Goal: Information Seeking & Learning: Compare options

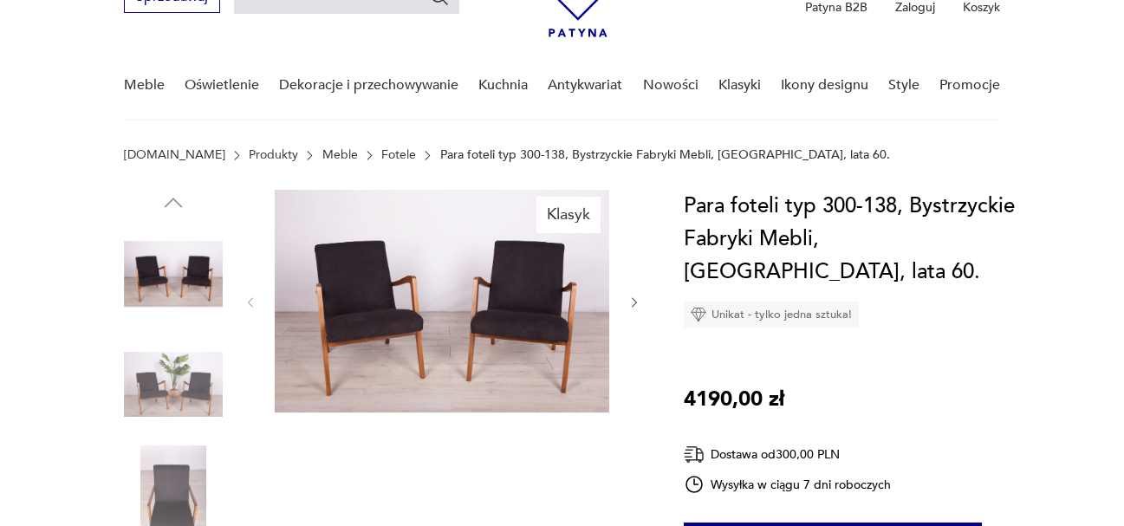
scroll to position [87, 0]
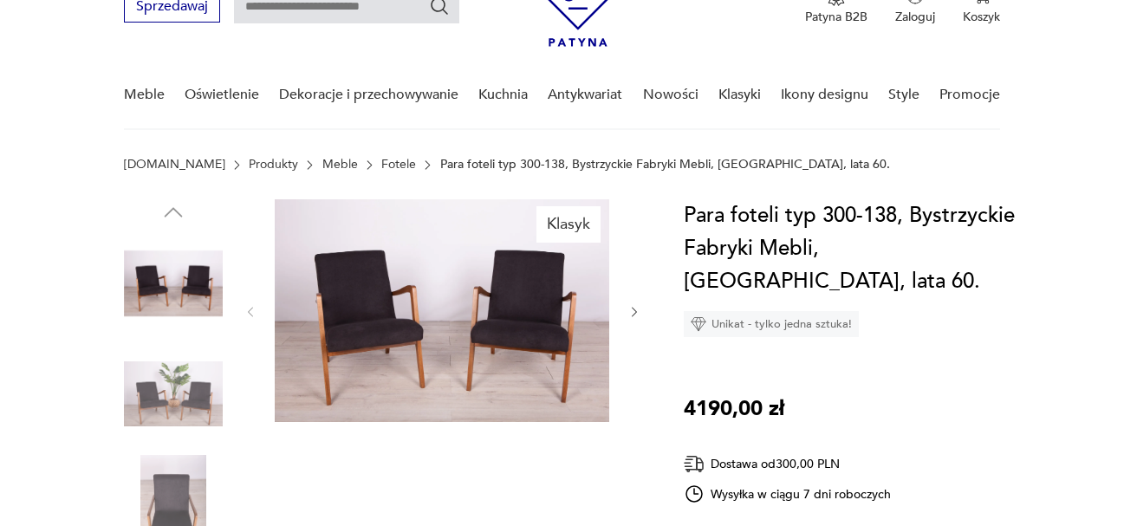
click at [639, 314] on icon "button" at bounding box center [634, 312] width 15 height 15
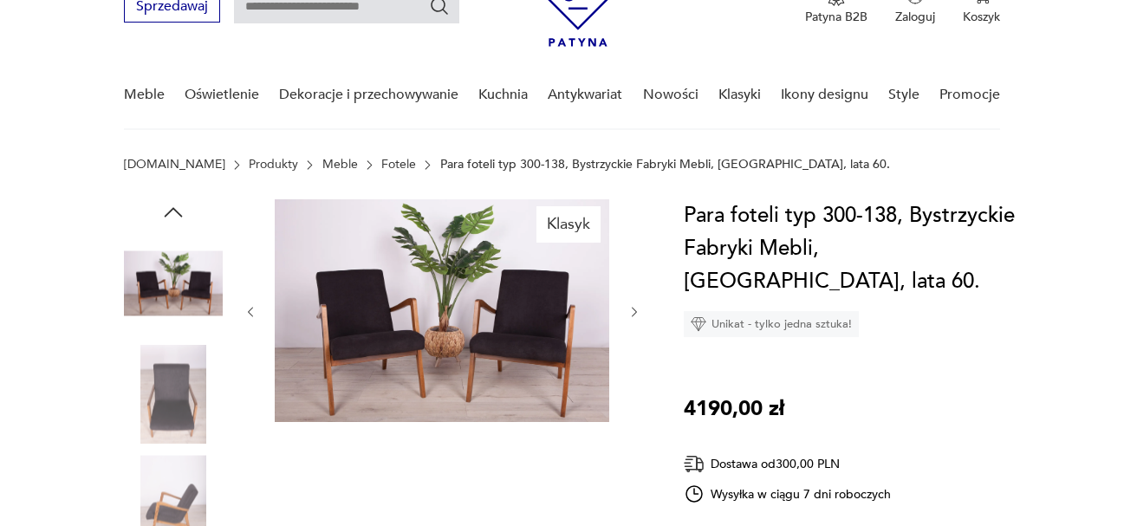
click at [638, 313] on icon "button" at bounding box center [634, 312] width 15 height 15
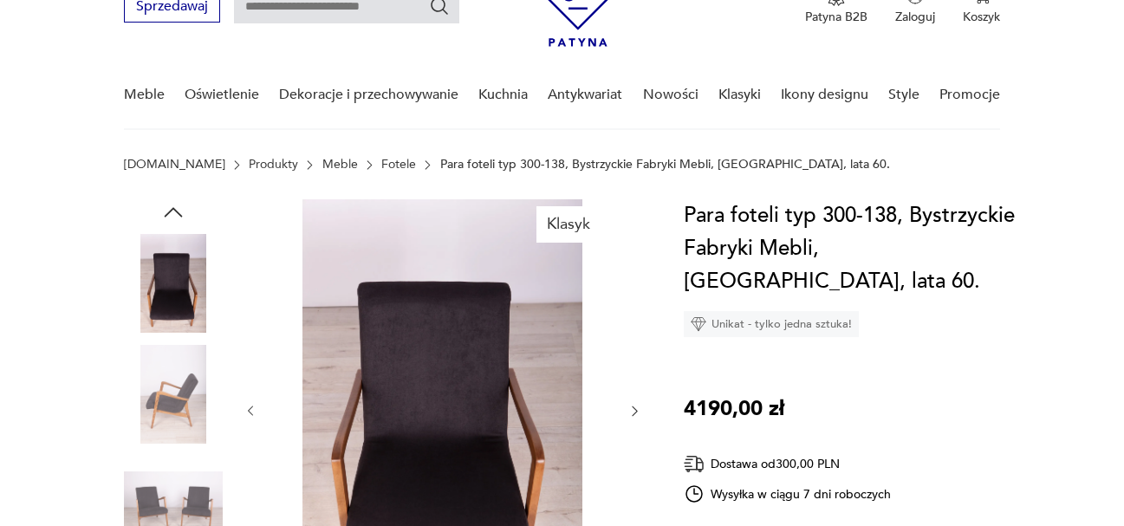
click at [638, 313] on div at bounding box center [442, 411] width 398 height 424
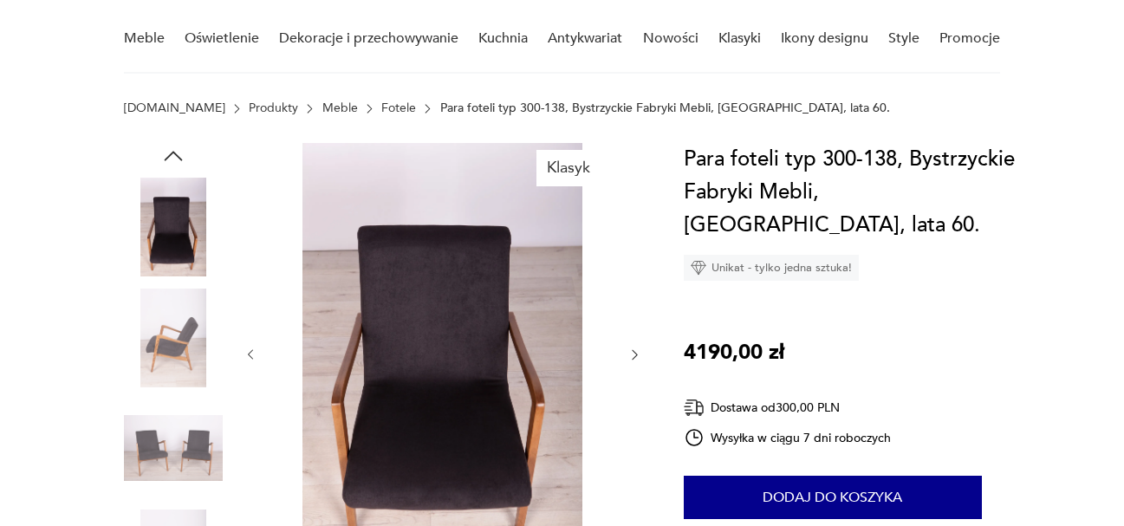
scroll to position [173, 0]
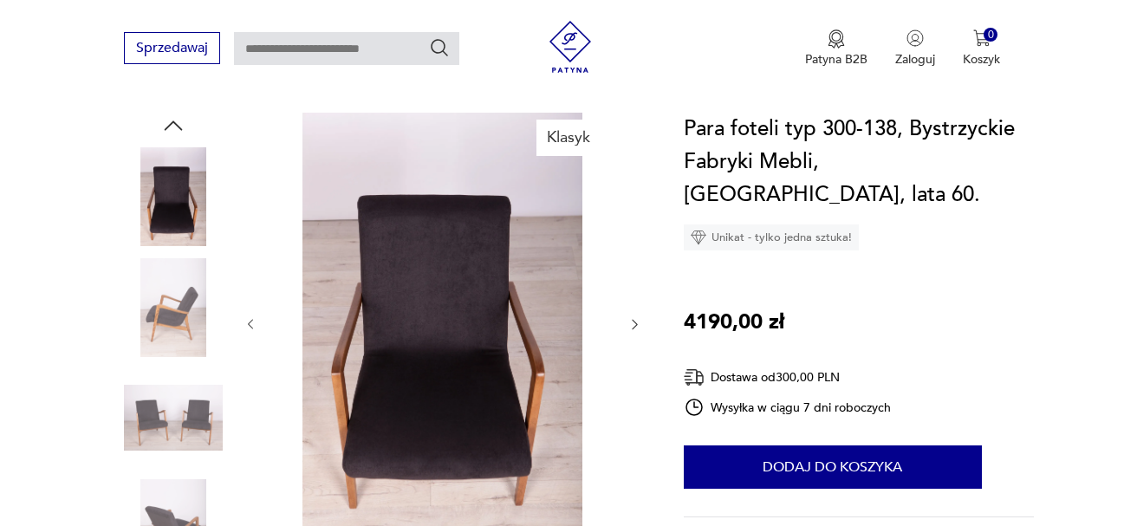
click at [635, 323] on icon "button" at bounding box center [634, 324] width 15 height 15
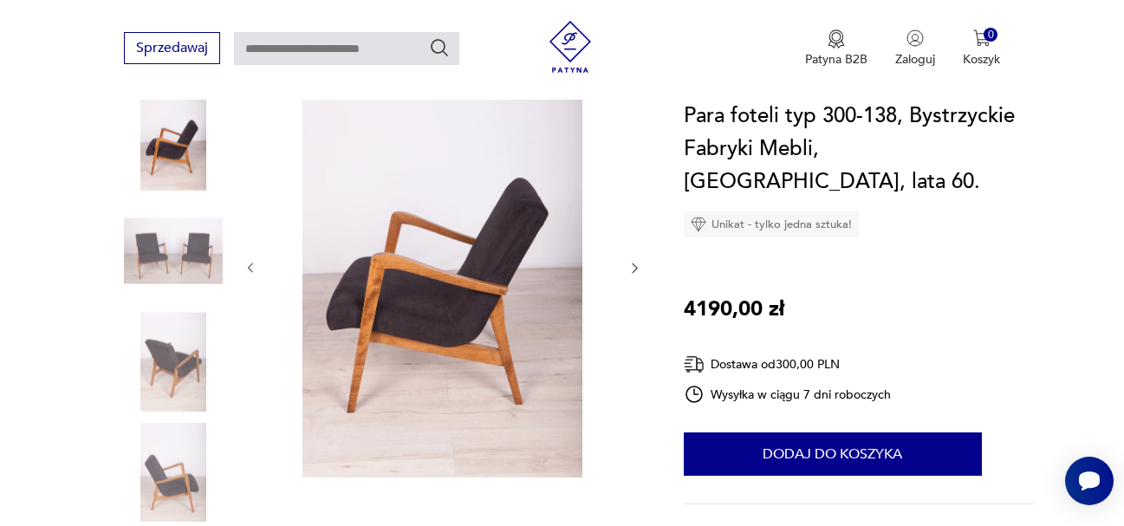
scroll to position [260, 0]
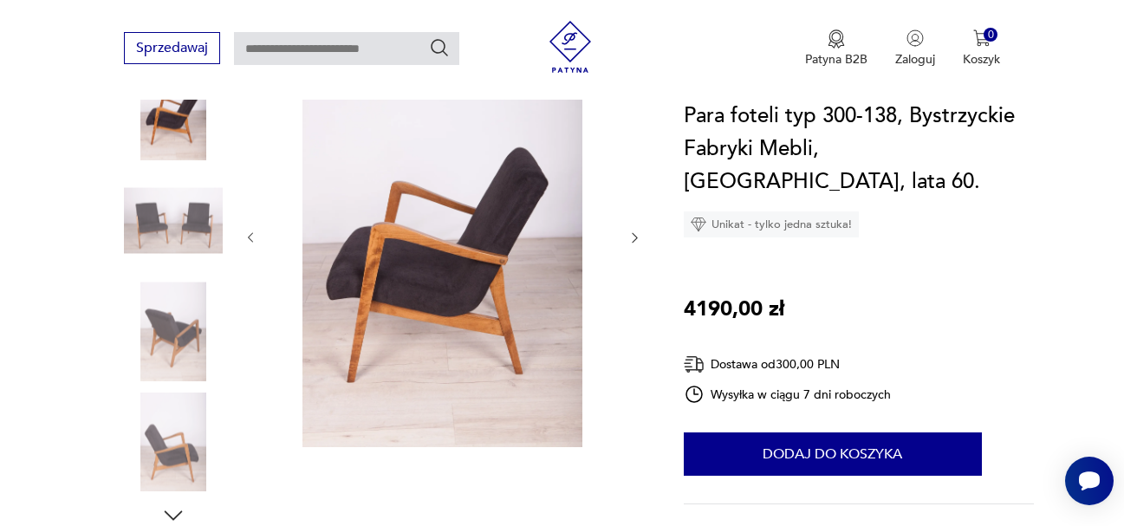
click at [639, 238] on icon "button" at bounding box center [634, 237] width 15 height 15
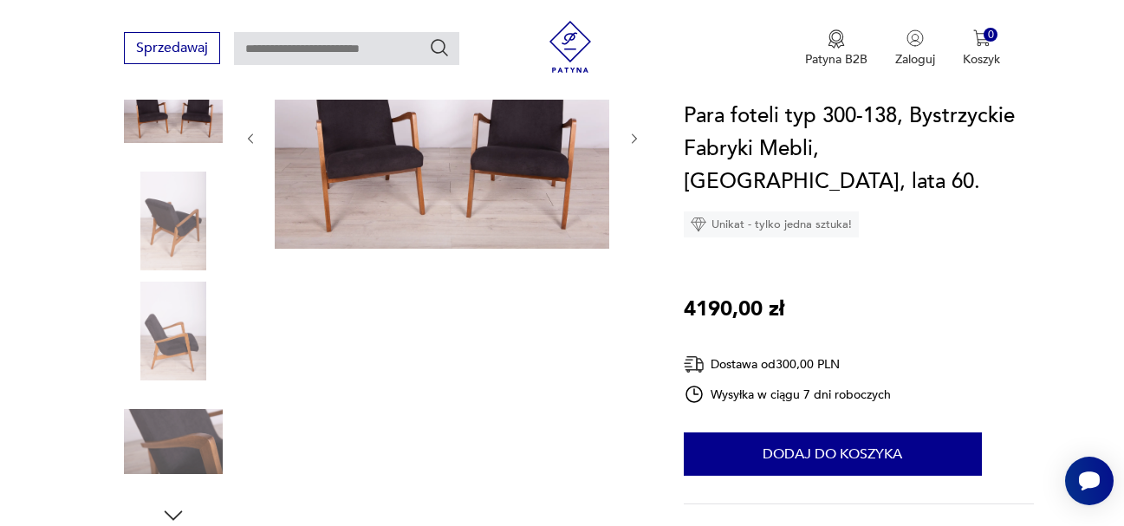
click at [634, 138] on icon "button" at bounding box center [634, 139] width 15 height 15
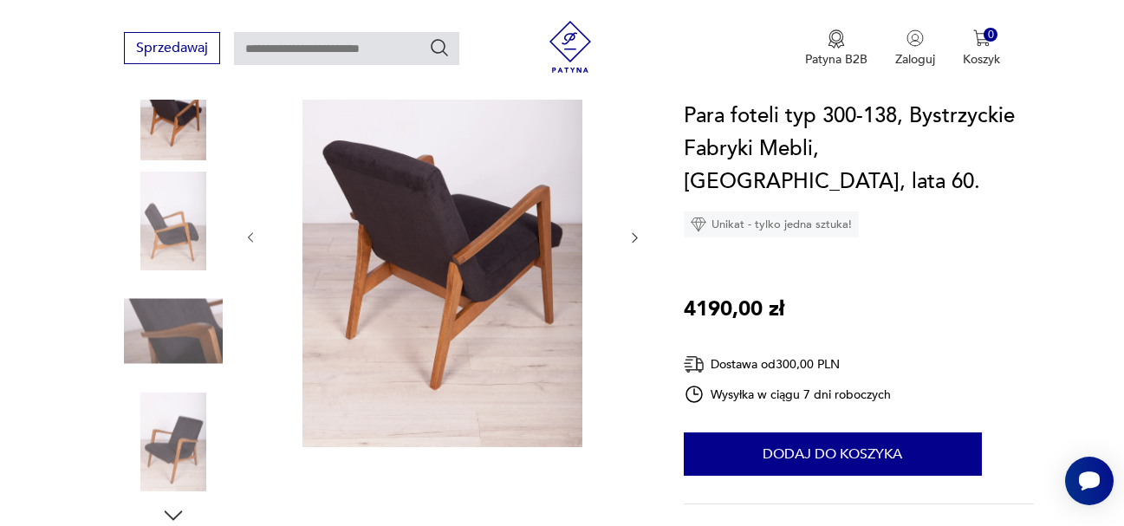
click at [631, 235] on icon "button" at bounding box center [634, 237] width 15 height 15
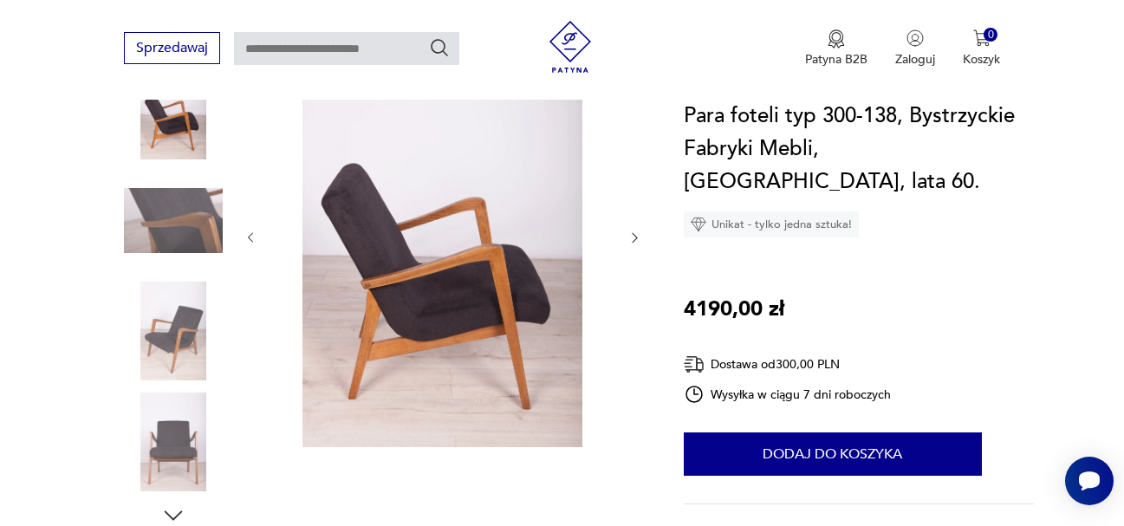
click at [632, 235] on icon "button" at bounding box center [634, 237] width 15 height 15
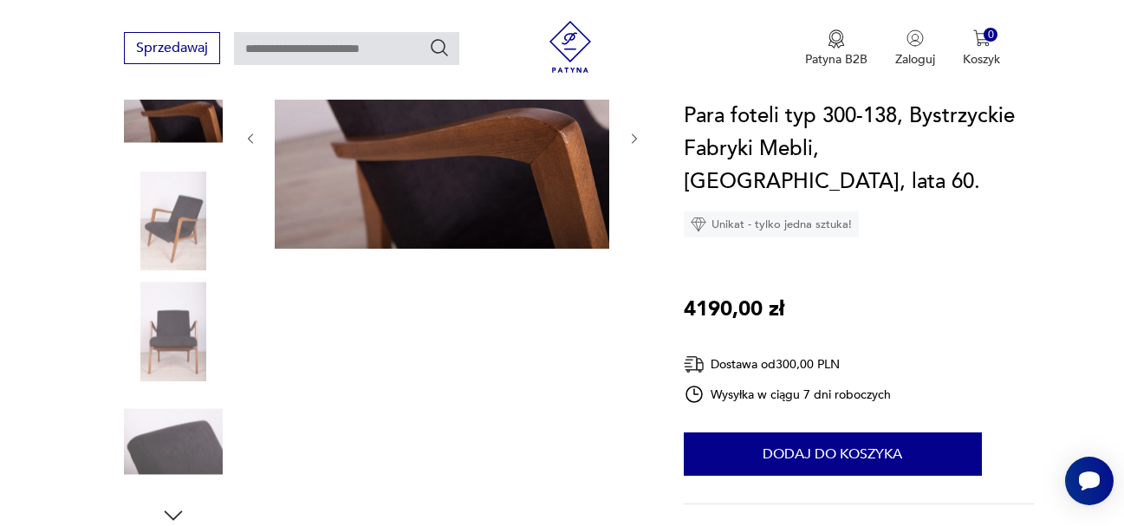
click at [632, 235] on div at bounding box center [442, 138] width 398 height 225
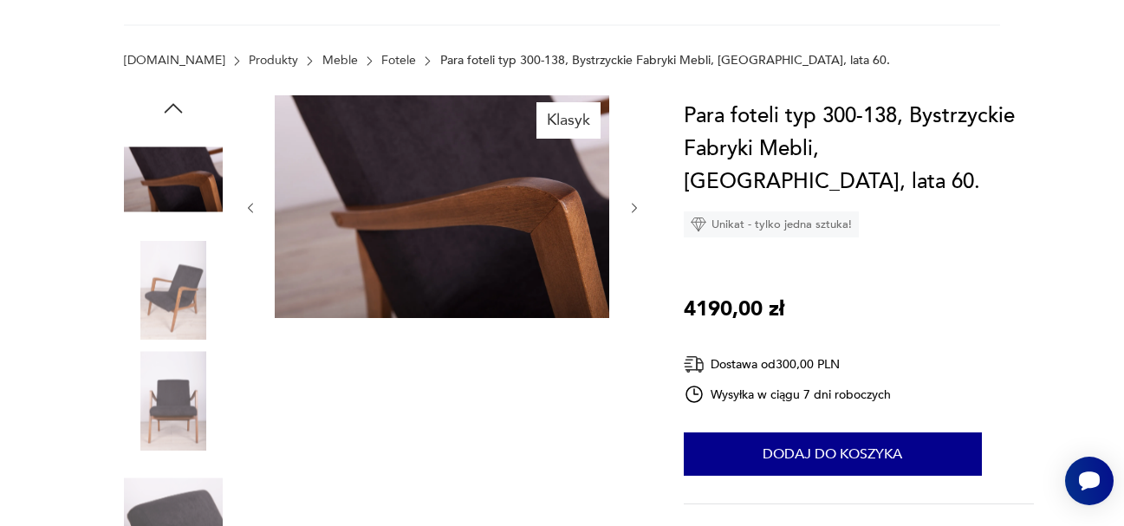
scroll to position [87, 0]
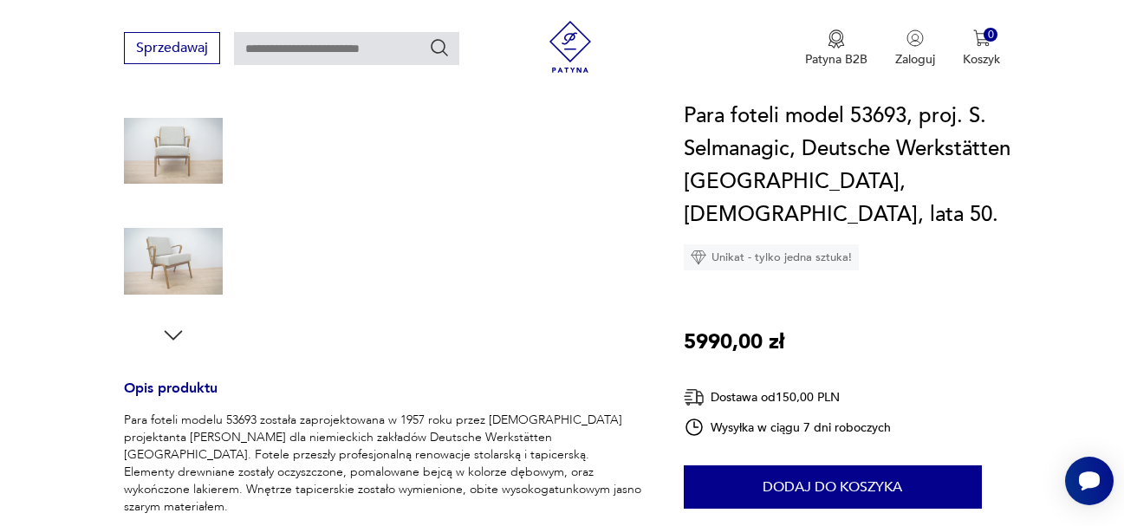
scroll to position [520, 0]
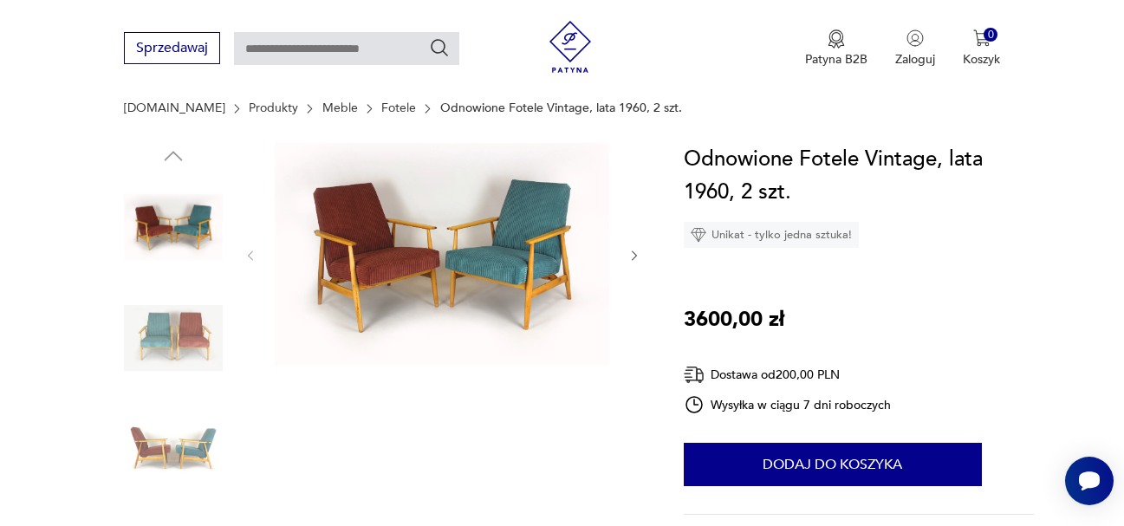
scroll to position [173, 0]
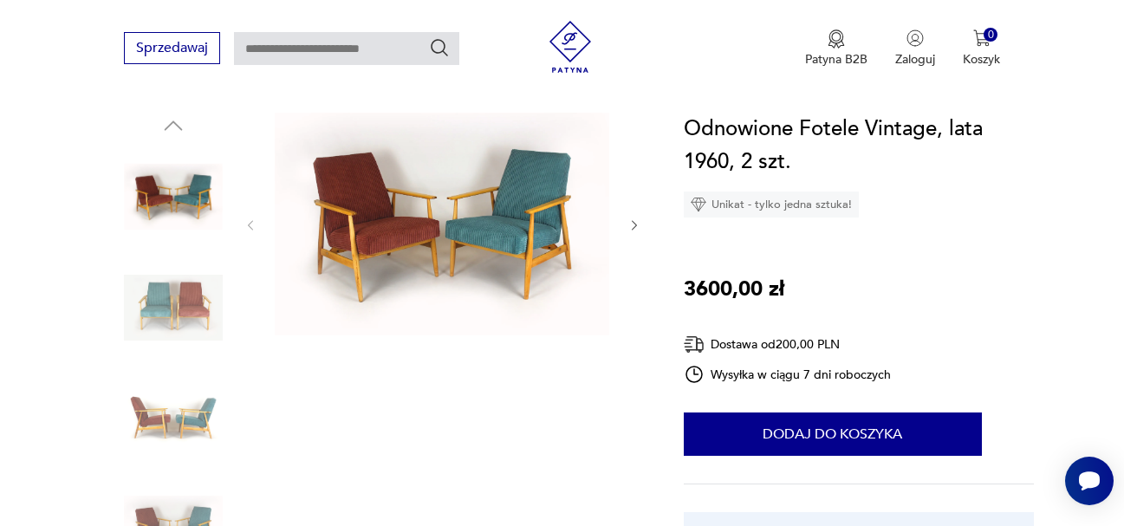
click at [641, 231] on icon "button" at bounding box center [634, 225] width 15 height 15
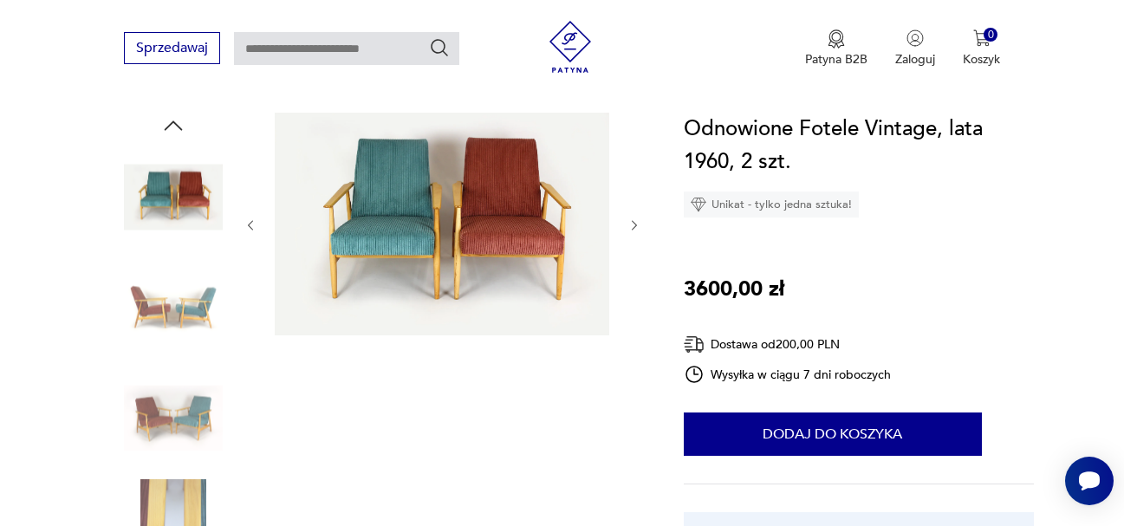
click at [641, 230] on icon "button" at bounding box center [634, 225] width 15 height 15
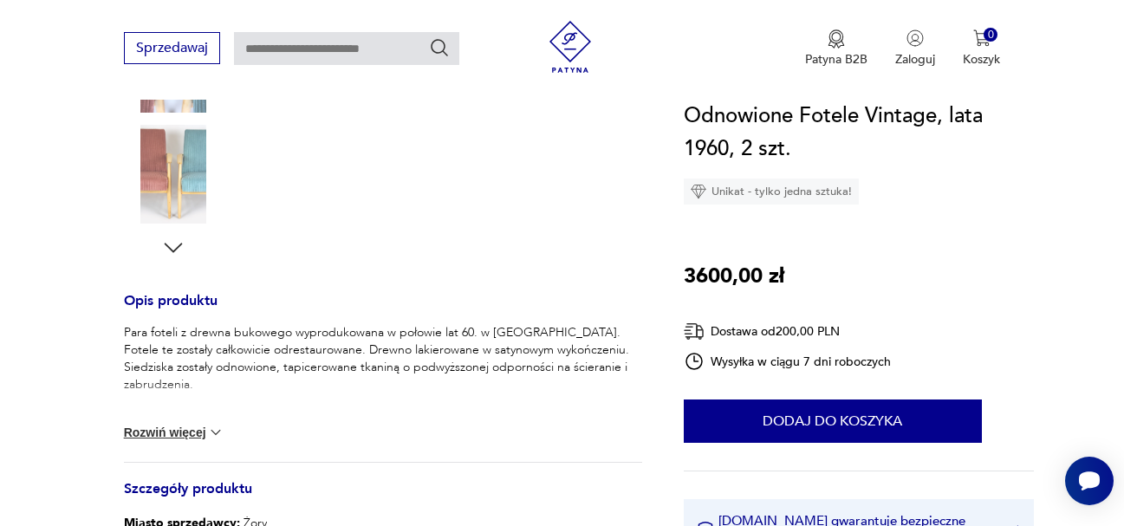
scroll to position [606, 0]
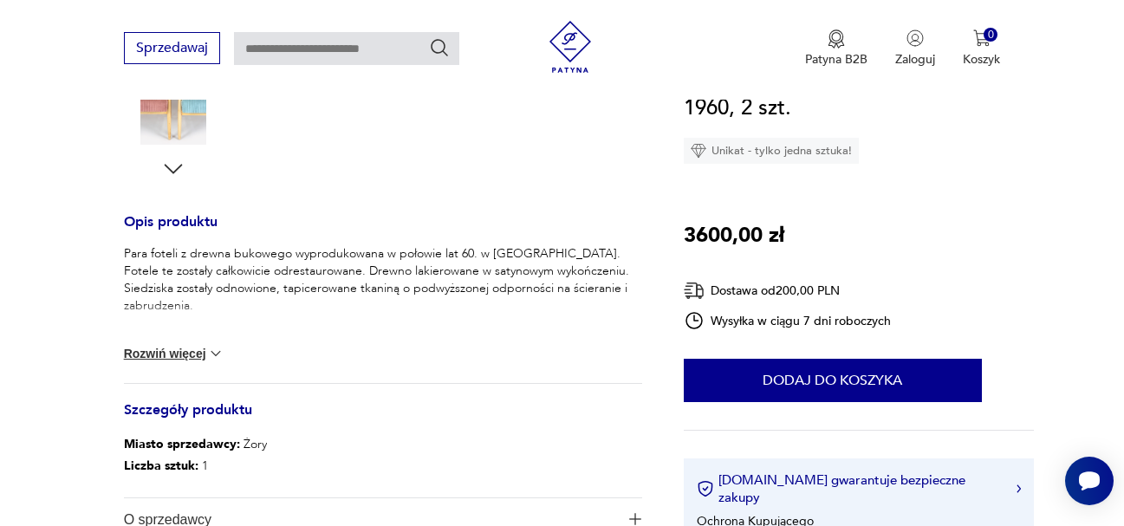
click at [195, 353] on button "Rozwiń więcej" at bounding box center [174, 353] width 100 height 17
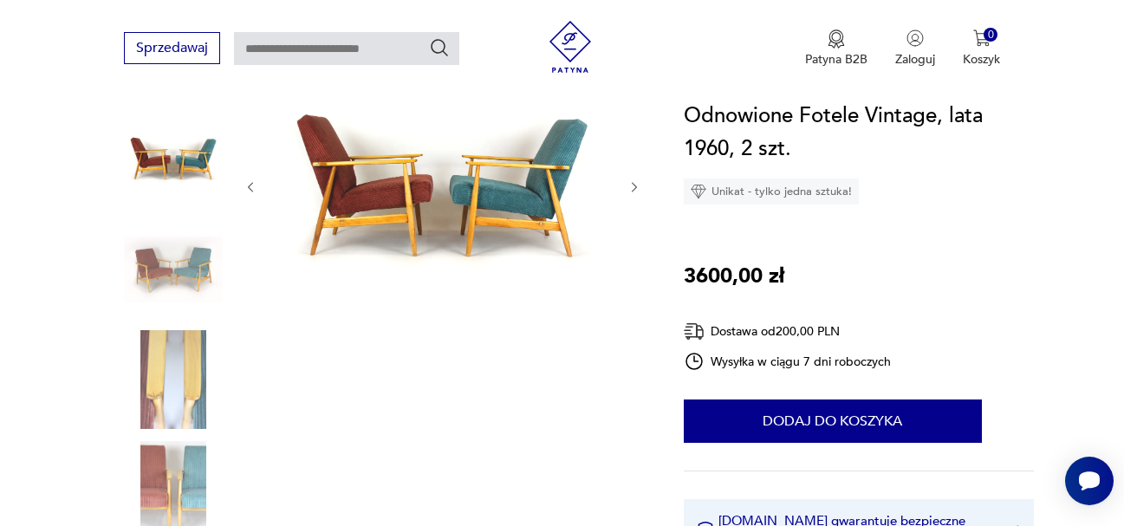
scroll to position [173, 0]
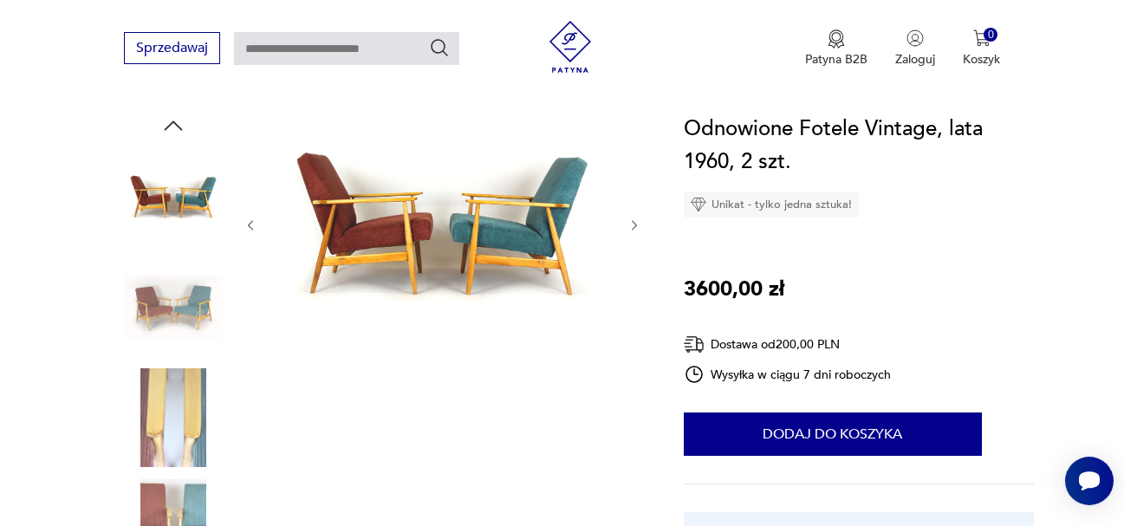
click at [631, 225] on icon "button" at bounding box center [634, 225] width 15 height 15
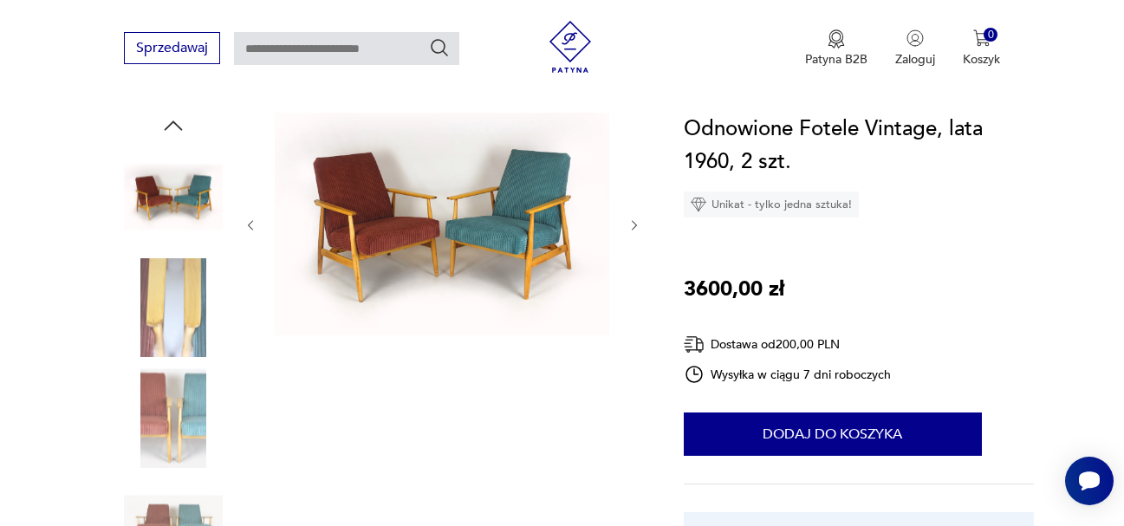
click at [631, 225] on icon "button" at bounding box center [634, 225] width 15 height 15
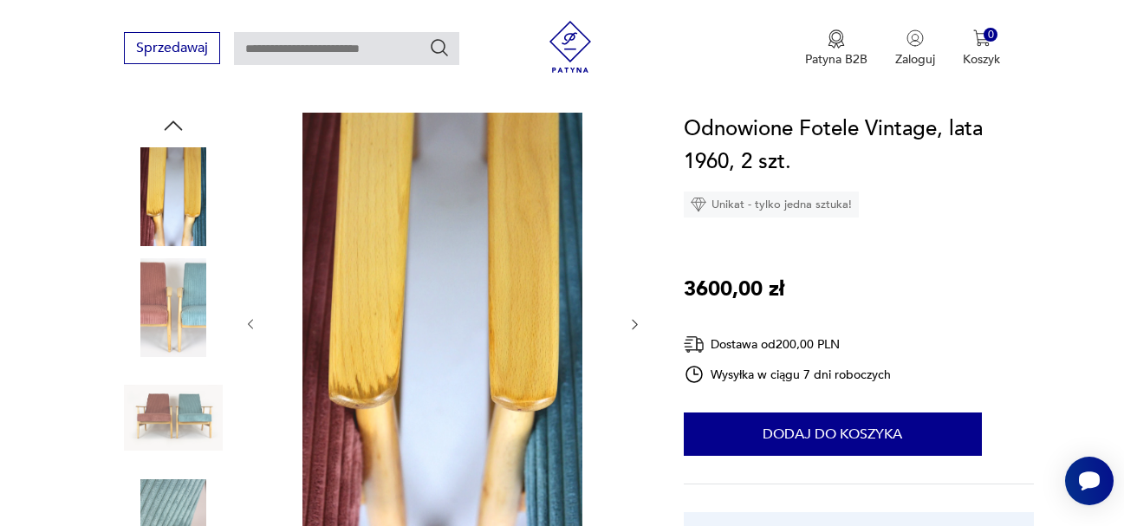
click at [631, 225] on div at bounding box center [442, 325] width 398 height 424
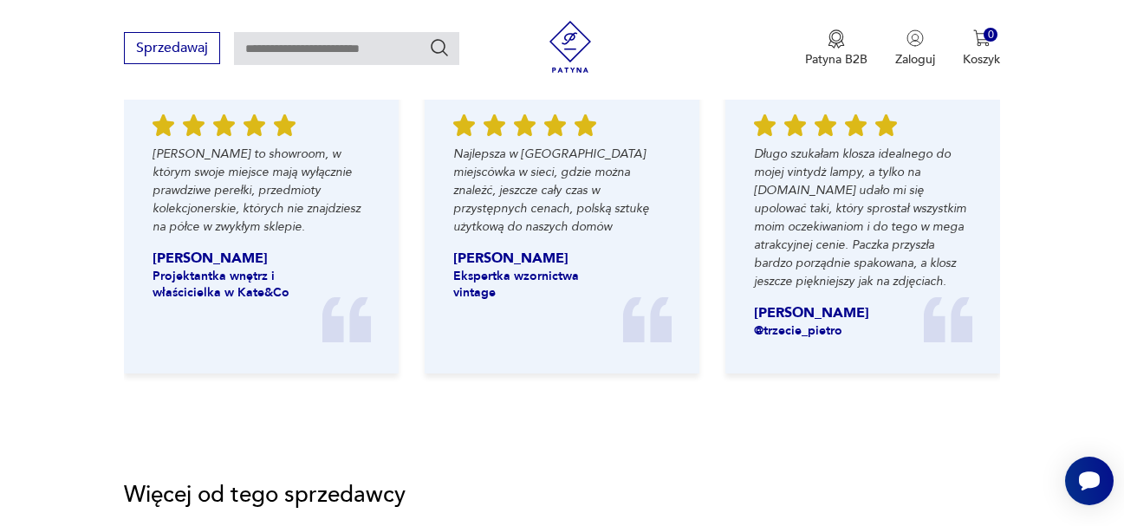
scroll to position [1646, 0]
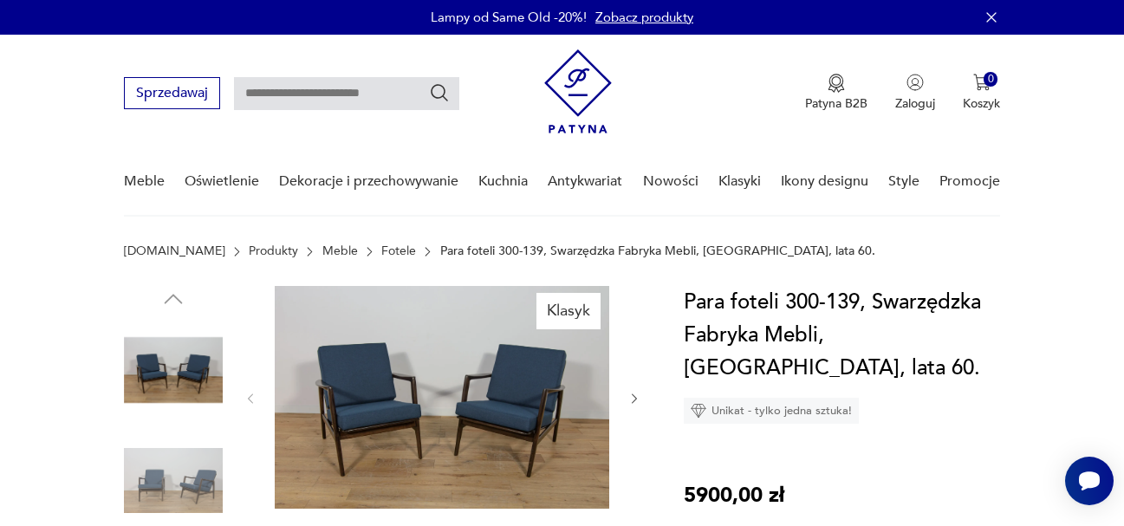
click at [635, 401] on icon "button" at bounding box center [634, 399] width 15 height 15
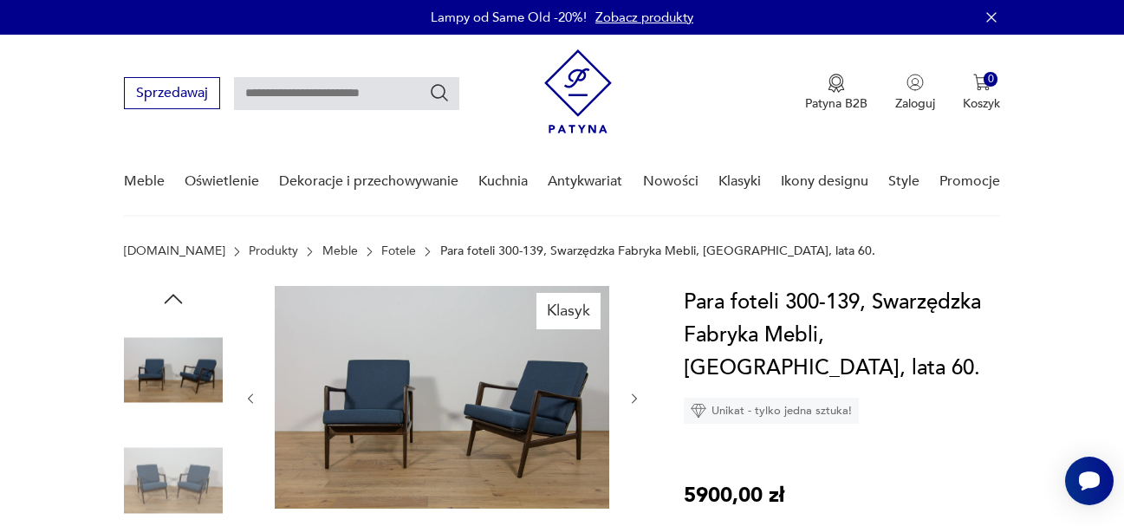
click at [637, 398] on icon "button" at bounding box center [634, 399] width 15 height 15
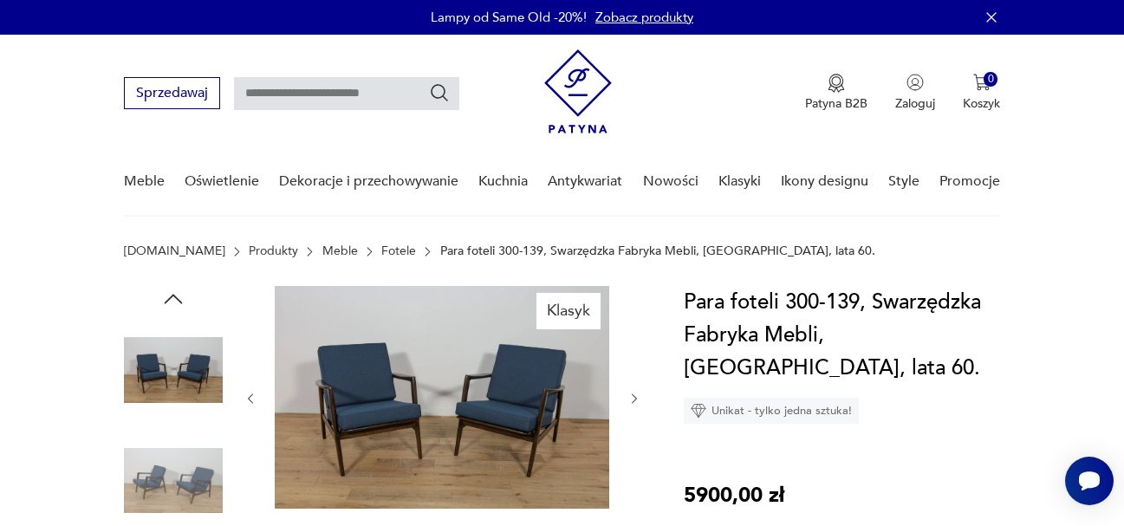
click at [638, 397] on icon "button" at bounding box center [634, 399] width 15 height 15
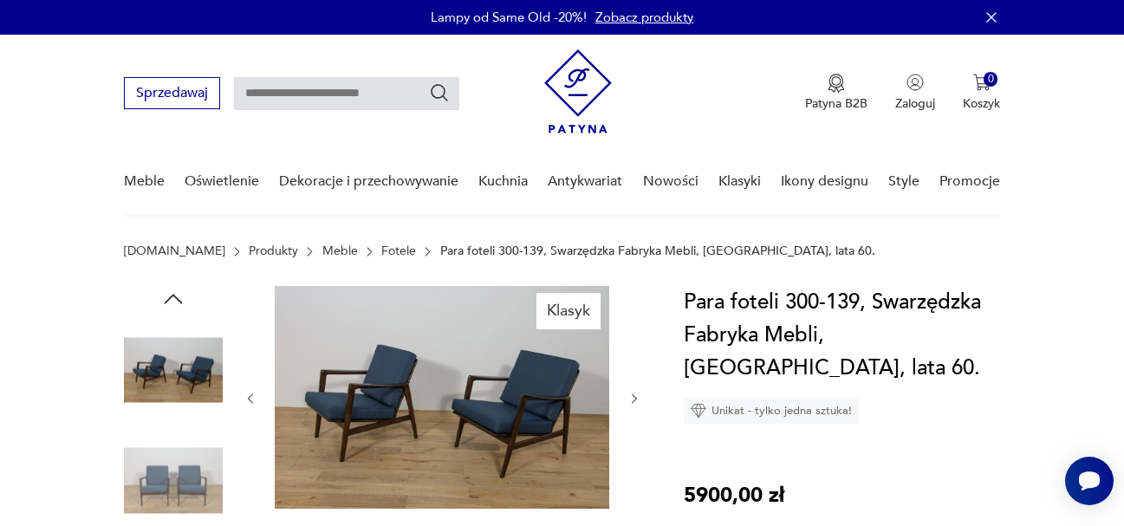
click at [638, 397] on icon "button" at bounding box center [634, 399] width 15 height 15
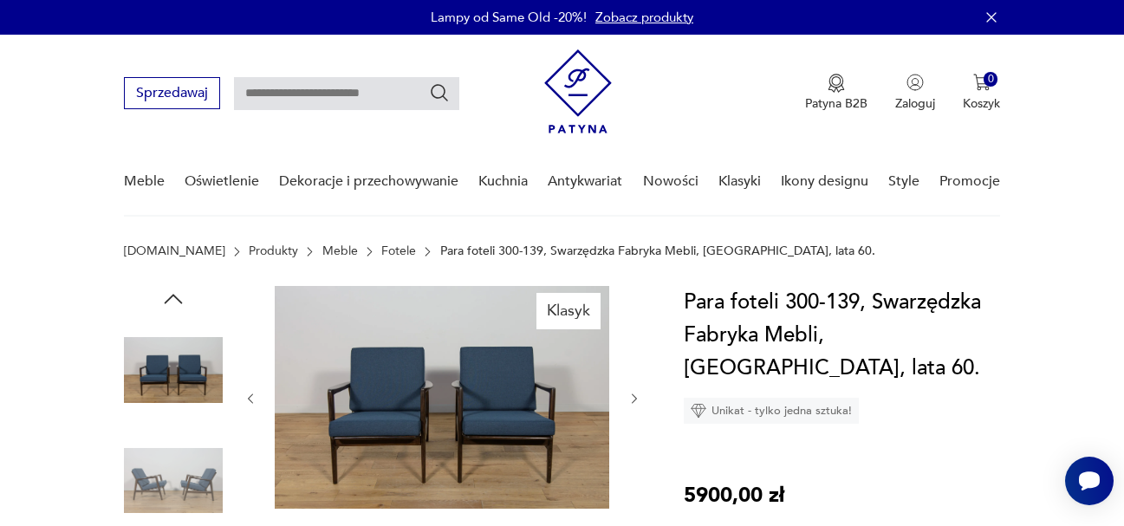
click at [638, 397] on icon "button" at bounding box center [634, 399] width 15 height 15
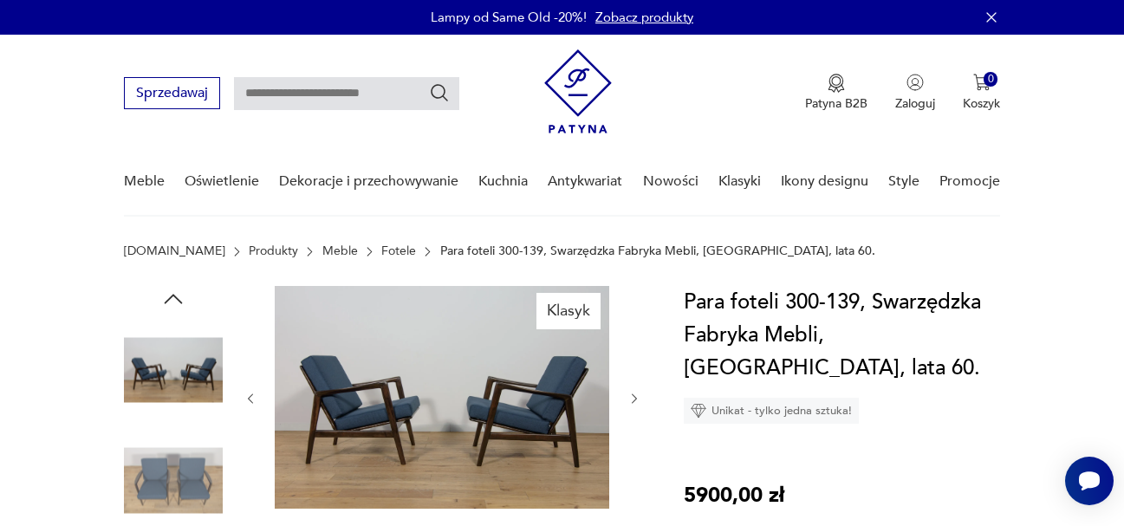
click at [638, 395] on icon "button" at bounding box center [634, 399] width 15 height 15
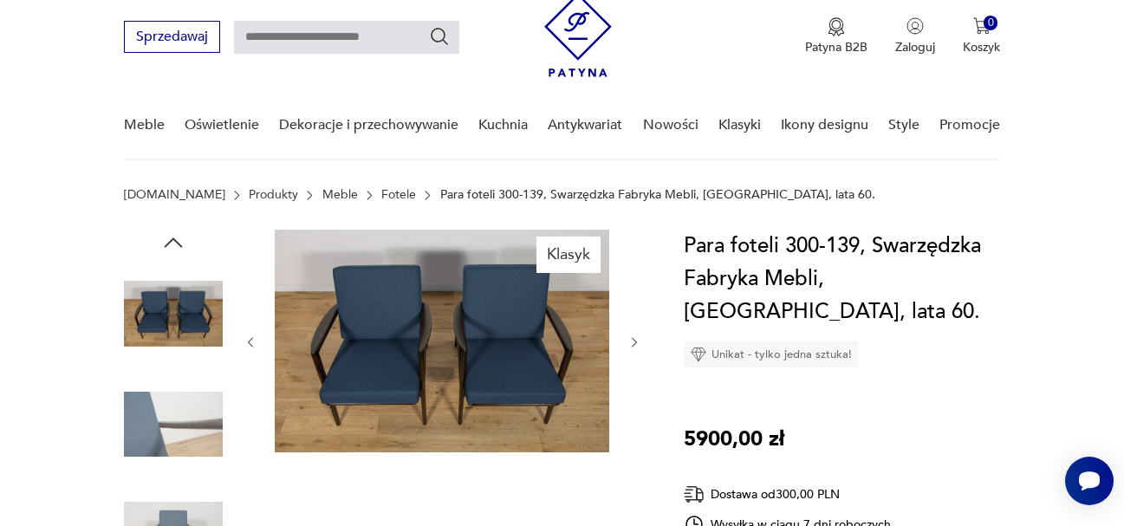
scroll to position [87, 0]
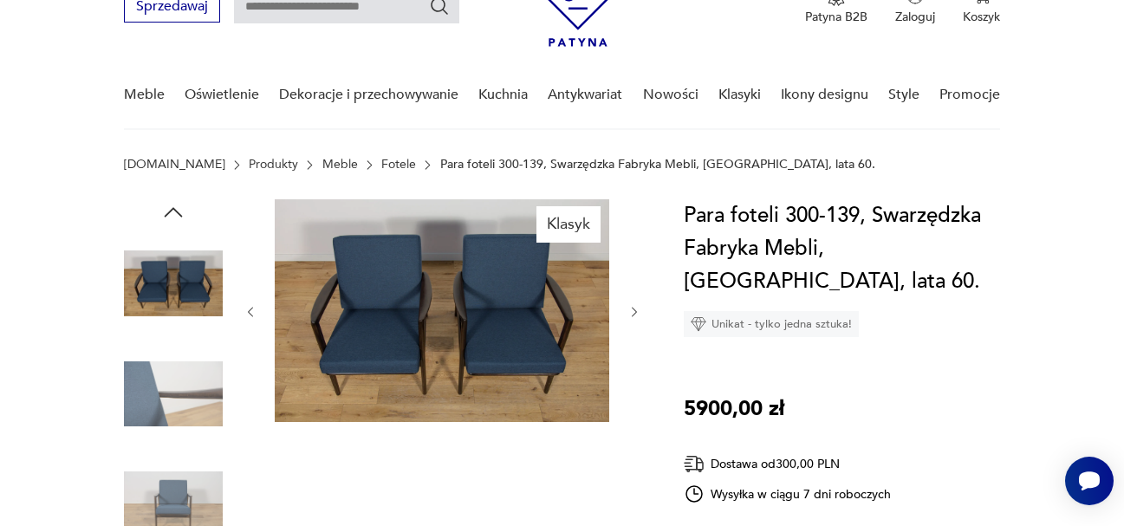
click at [631, 309] on icon "button" at bounding box center [634, 312] width 15 height 15
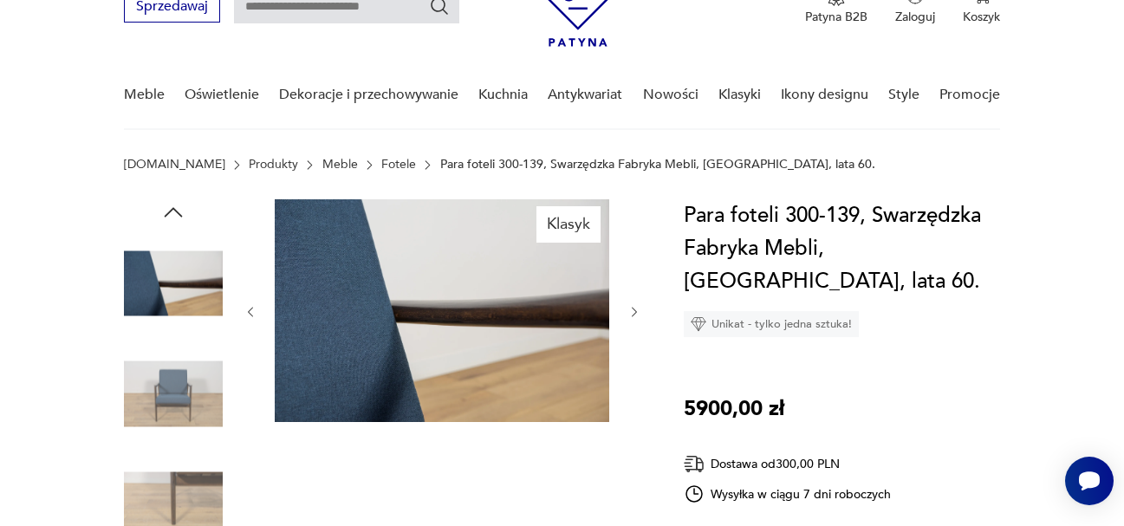
click at [632, 309] on icon "button" at bounding box center [634, 312] width 15 height 15
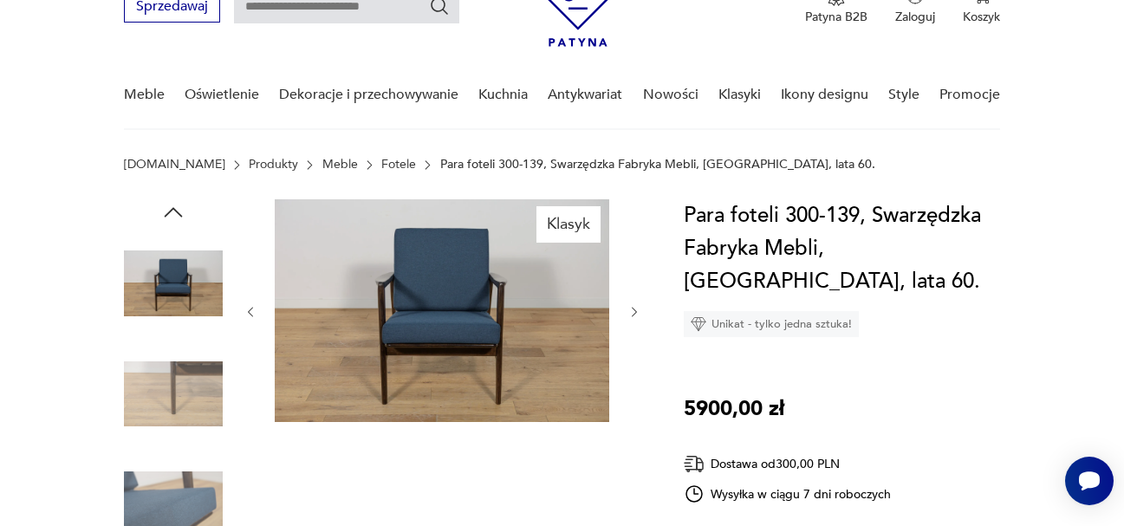
click at [632, 309] on icon "button" at bounding box center [634, 312] width 15 height 15
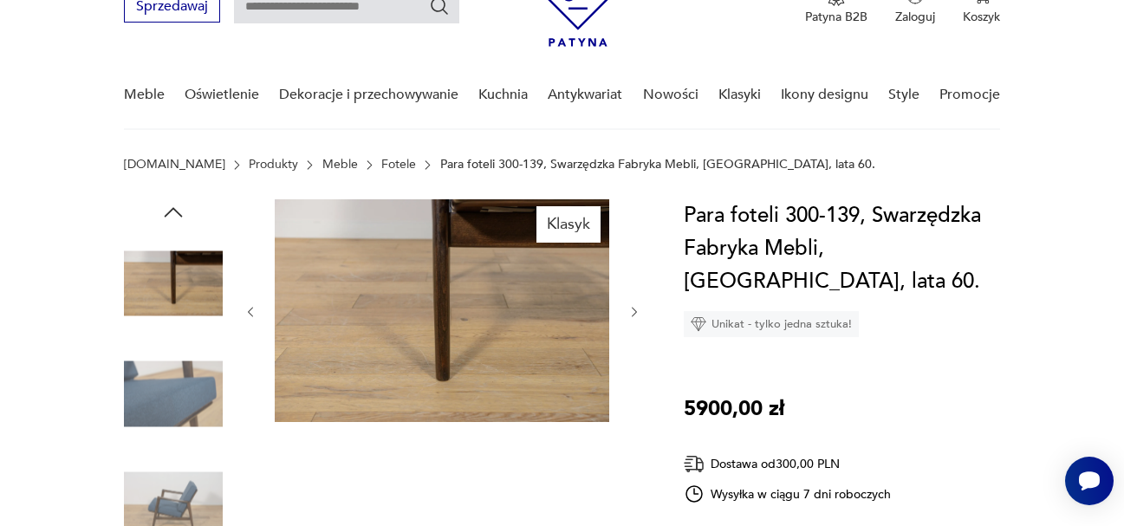
click at [632, 309] on icon "button" at bounding box center [634, 312] width 15 height 15
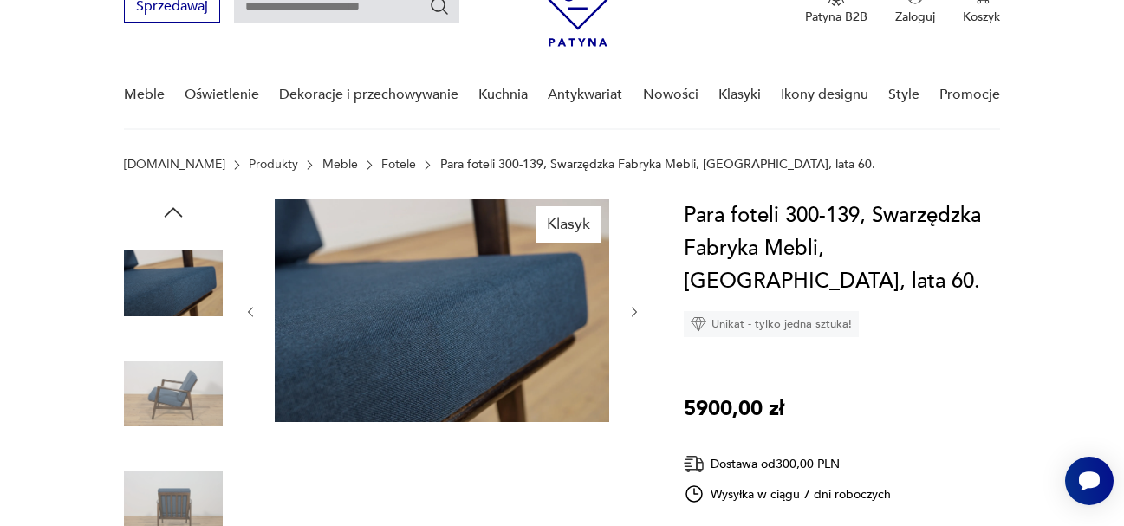
click at [632, 309] on icon "button" at bounding box center [634, 312] width 15 height 15
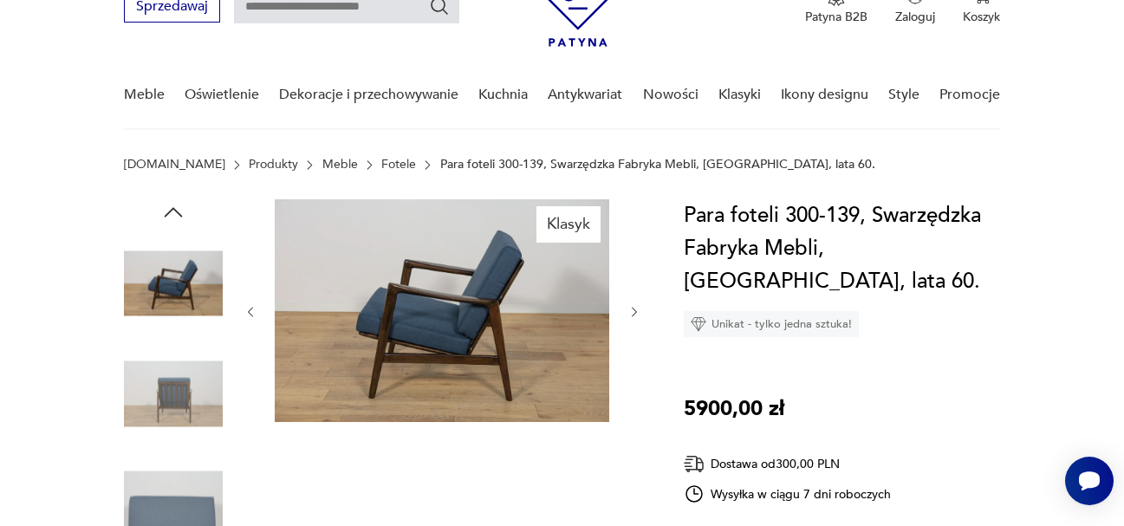
click at [632, 309] on icon "button" at bounding box center [634, 312] width 15 height 15
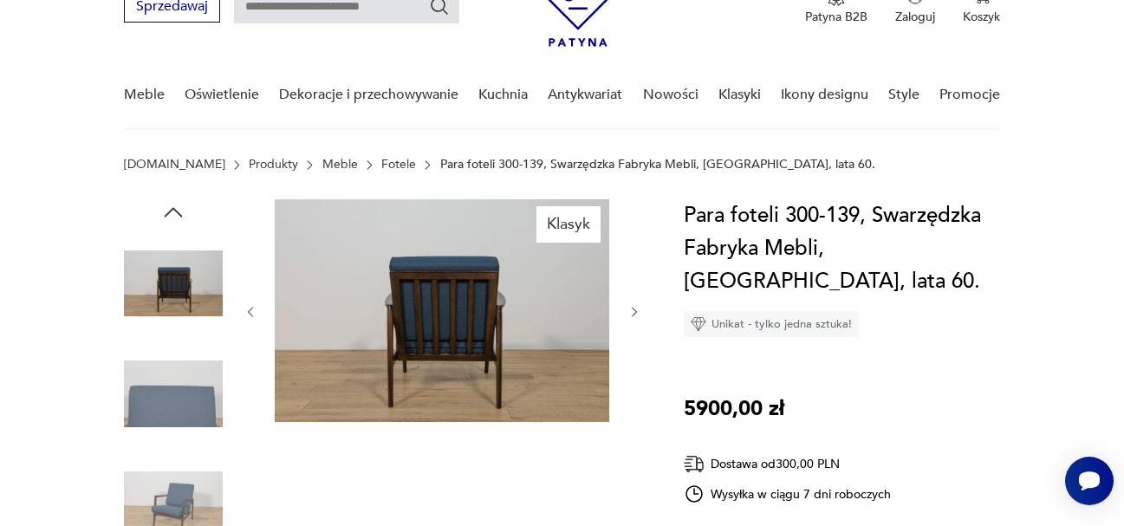
click at [632, 309] on icon "button" at bounding box center [634, 312] width 15 height 15
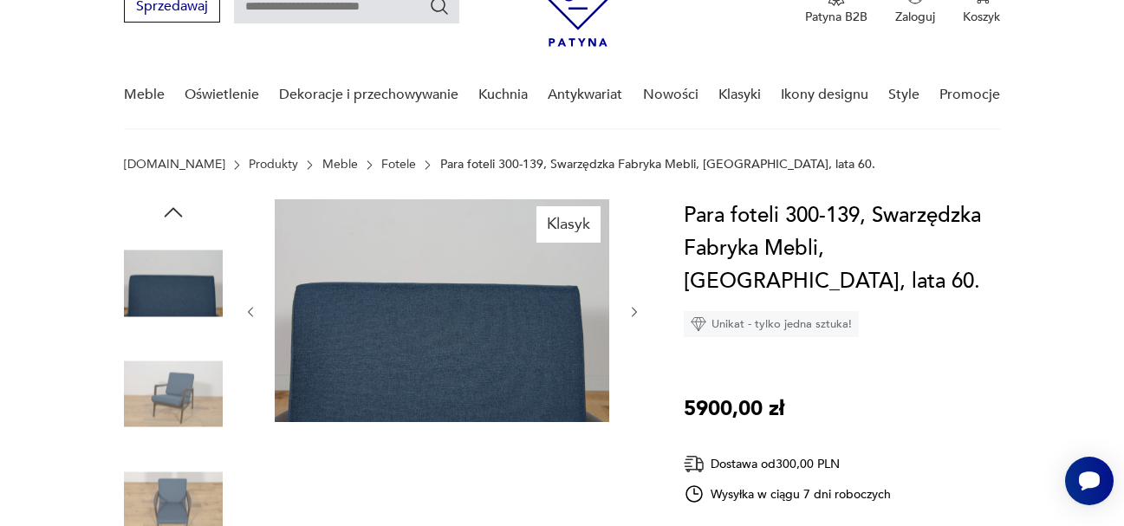
click at [632, 309] on icon "button" at bounding box center [634, 312] width 15 height 15
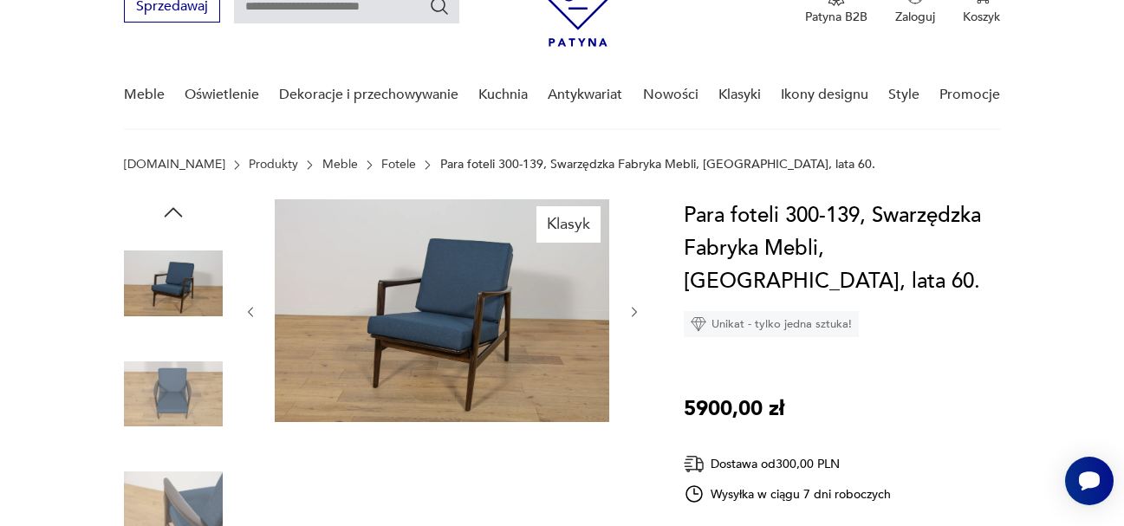
click at [632, 305] on icon "button" at bounding box center [634, 312] width 15 height 15
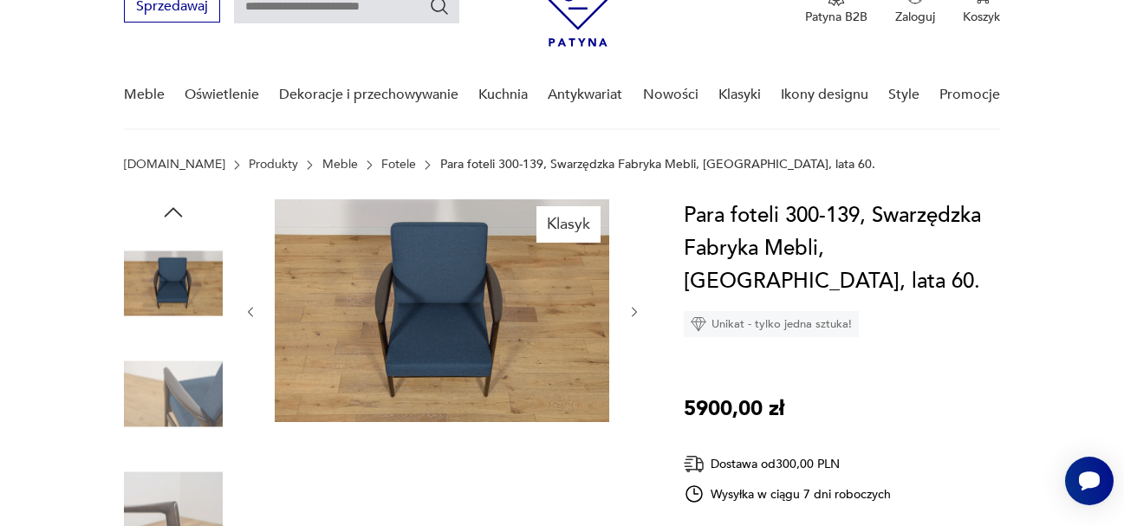
click at [632, 305] on icon "button" at bounding box center [634, 312] width 15 height 15
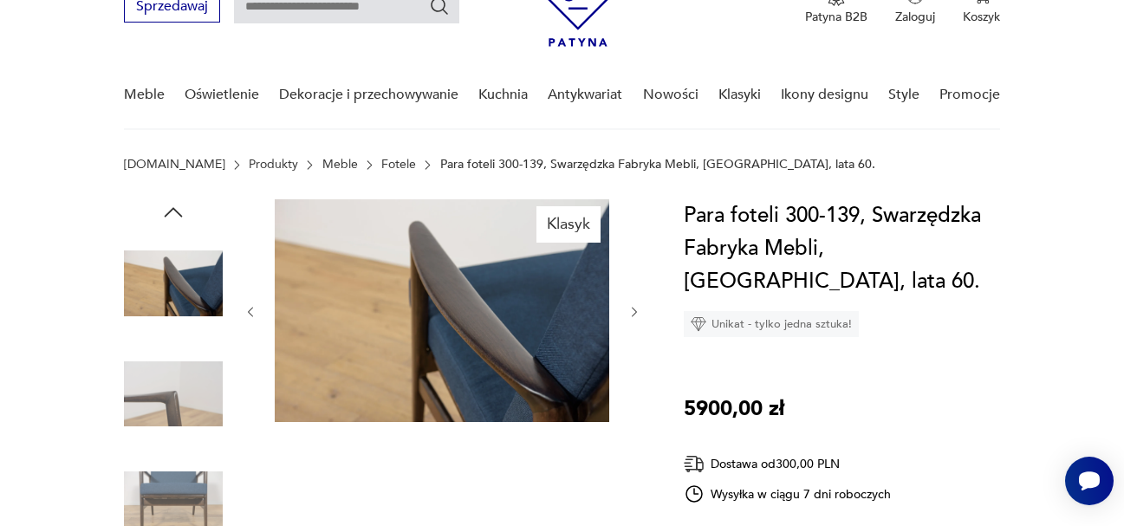
click at [632, 305] on icon "button" at bounding box center [634, 312] width 15 height 15
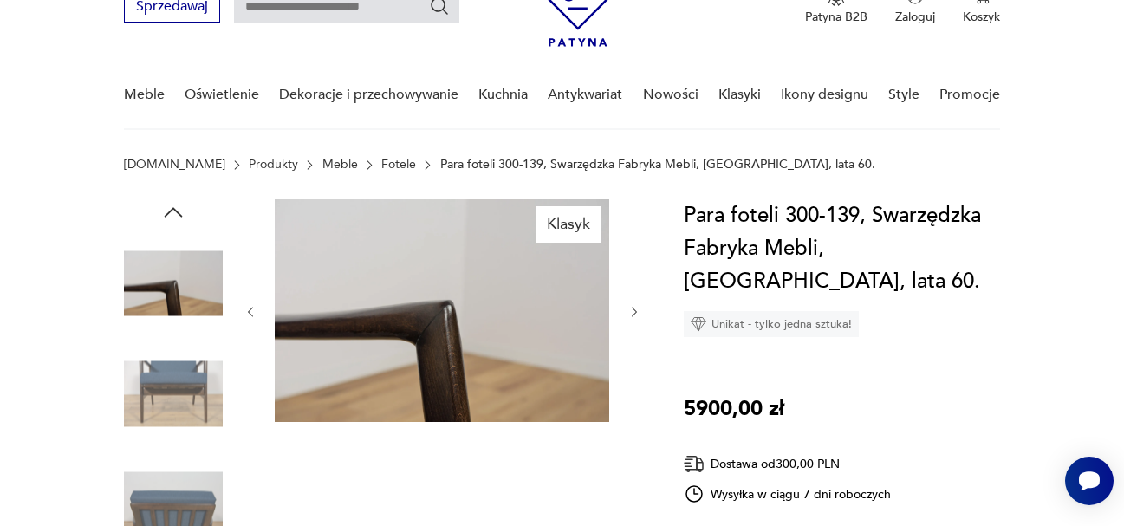
click at [632, 305] on icon "button" at bounding box center [634, 312] width 15 height 15
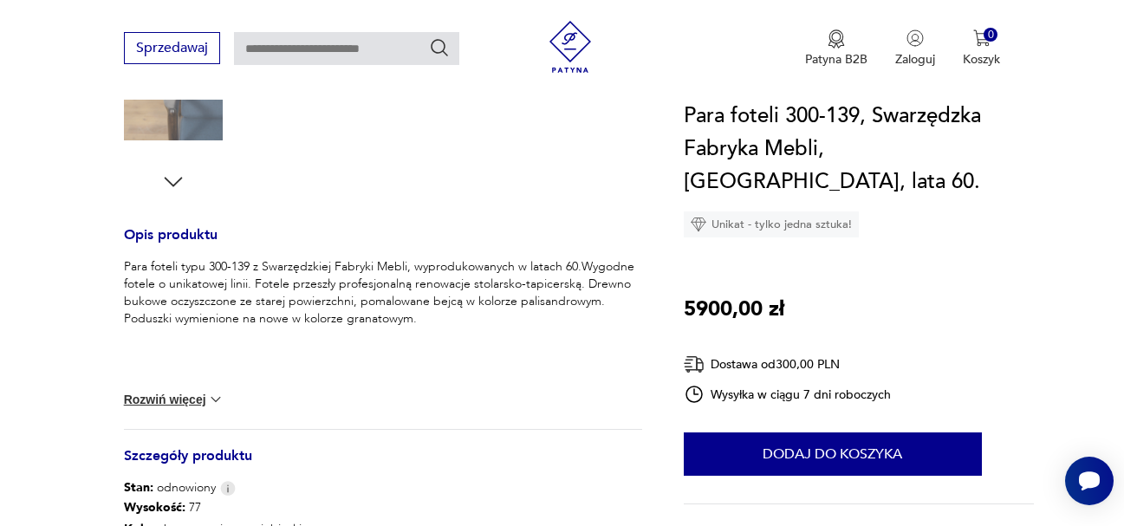
scroll to position [606, 0]
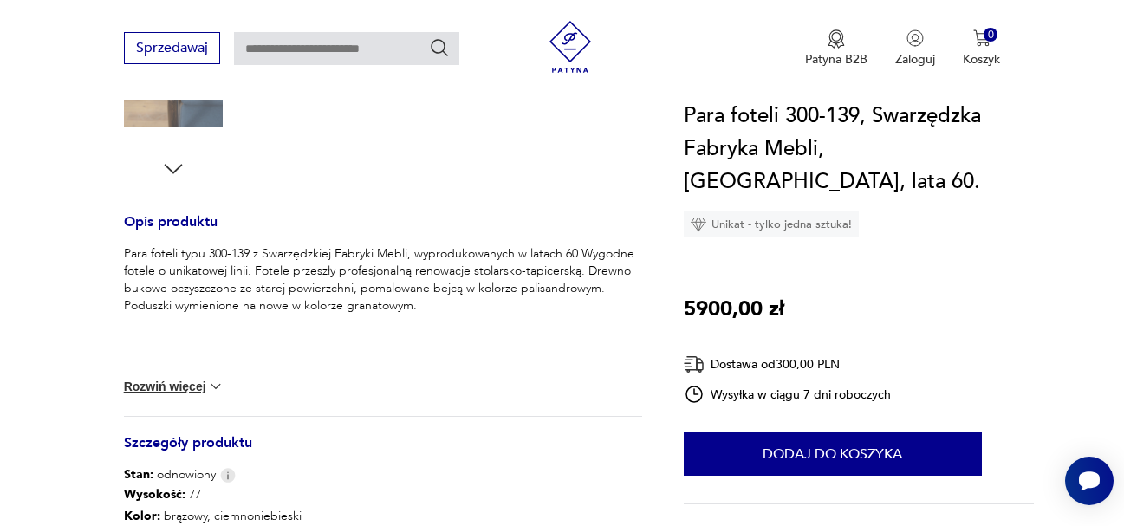
click at [218, 381] on img at bounding box center [215, 386] width 17 height 17
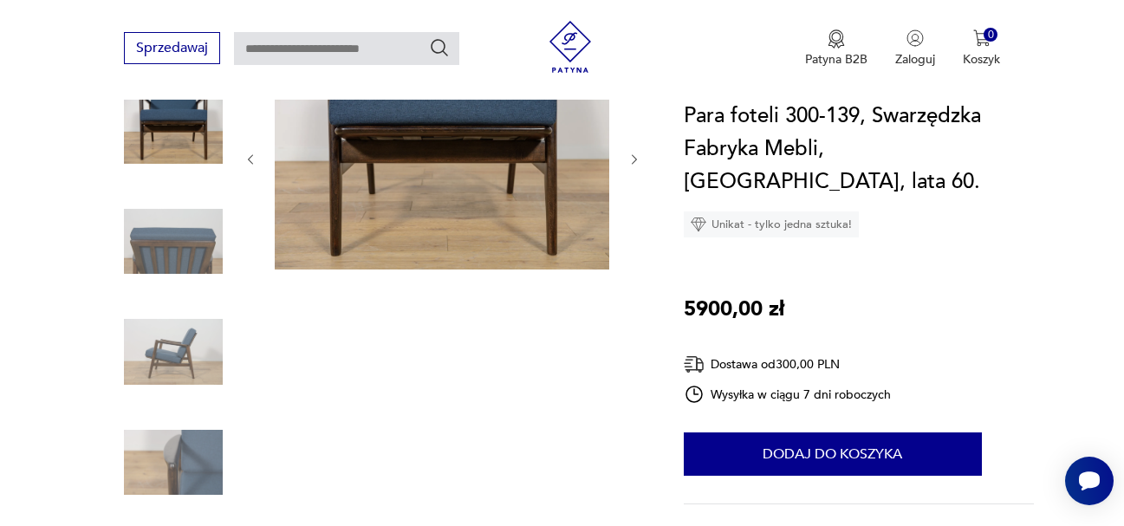
scroll to position [260, 0]
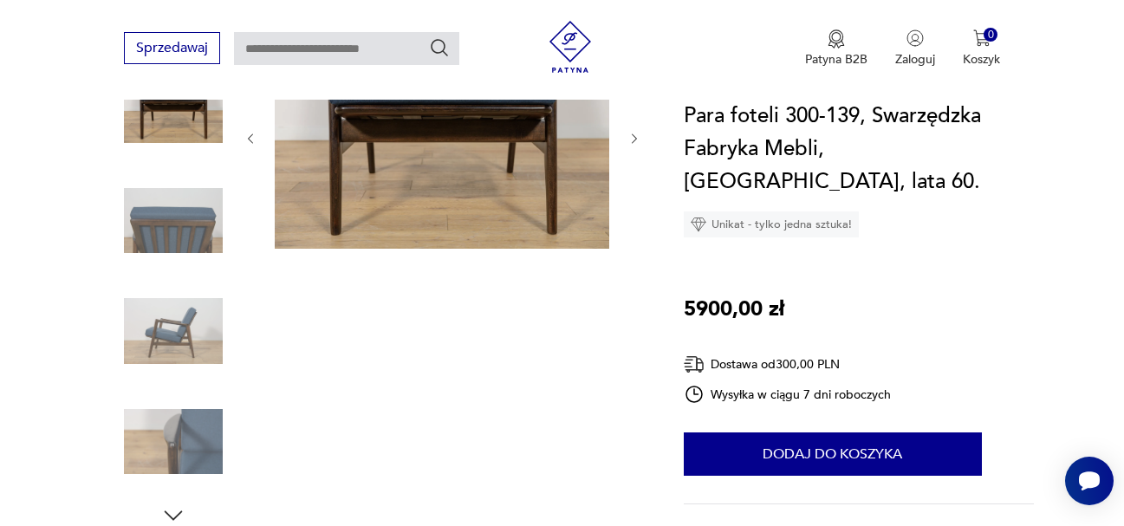
click at [635, 134] on icon "button" at bounding box center [634, 139] width 15 height 15
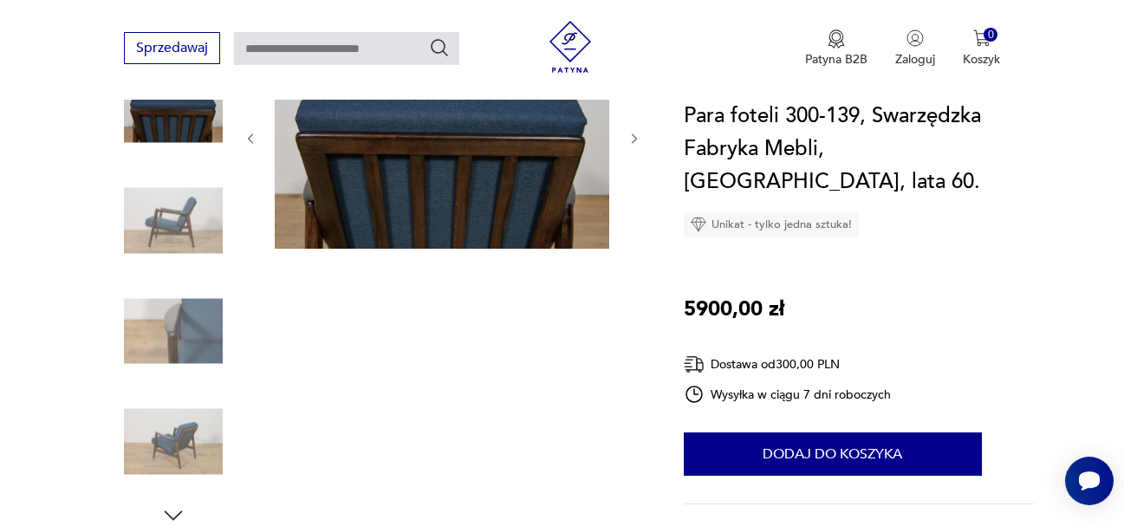
click at [635, 134] on icon "button" at bounding box center [634, 139] width 15 height 15
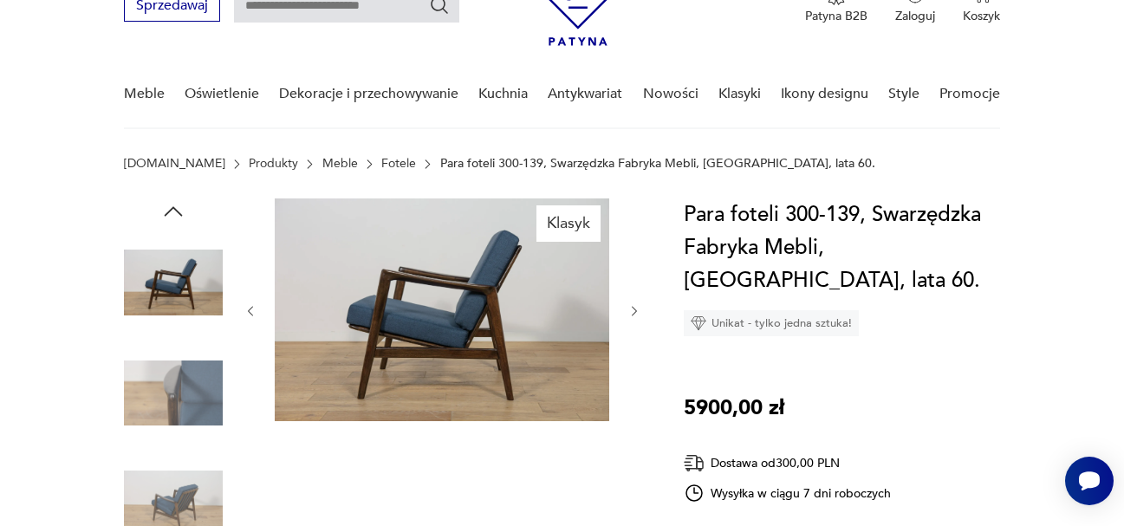
scroll to position [87, 0]
click at [637, 313] on icon "button" at bounding box center [634, 312] width 15 height 15
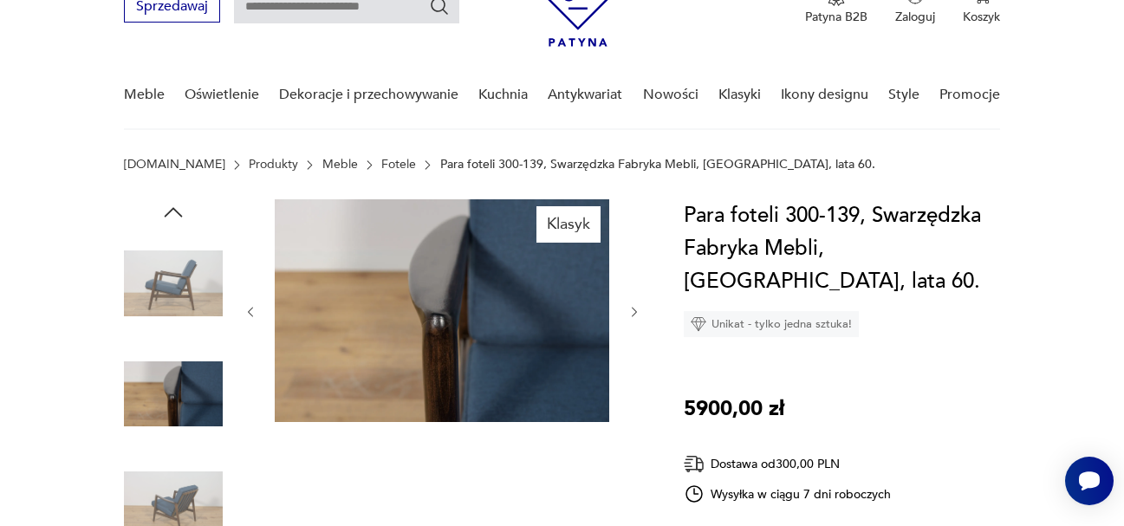
click at [637, 313] on icon "button" at bounding box center [634, 312] width 15 height 15
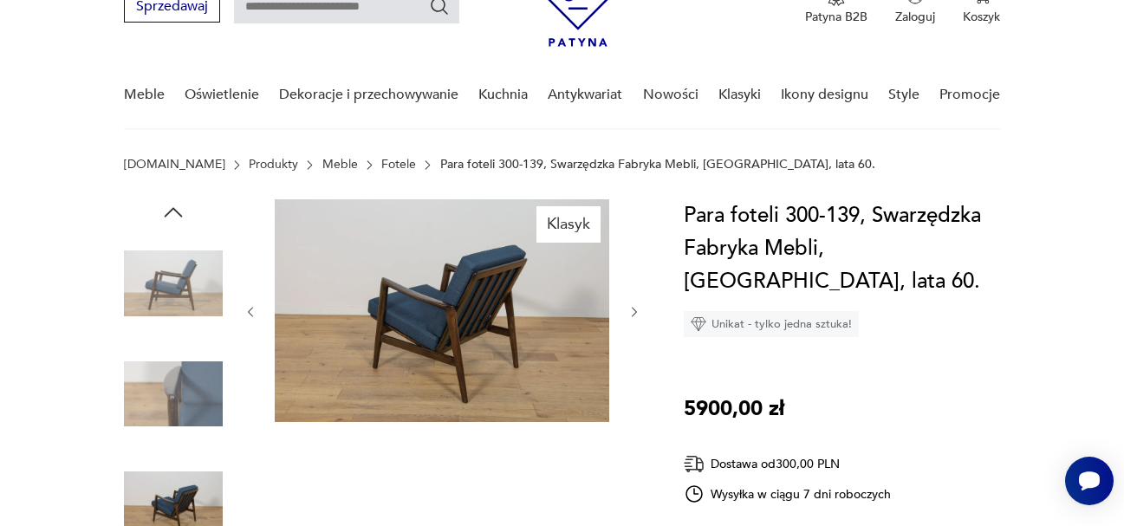
click at [637, 313] on icon "button" at bounding box center [634, 312] width 15 height 15
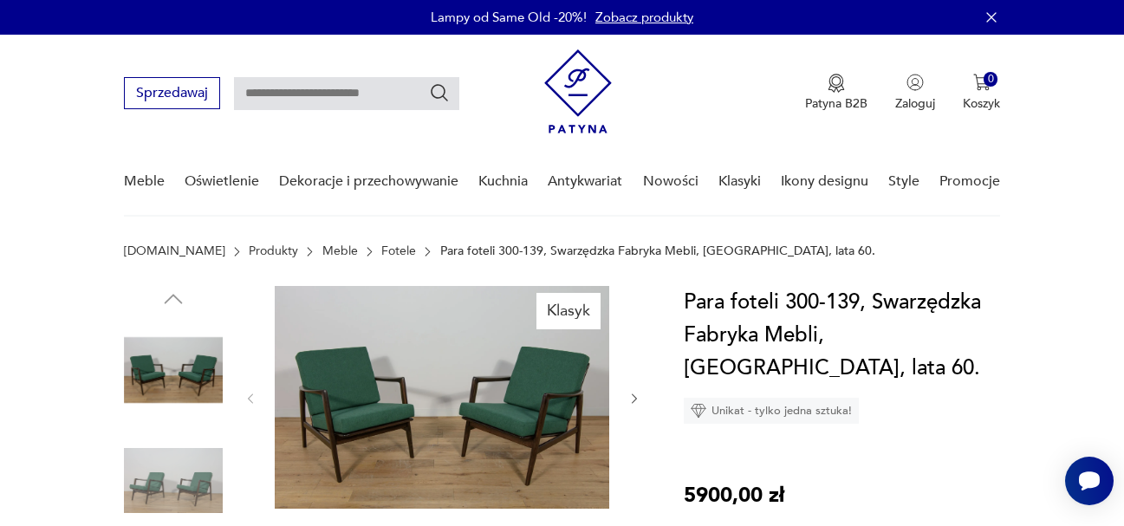
scroll to position [87, 0]
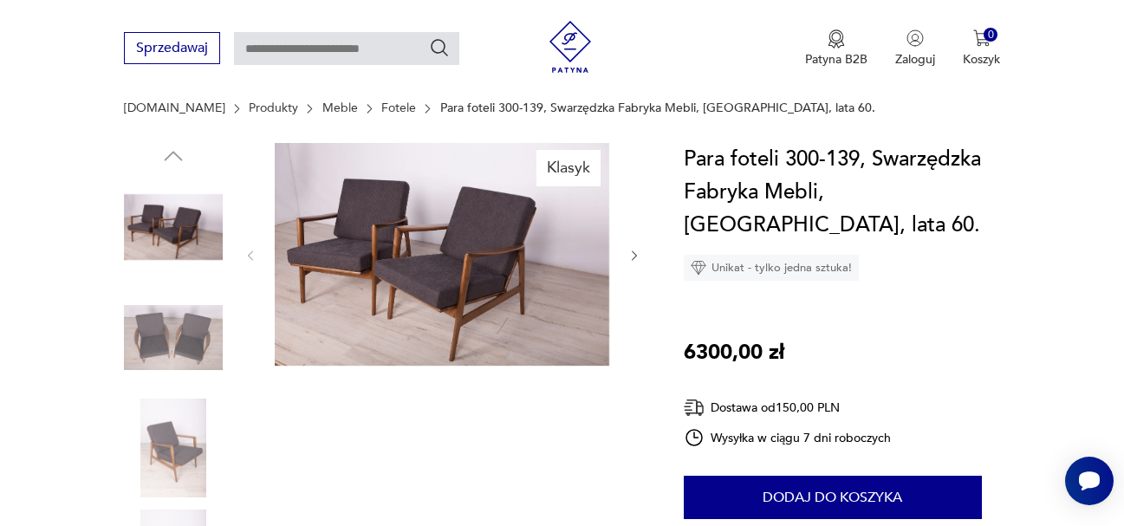
scroll to position [173, 0]
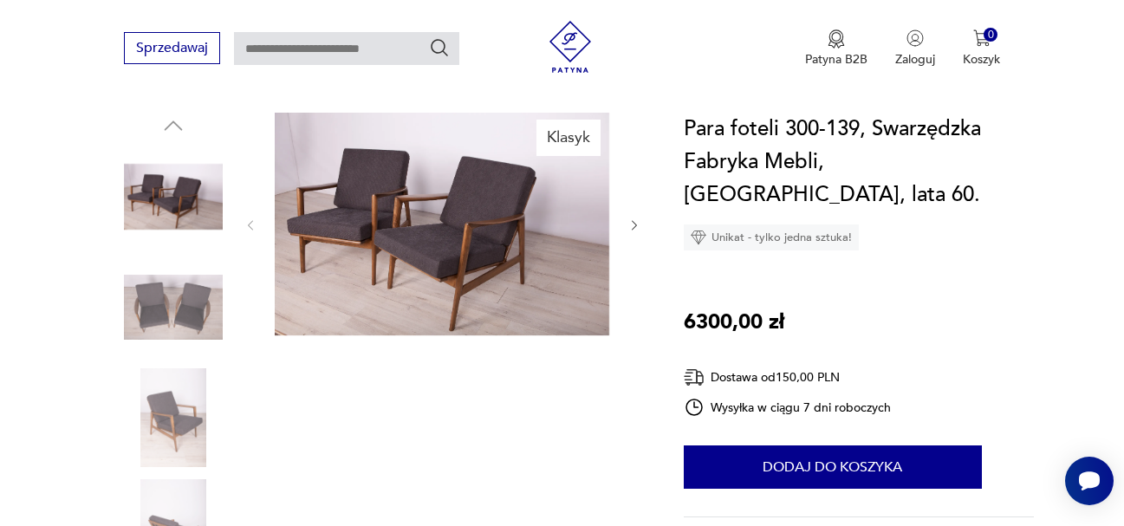
click at [641, 222] on icon "button" at bounding box center [634, 225] width 15 height 15
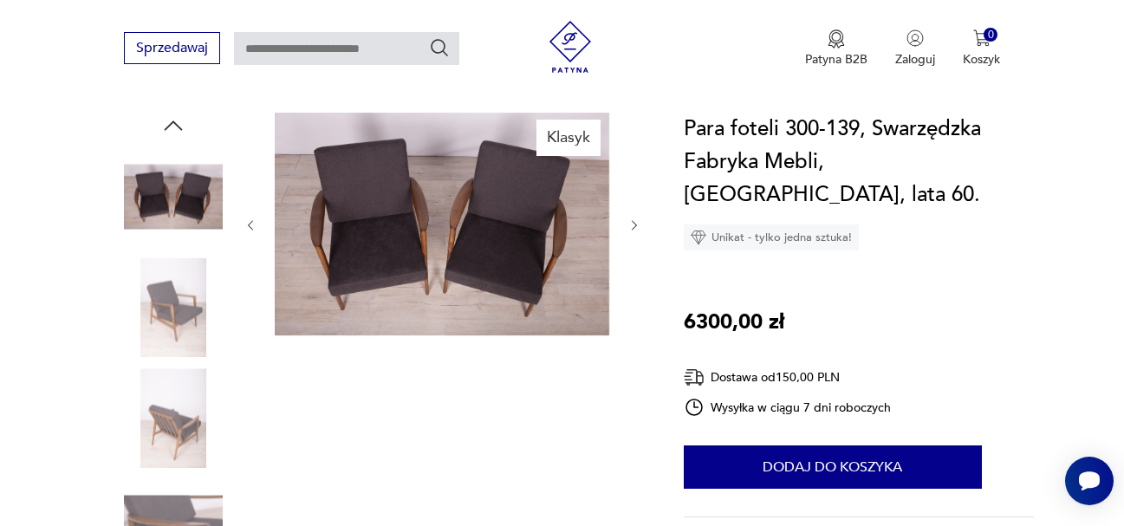
click at [641, 222] on icon "button" at bounding box center [634, 225] width 15 height 15
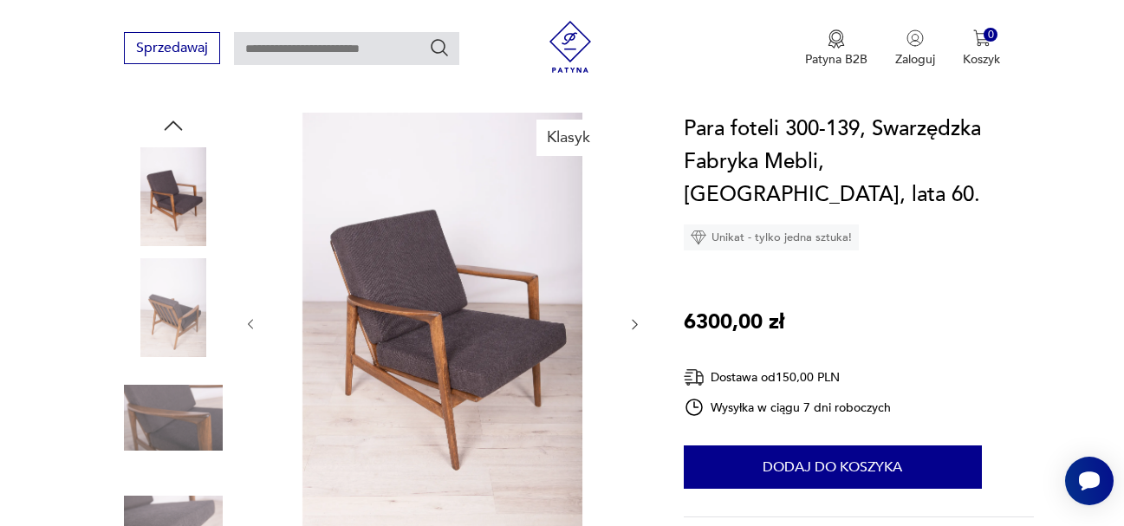
click at [641, 222] on div at bounding box center [442, 325] width 398 height 424
click at [631, 319] on icon "button" at bounding box center [634, 324] width 15 height 15
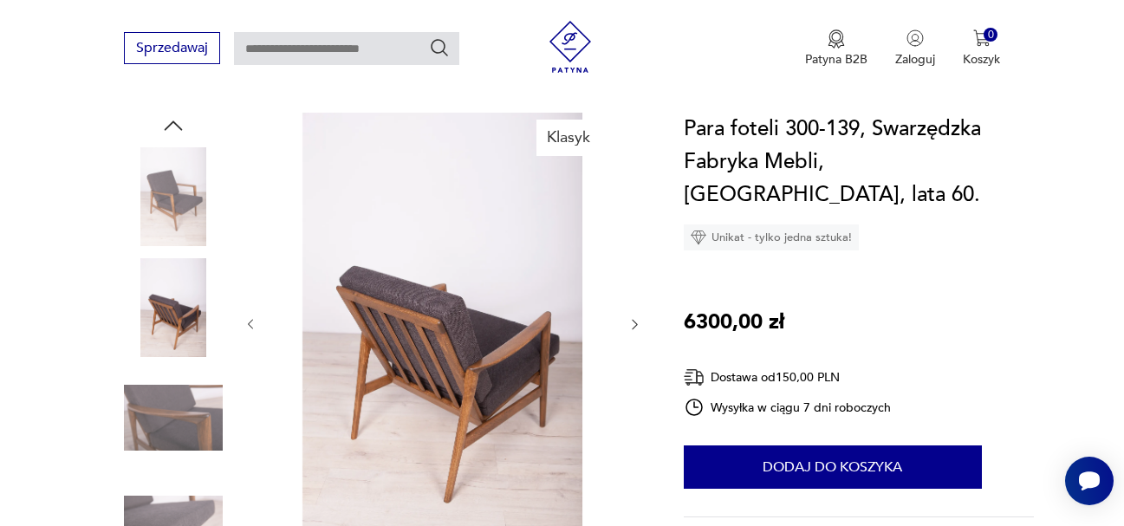
click at [631, 319] on icon "button" at bounding box center [634, 324] width 15 height 15
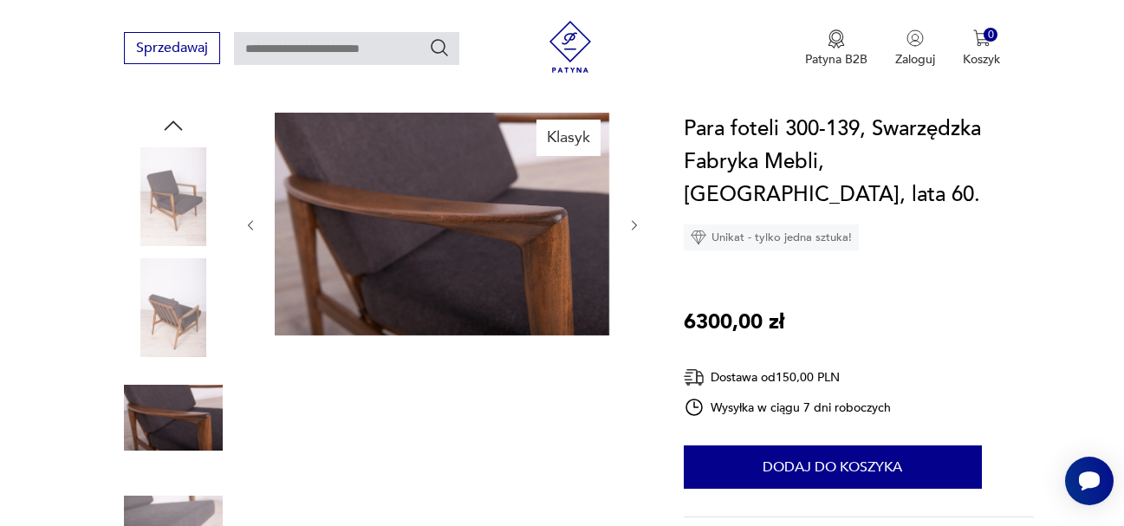
click at [631, 319] on div at bounding box center [442, 225] width 398 height 225
click at [632, 226] on icon "button" at bounding box center [634, 225] width 15 height 15
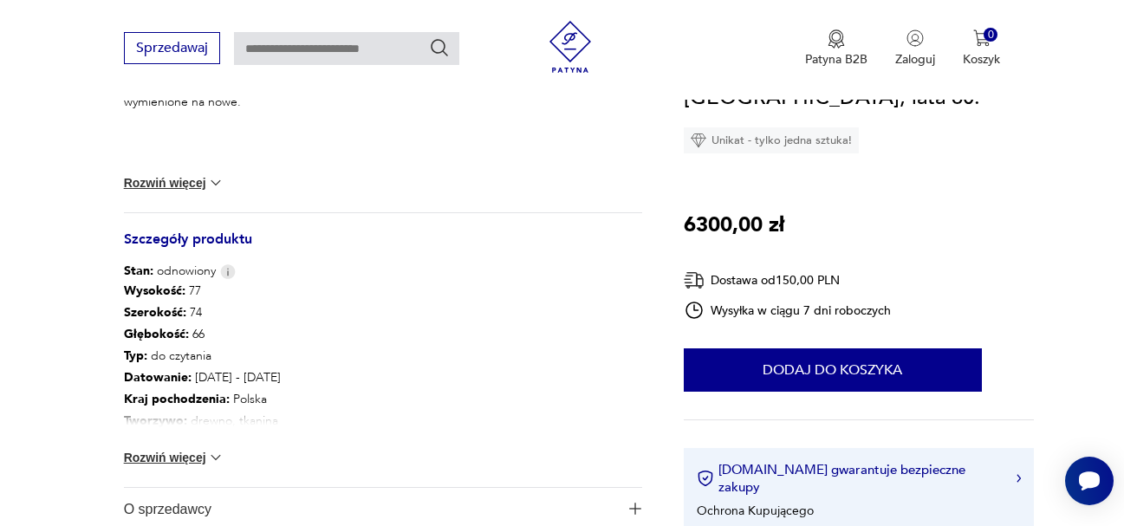
scroll to position [866, 0]
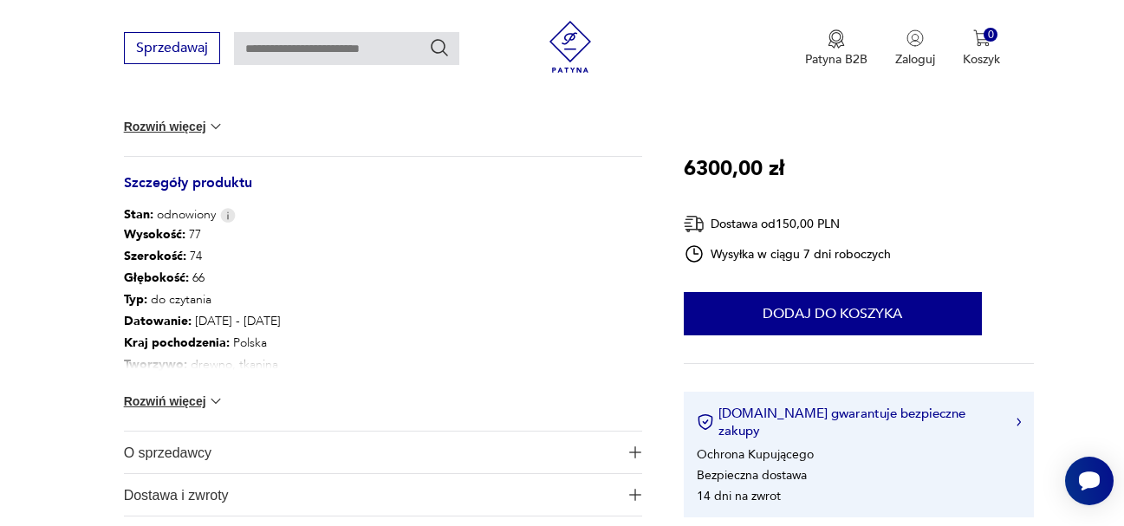
click at [200, 394] on button "Rozwiń więcej" at bounding box center [174, 400] width 100 height 17
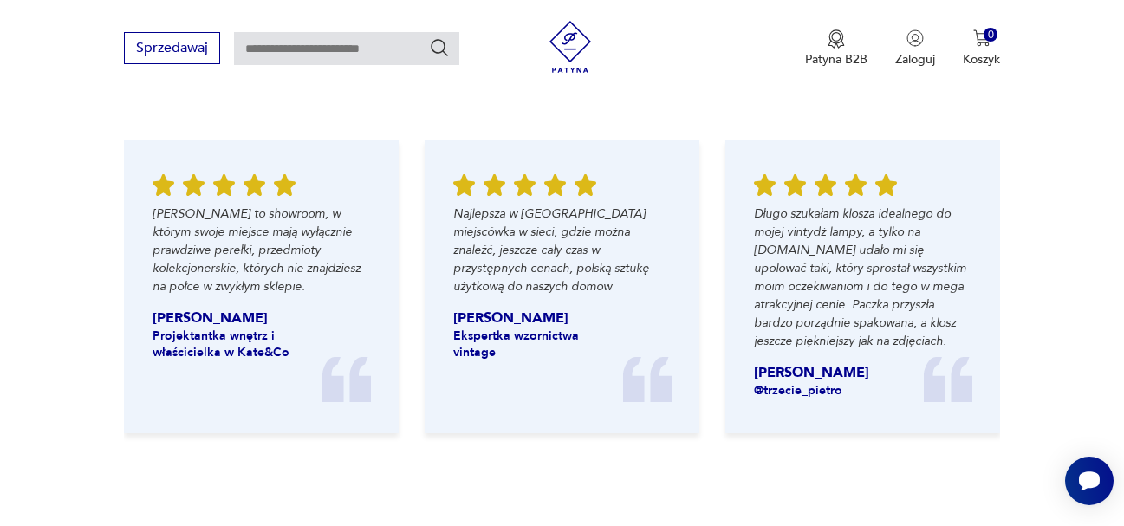
scroll to position [1992, 0]
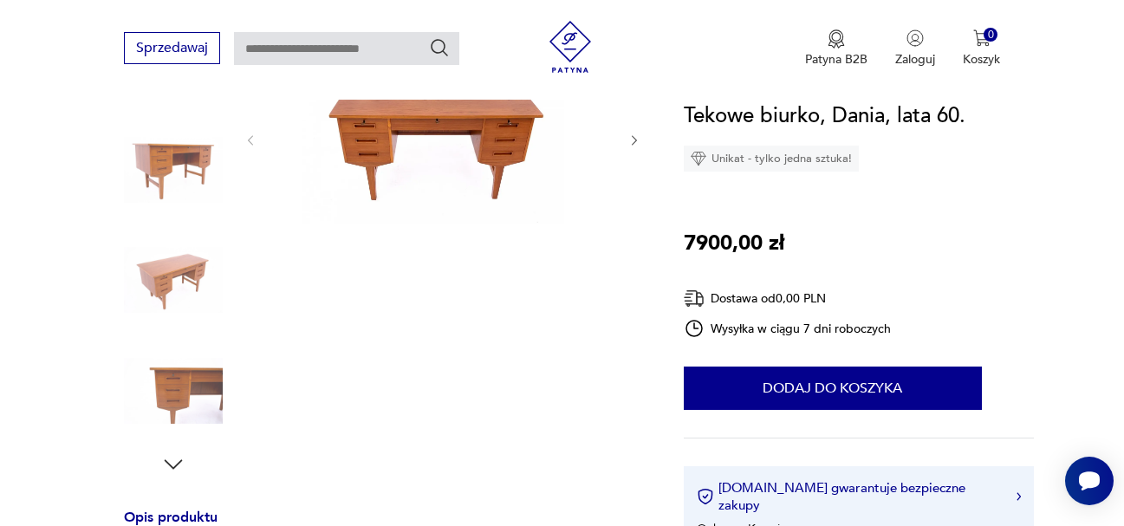
scroll to position [346, 0]
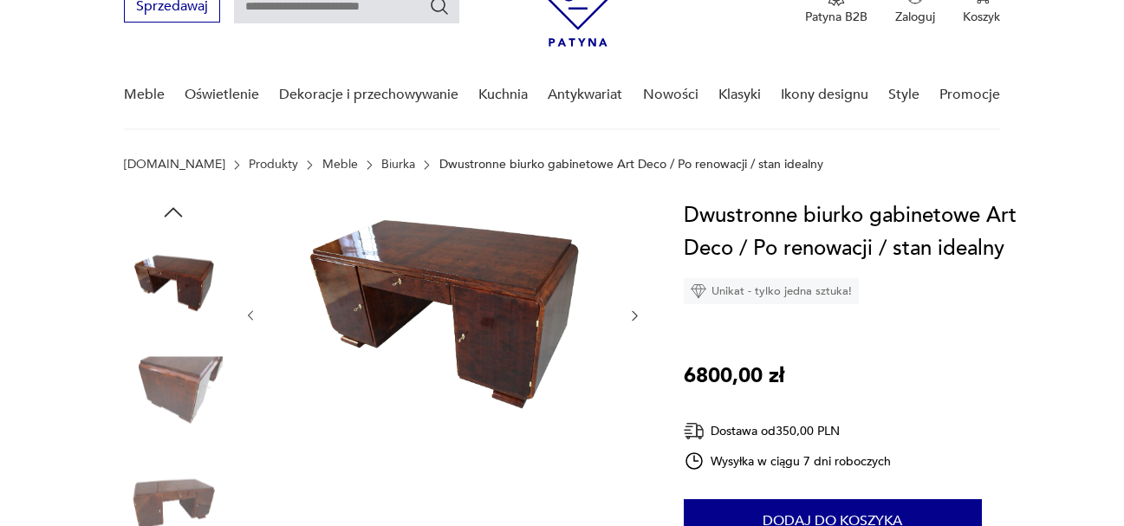
click at [636, 314] on icon "button" at bounding box center [633, 316] width 5 height 10
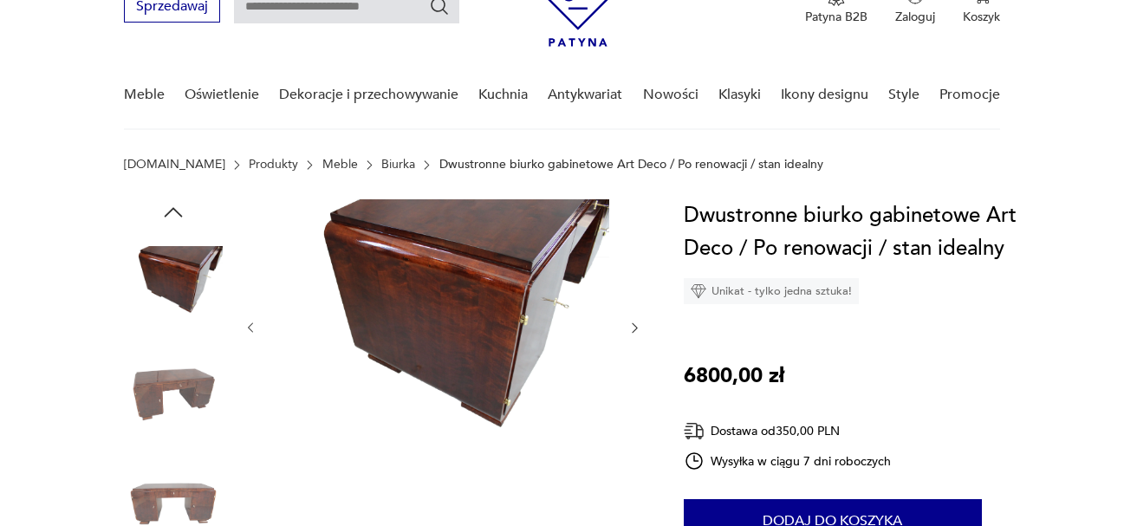
click at [638, 312] on div at bounding box center [442, 327] width 398 height 257
click at [632, 327] on icon "button" at bounding box center [634, 328] width 15 height 15
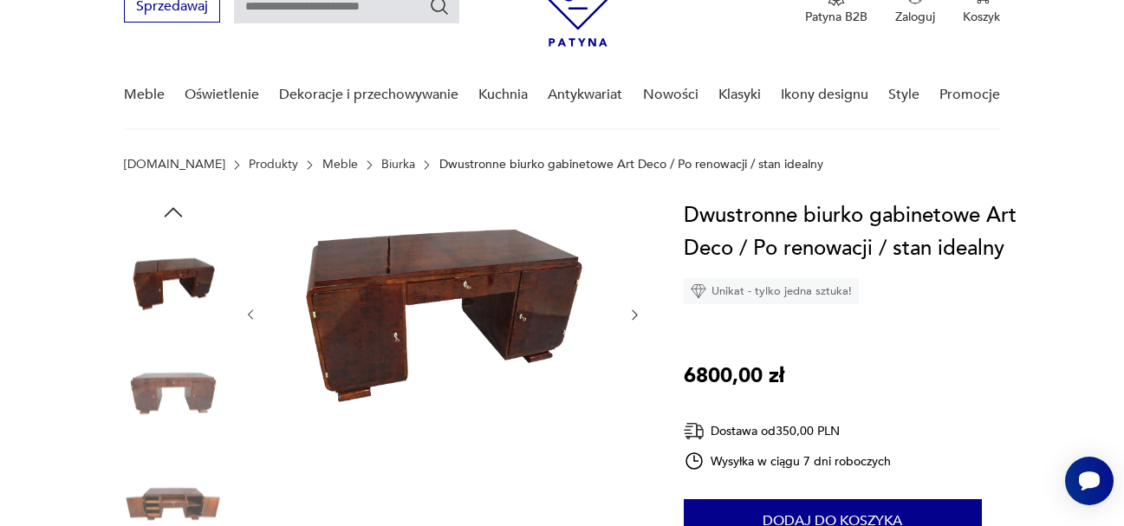
click at [632, 327] on div at bounding box center [442, 314] width 398 height 231
click at [634, 315] on icon "button" at bounding box center [634, 315] width 15 height 15
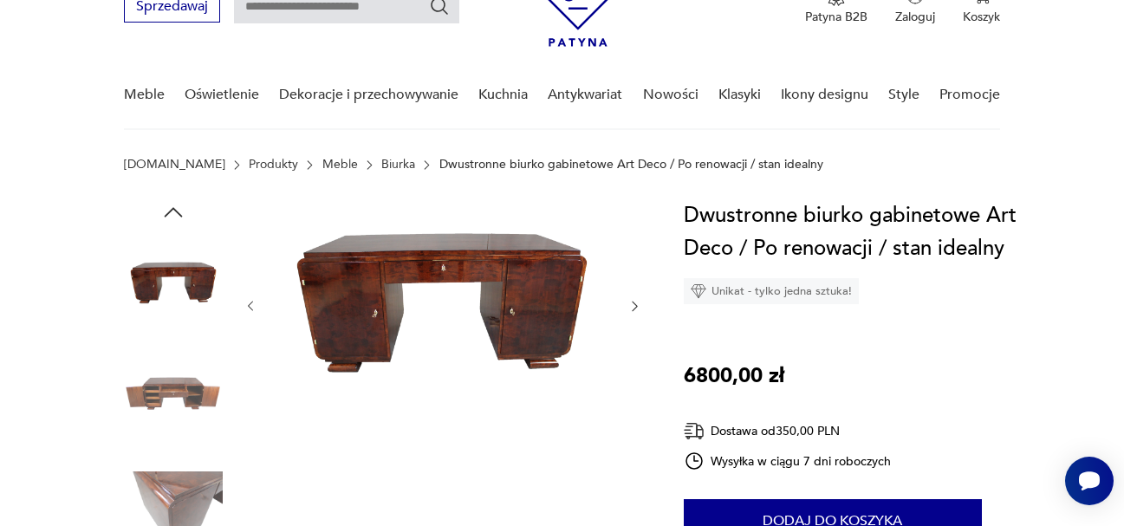
click at [635, 304] on icon "button" at bounding box center [633, 306] width 5 height 10
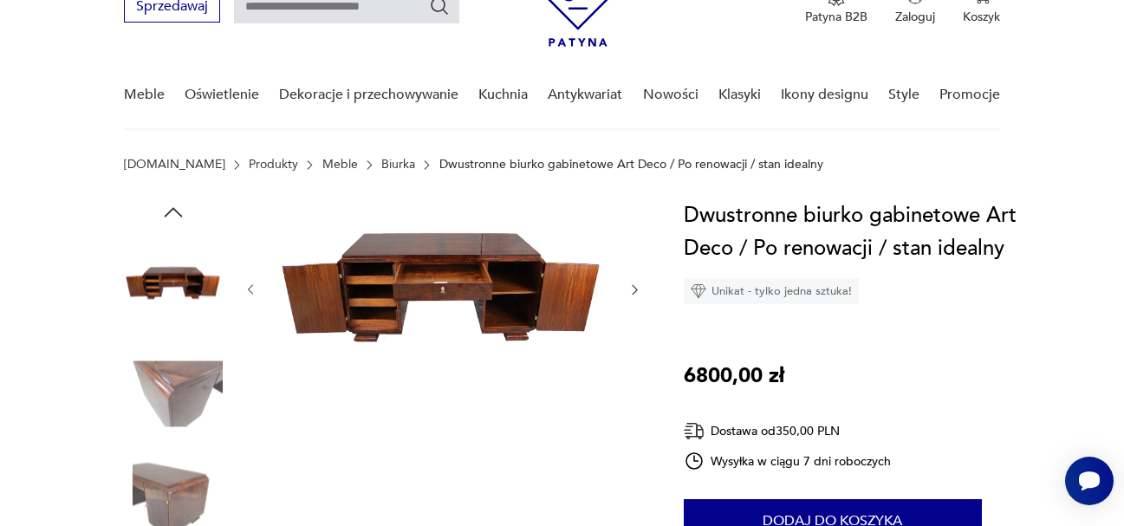
click at [379, 299] on img at bounding box center [442, 288] width 334 height 178
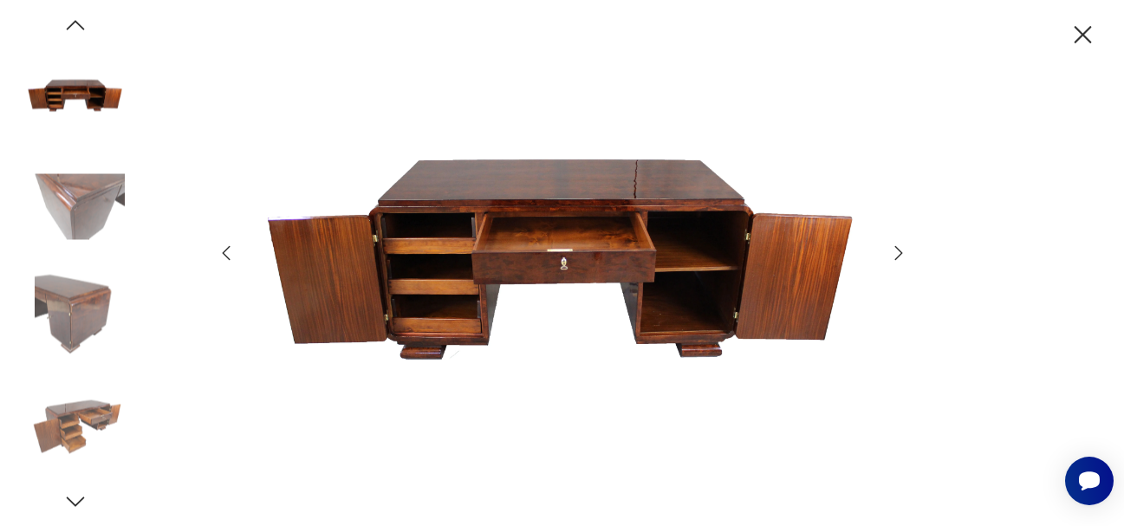
click at [845, 248] on img at bounding box center [562, 261] width 617 height 421
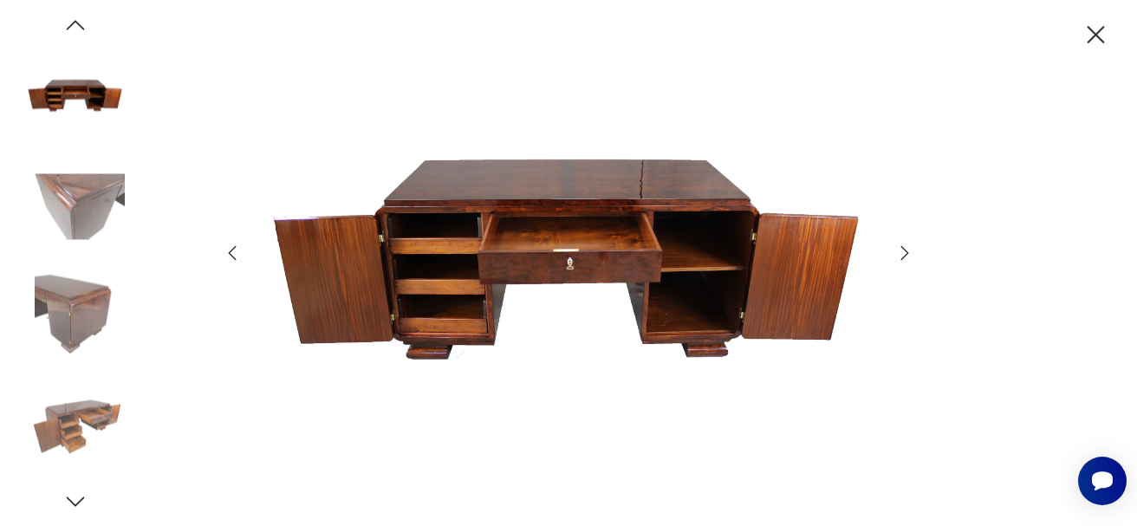
click at [902, 253] on icon "button" at bounding box center [904, 253] width 21 height 21
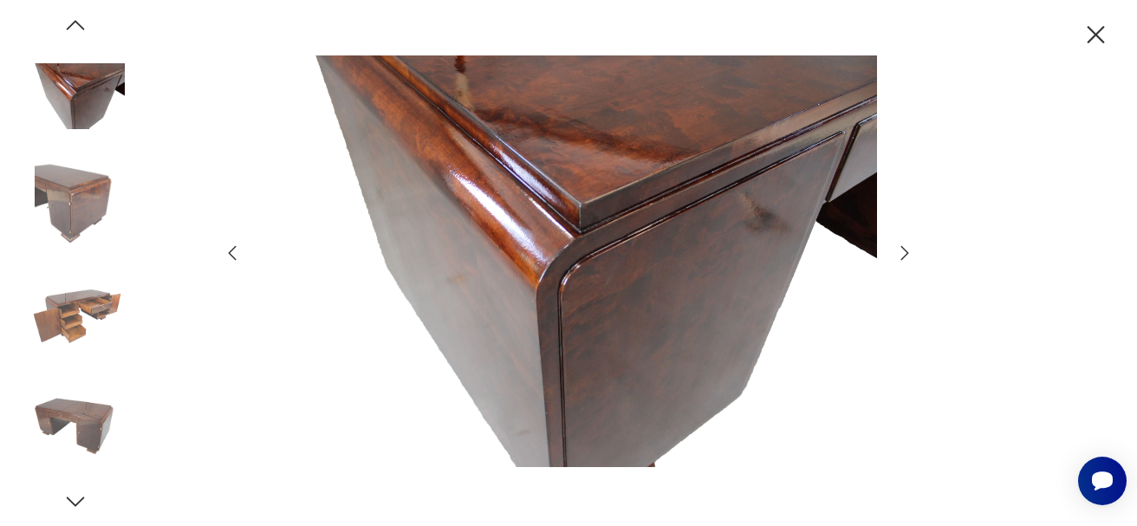
click at [902, 253] on icon "button" at bounding box center [904, 253] width 21 height 21
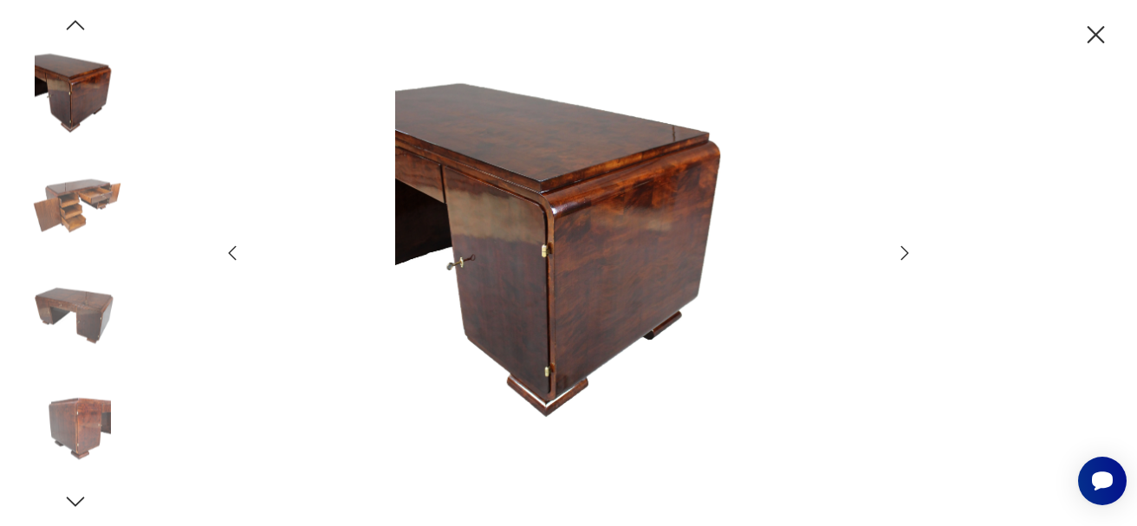
click at [902, 253] on icon "button" at bounding box center [904, 253] width 21 height 21
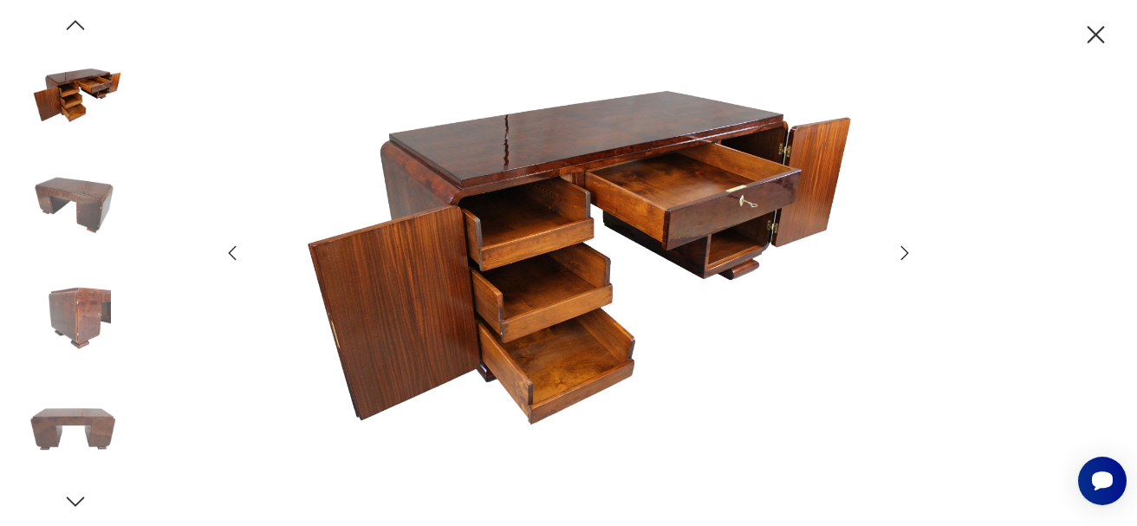
click at [902, 253] on icon "button" at bounding box center [904, 253] width 21 height 21
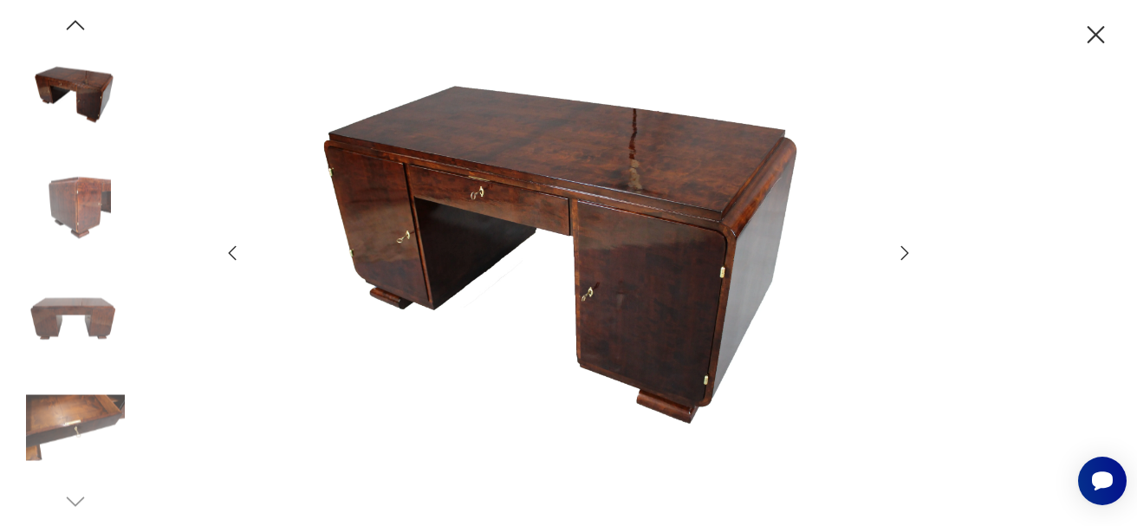
click at [902, 253] on icon "button" at bounding box center [904, 253] width 21 height 21
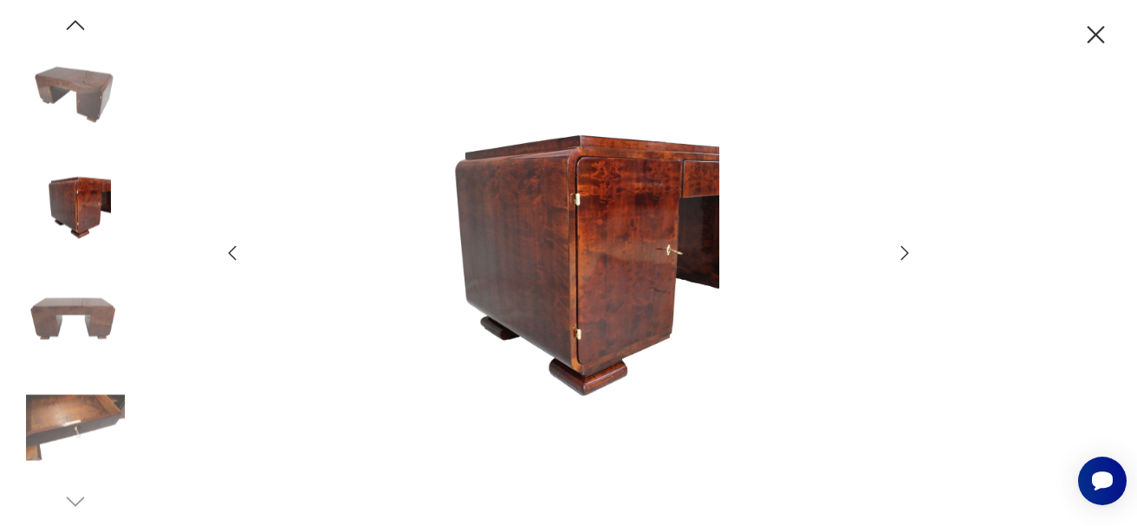
click at [902, 253] on icon "button" at bounding box center [904, 253] width 21 height 21
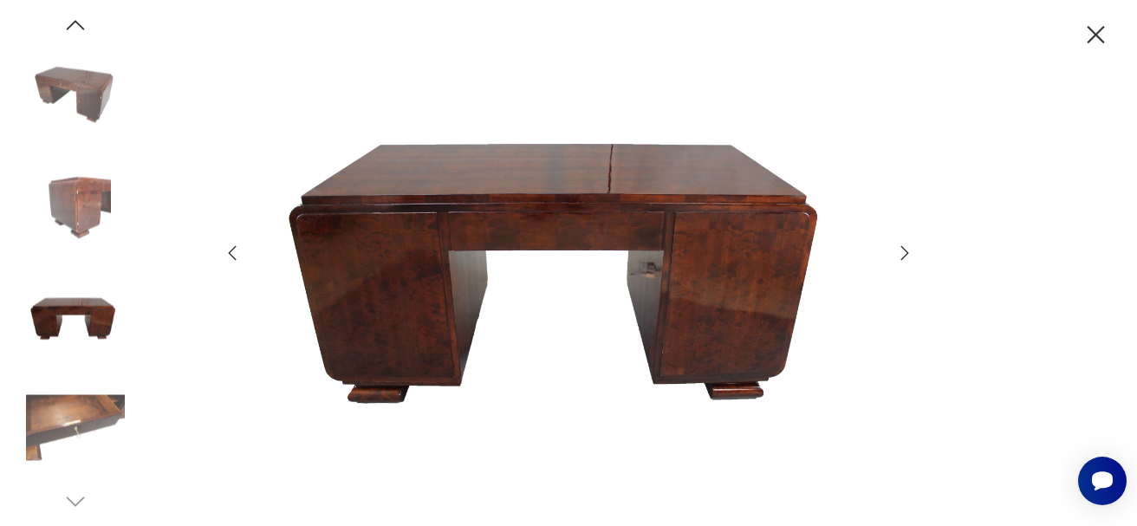
click at [902, 253] on icon "button" at bounding box center [904, 253] width 21 height 21
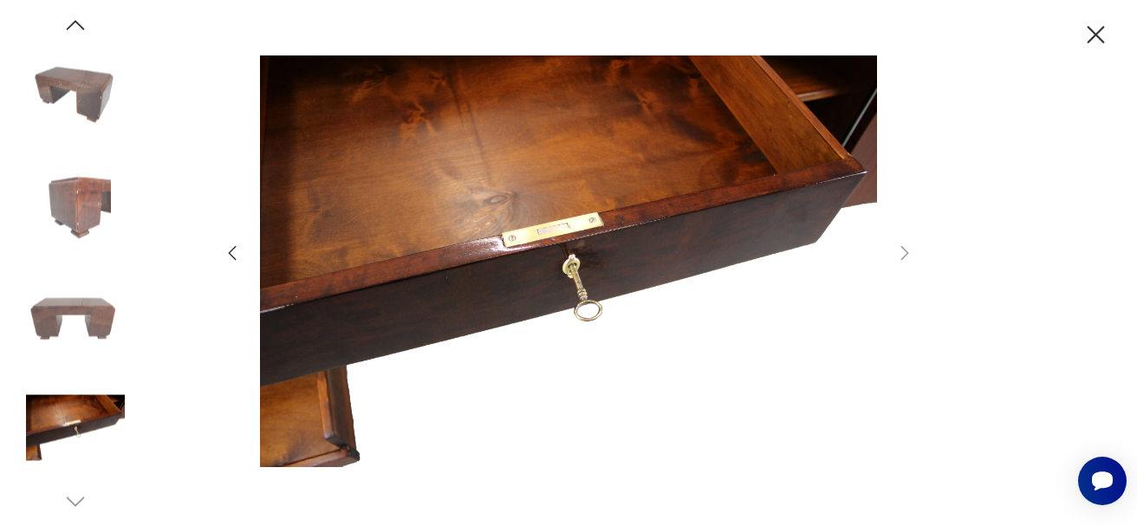
click at [1097, 33] on icon "button" at bounding box center [1095, 34] width 17 height 17
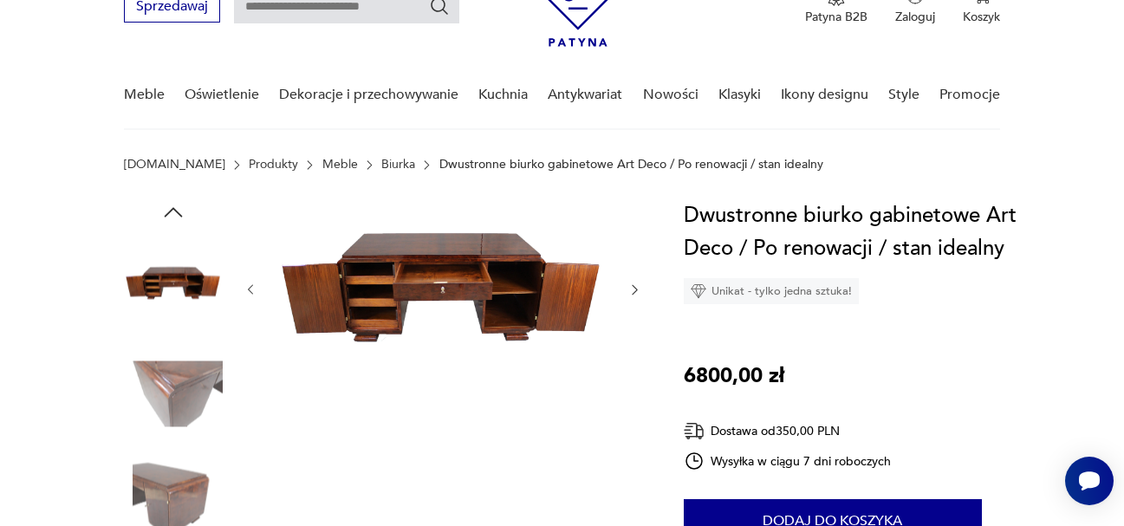
click at [634, 287] on icon "button" at bounding box center [633, 290] width 5 height 10
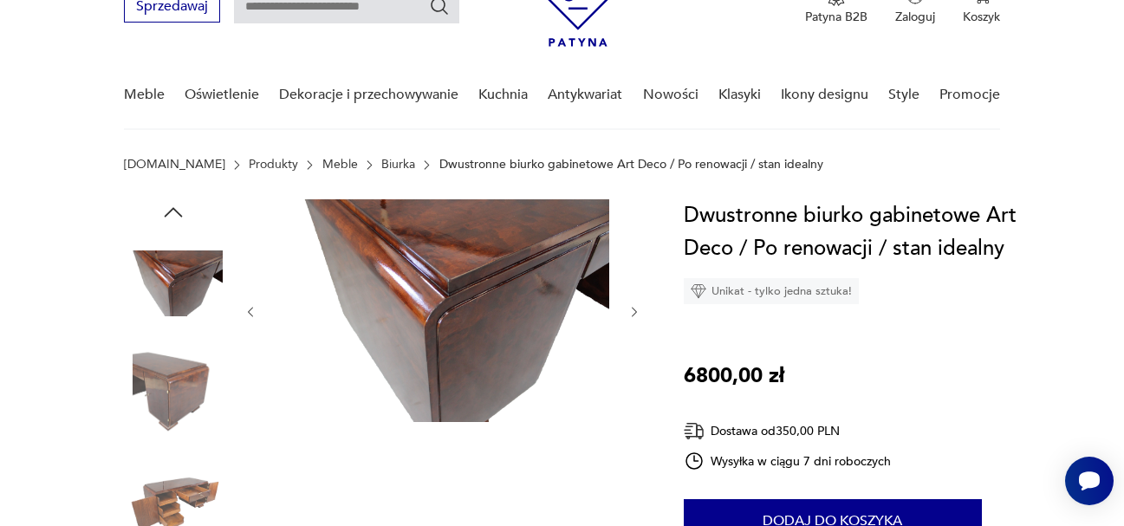
click at [634, 308] on icon "button" at bounding box center [634, 312] width 15 height 15
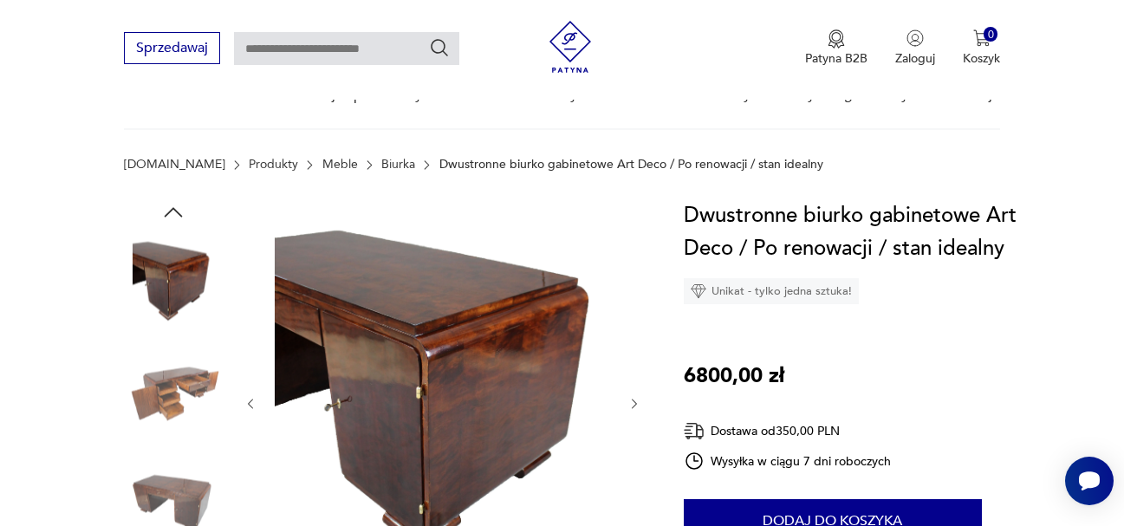
scroll to position [346, 0]
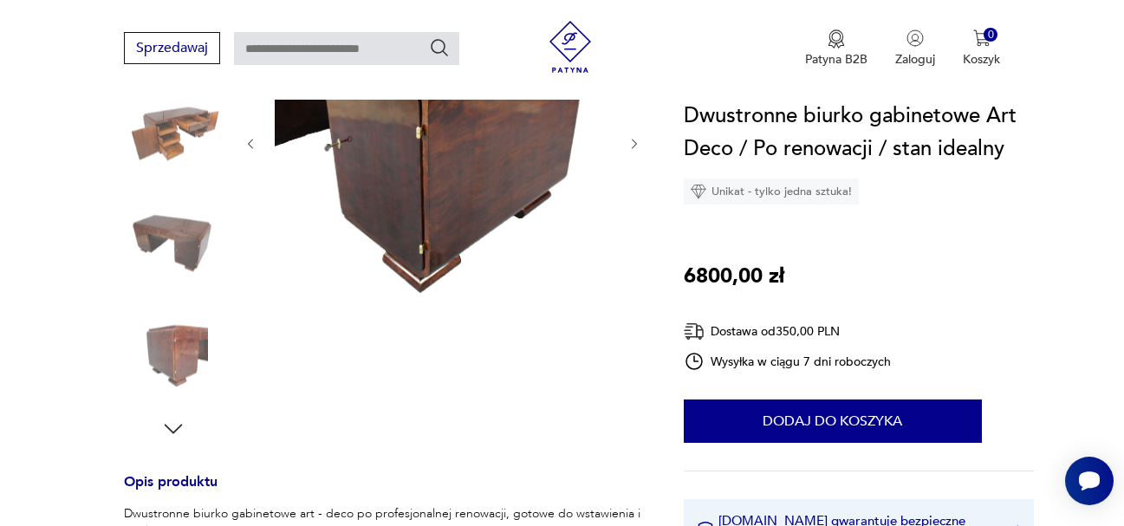
click at [633, 141] on icon "button" at bounding box center [634, 144] width 15 height 15
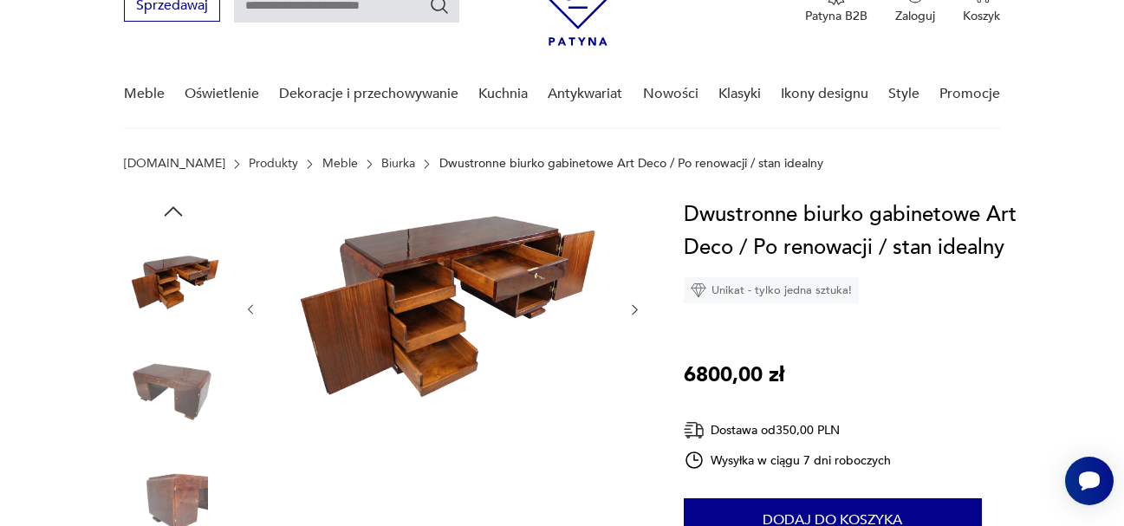
scroll to position [81, 0]
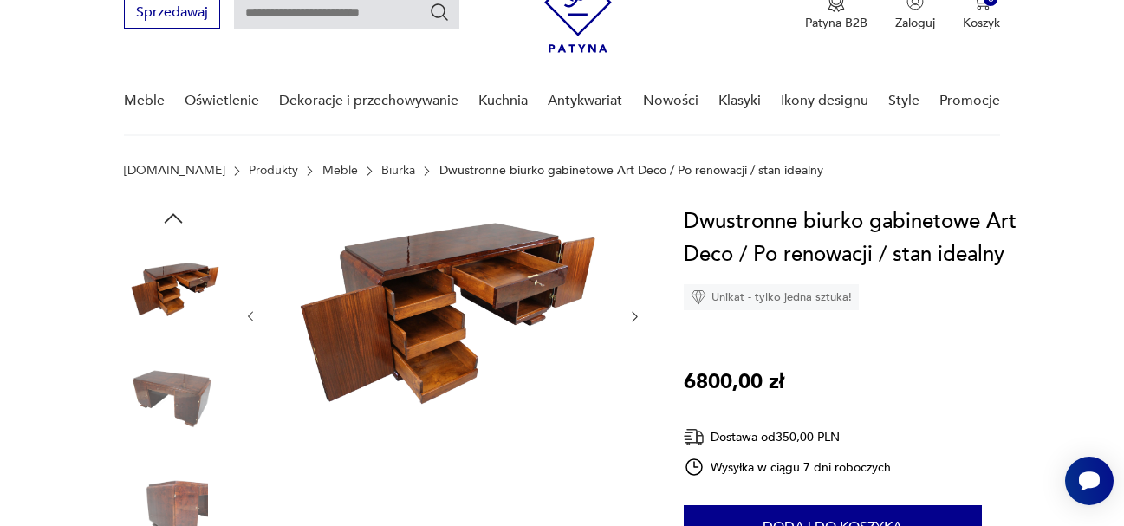
click at [491, 301] on img at bounding box center [442, 315] width 334 height 220
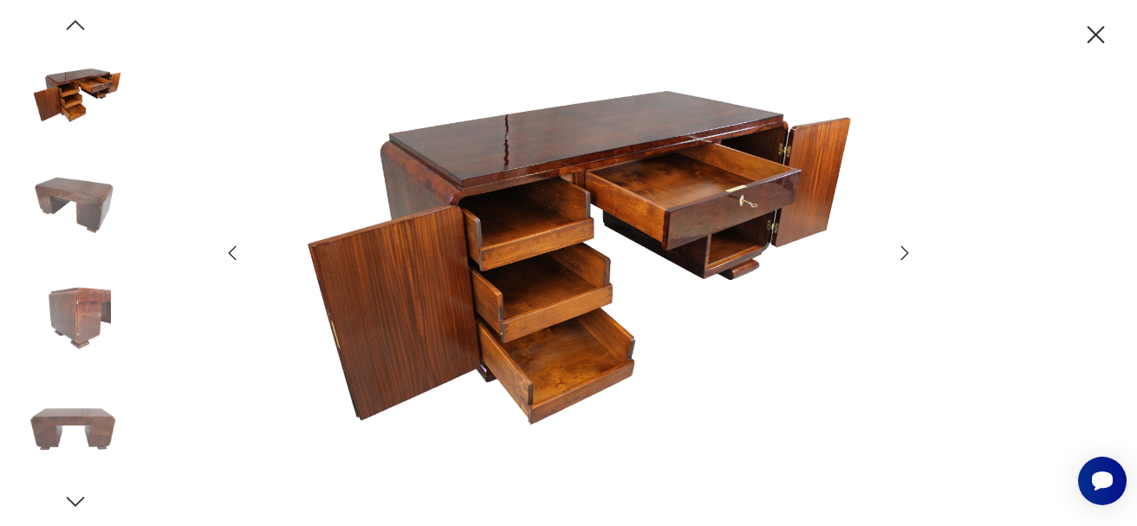
click at [909, 250] on icon "button" at bounding box center [904, 253] width 21 height 21
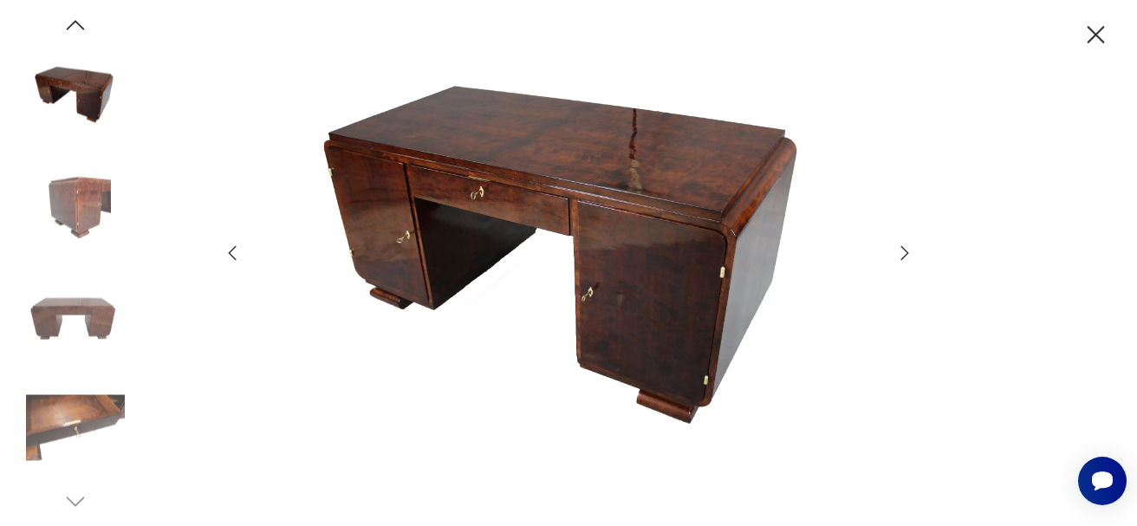
click at [909, 250] on icon "button" at bounding box center [904, 253] width 21 height 21
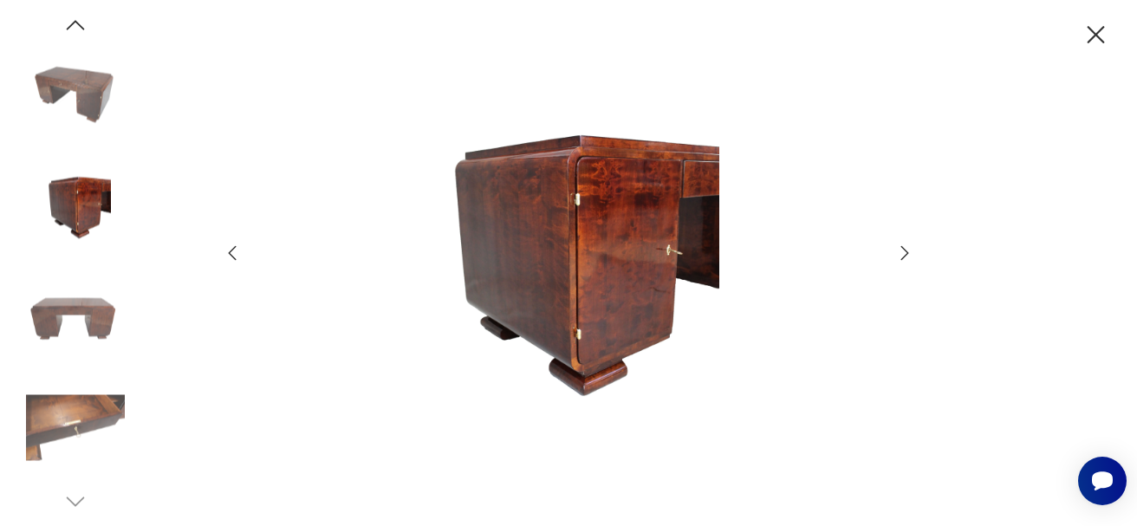
click at [909, 250] on icon "button" at bounding box center [904, 253] width 21 height 21
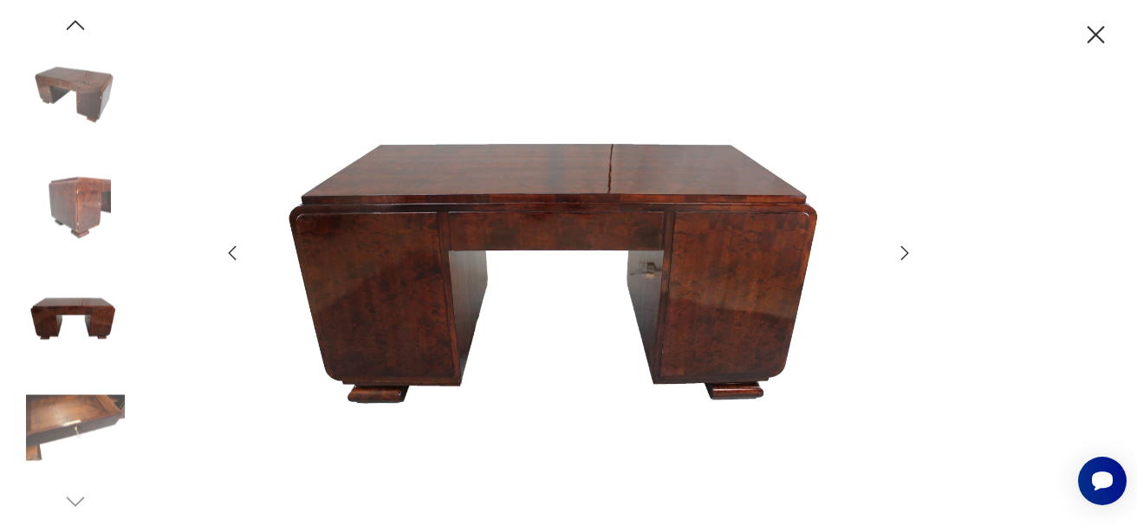
click at [909, 250] on icon "button" at bounding box center [904, 253] width 21 height 21
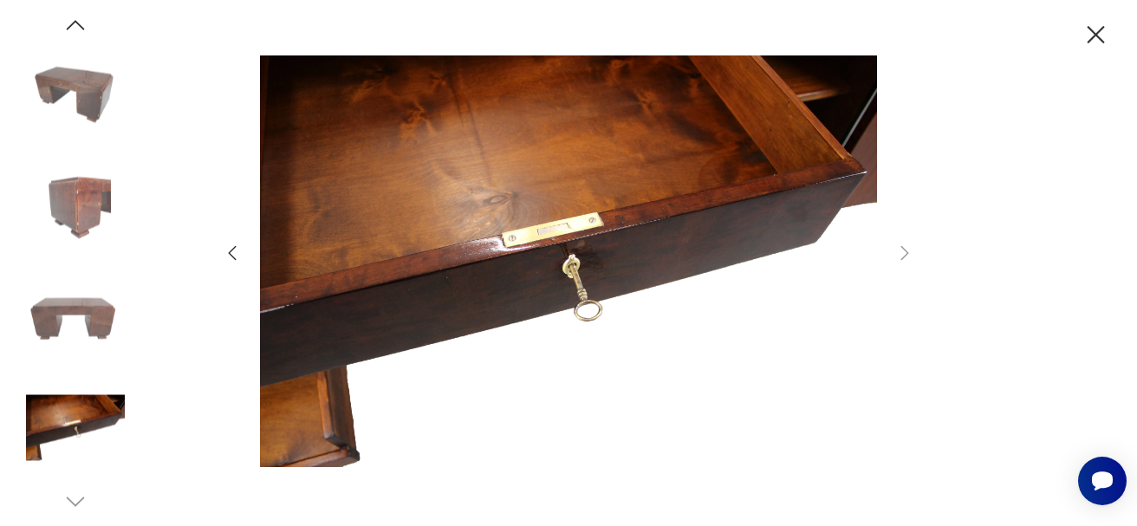
click at [1098, 33] on icon "button" at bounding box center [1095, 34] width 17 height 17
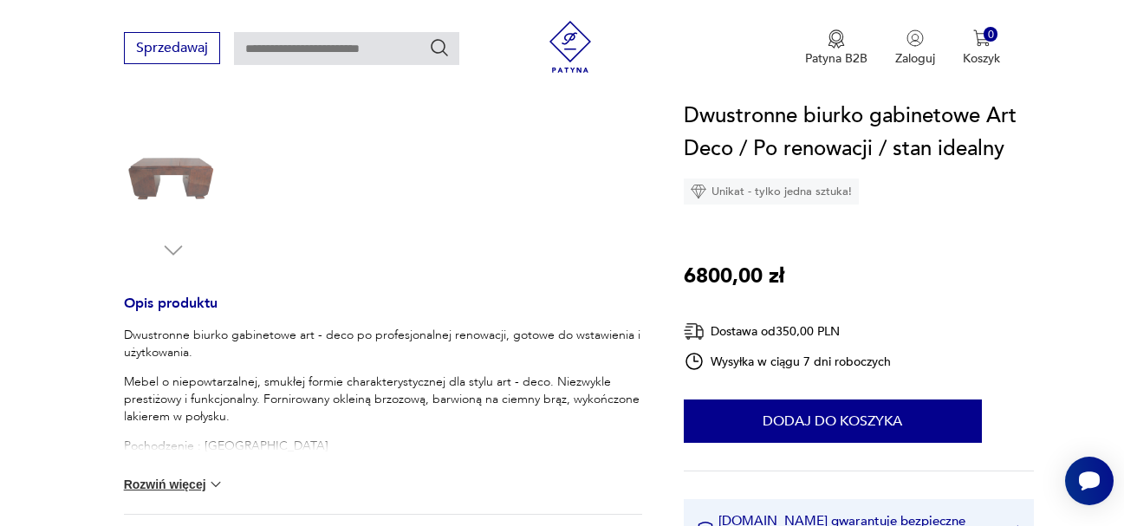
scroll to position [600, 0]
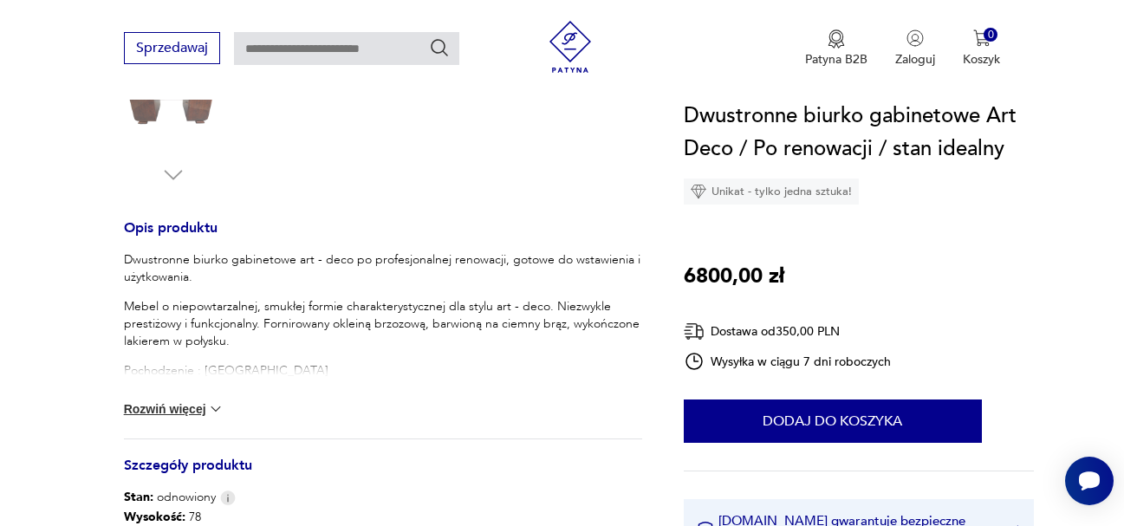
click at [187, 410] on button "Rozwiń więcej" at bounding box center [174, 408] width 100 height 17
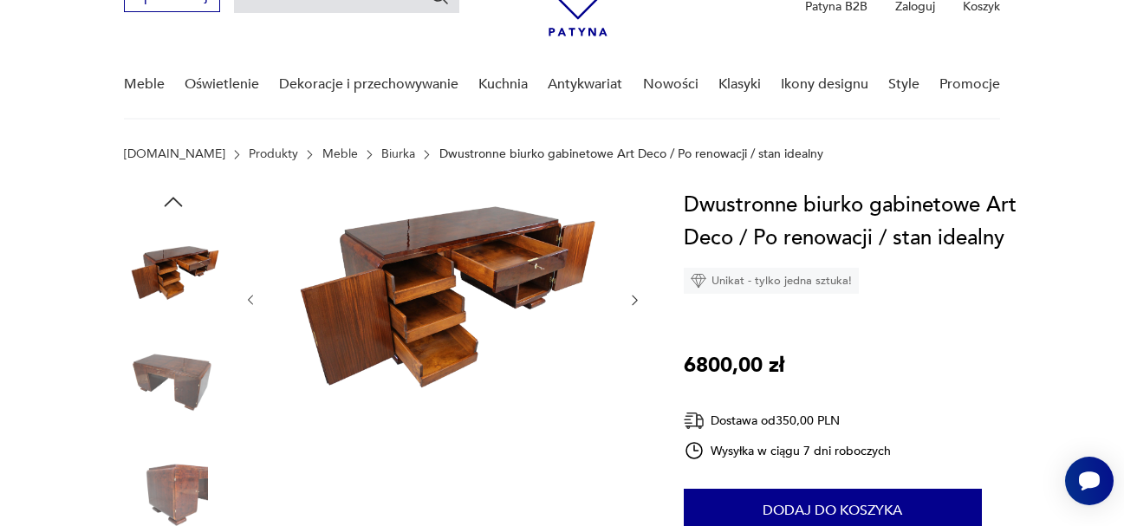
scroll to position [0, 0]
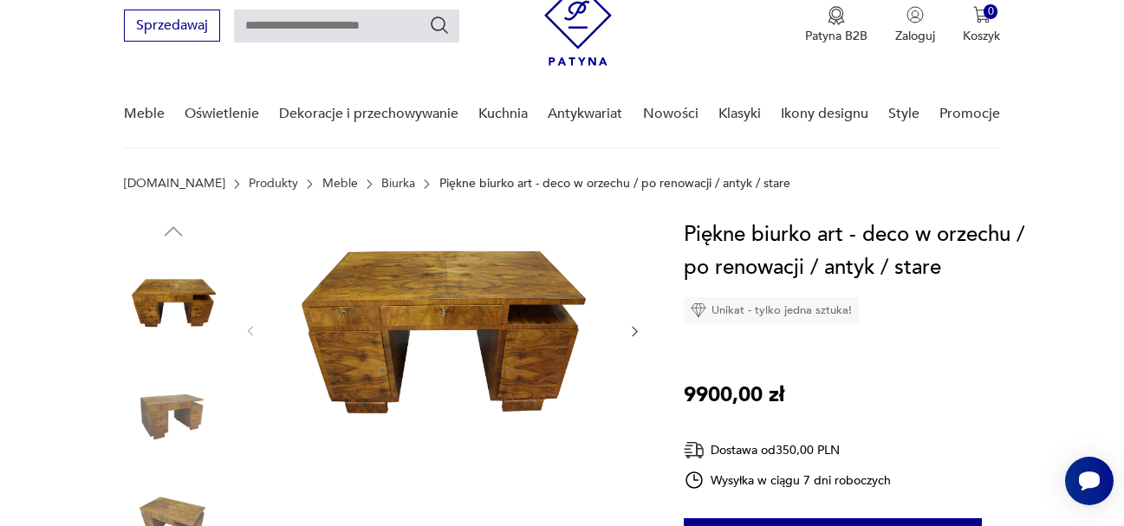
scroll to position [87, 0]
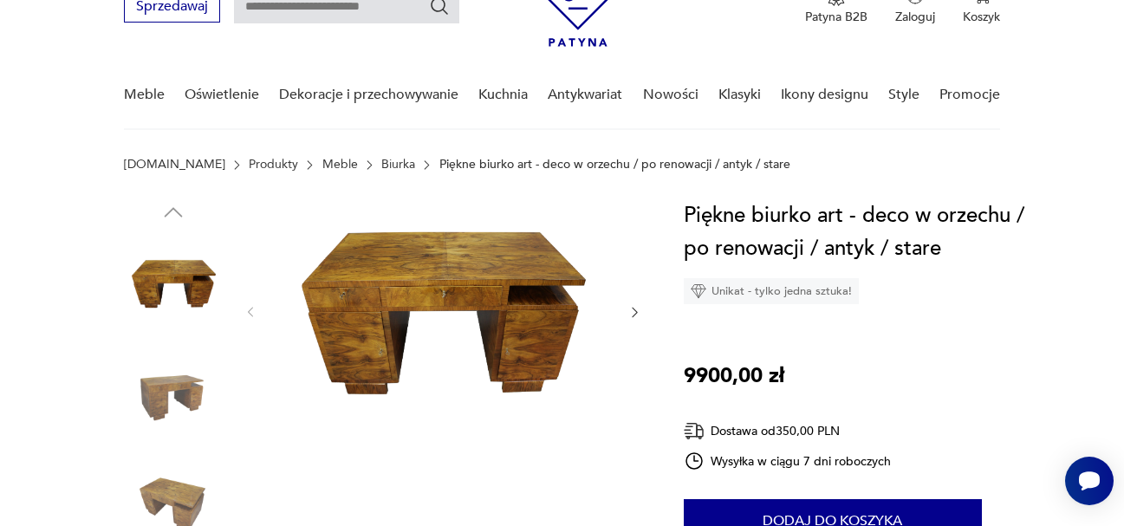
click at [463, 337] on img at bounding box center [442, 310] width 334 height 223
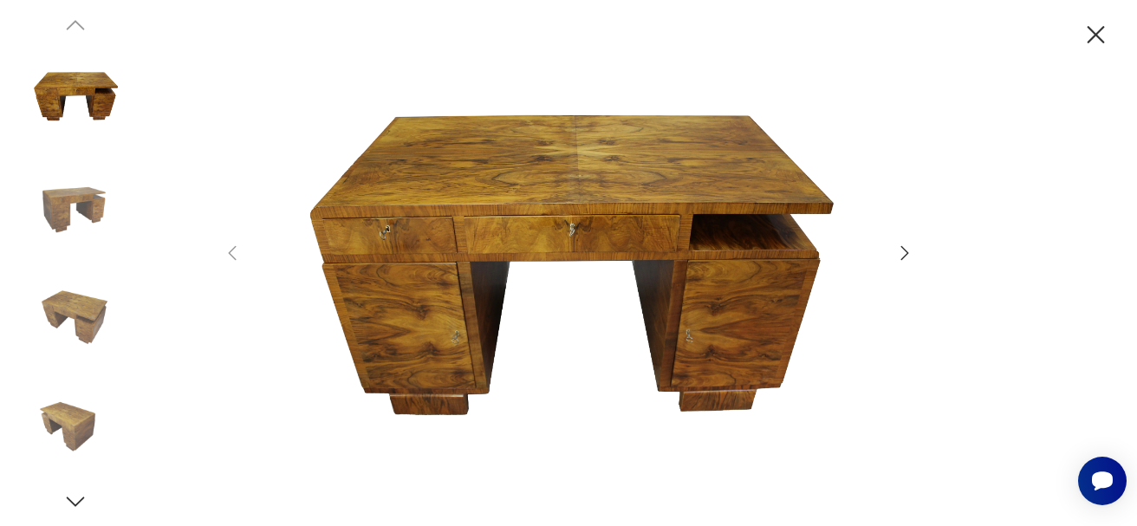
click at [902, 247] on icon "button" at bounding box center [905, 252] width 8 height 14
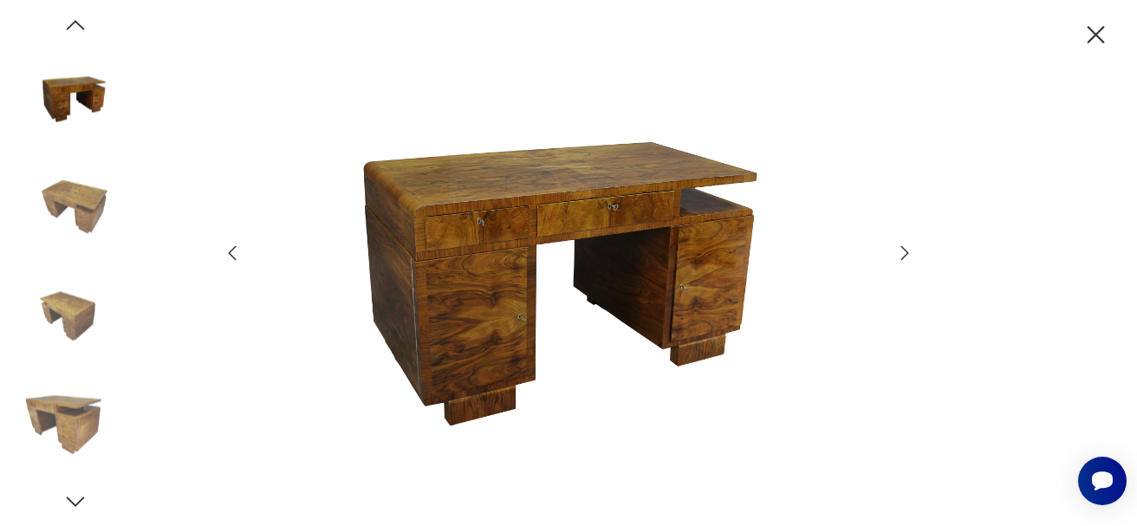
click at [902, 247] on icon "button" at bounding box center [905, 252] width 8 height 14
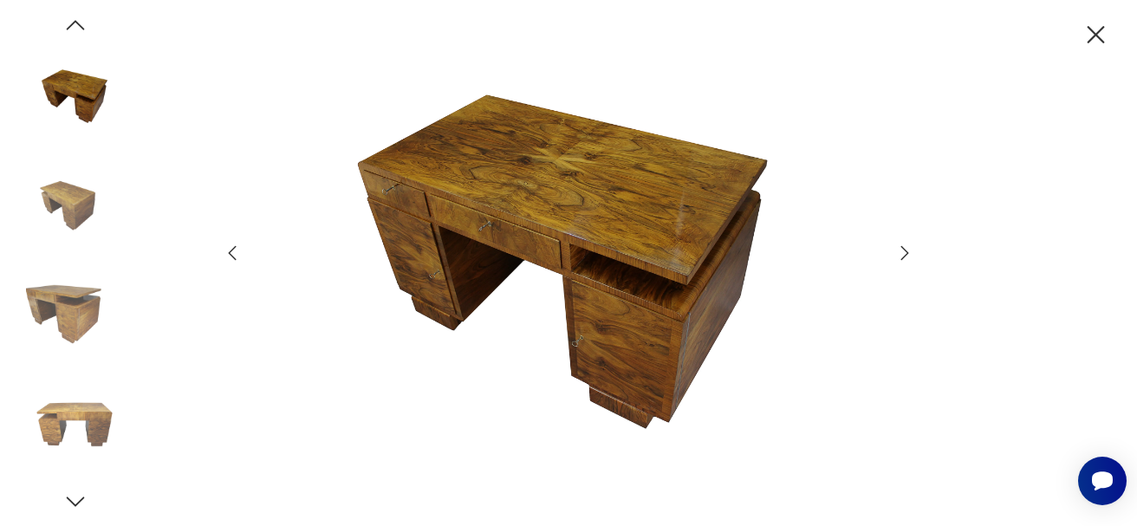
click at [902, 247] on icon "button" at bounding box center [905, 252] width 8 height 14
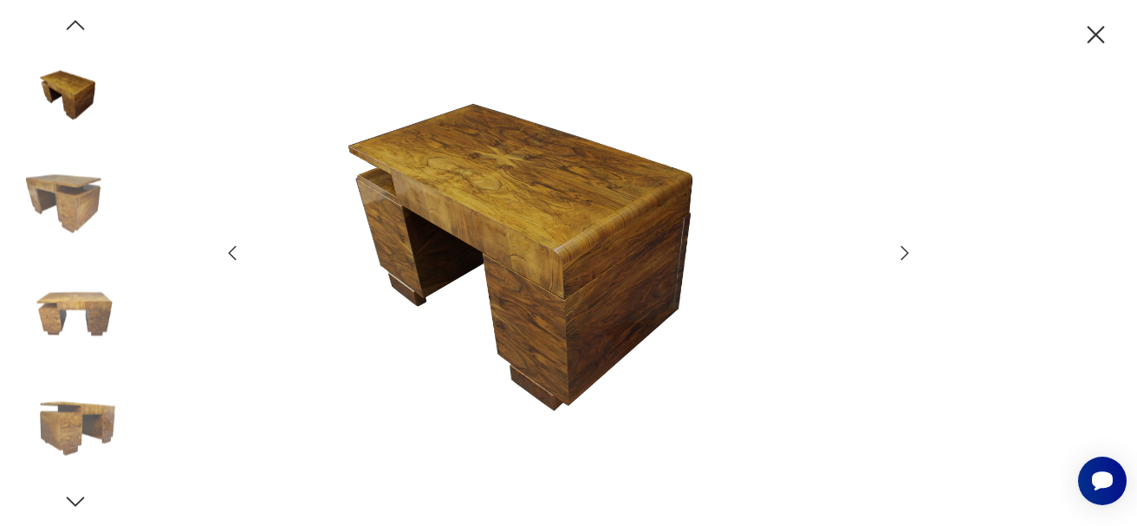
click at [902, 247] on icon "button" at bounding box center [905, 252] width 8 height 14
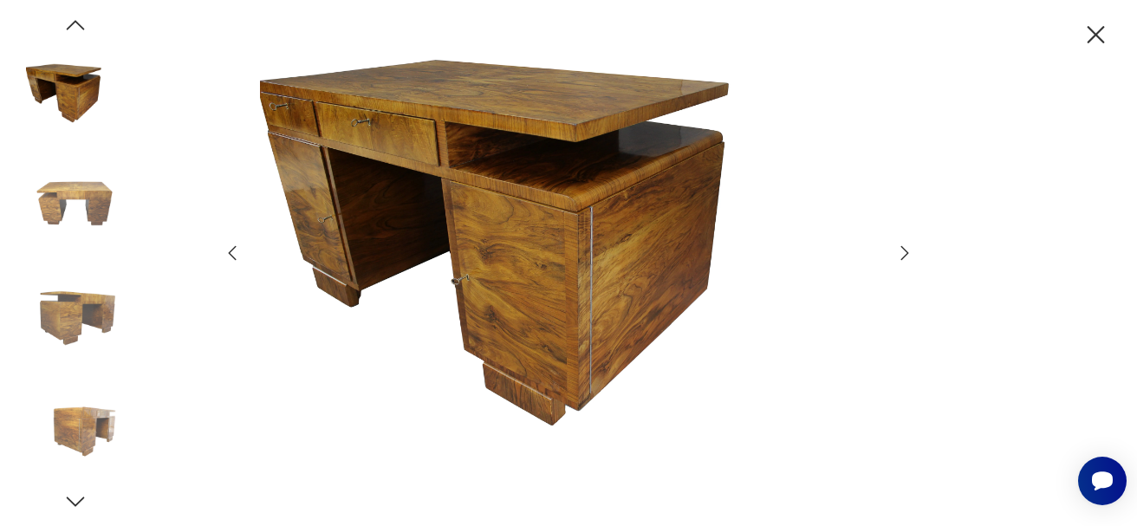
click at [902, 247] on icon "button" at bounding box center [905, 252] width 8 height 14
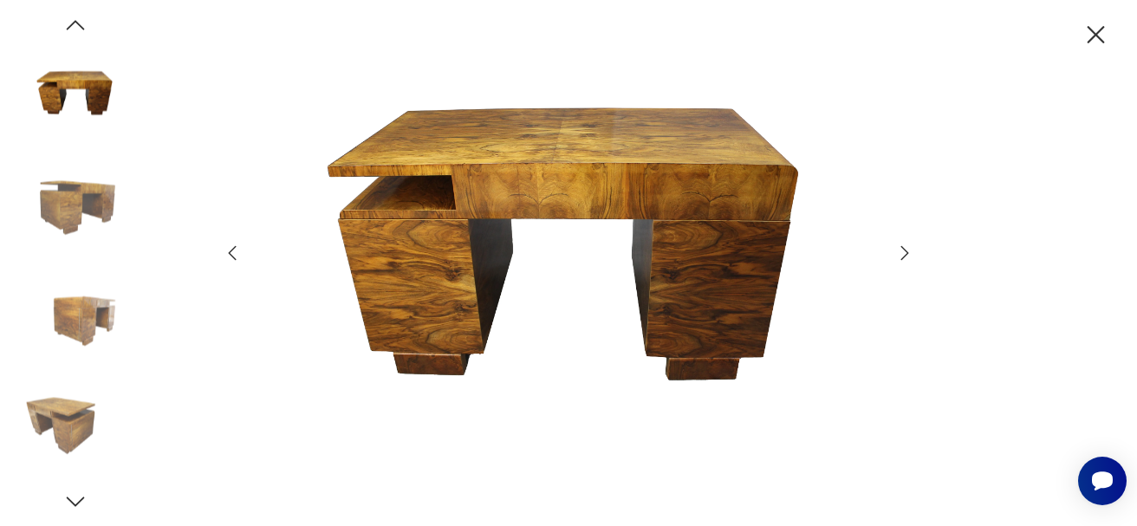
click at [902, 247] on icon "button" at bounding box center [905, 252] width 8 height 14
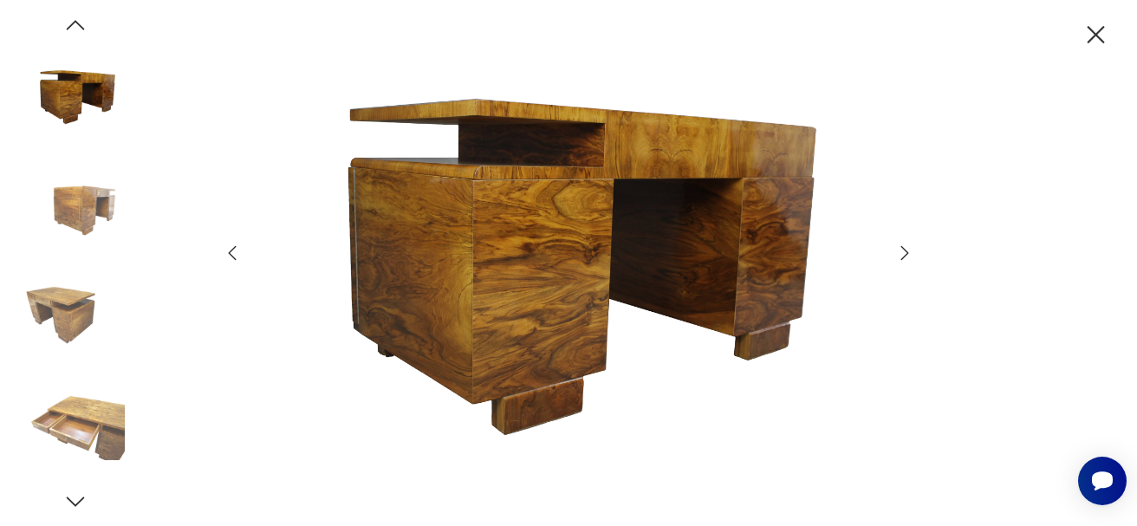
click at [902, 247] on icon "button" at bounding box center [905, 252] width 8 height 14
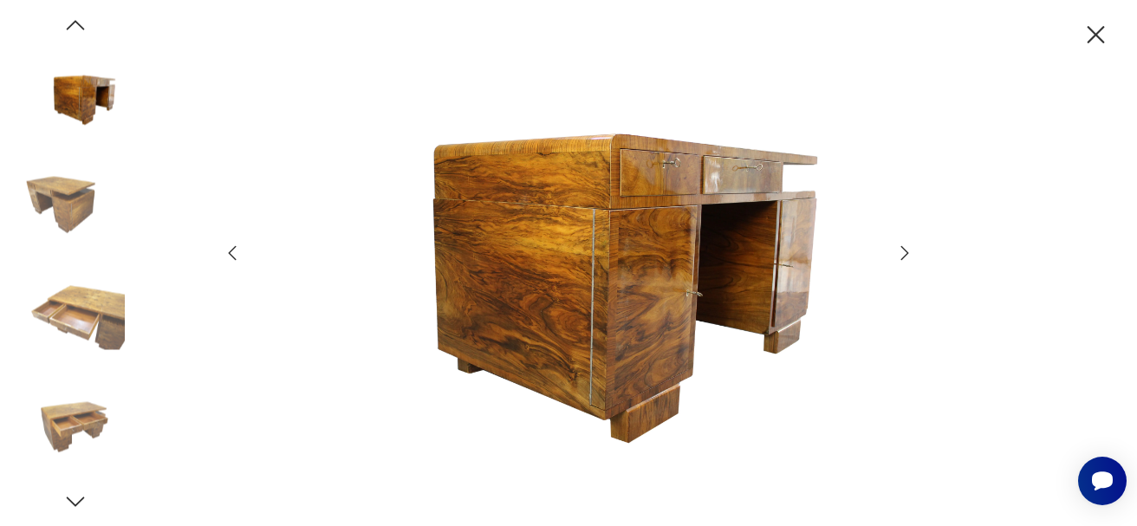
click at [902, 247] on icon "button" at bounding box center [905, 252] width 8 height 14
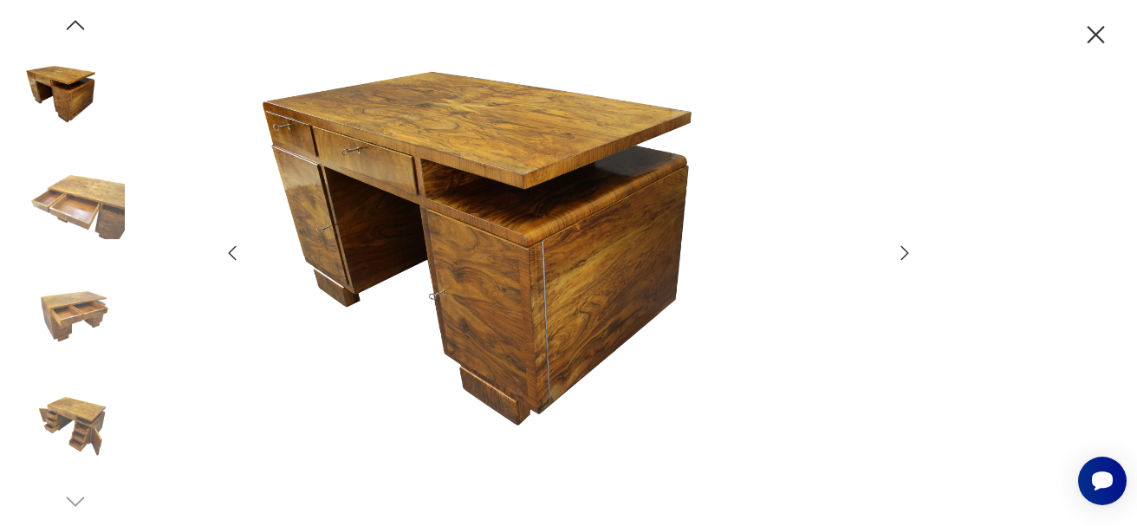
click at [902, 247] on icon "button" at bounding box center [905, 252] width 8 height 14
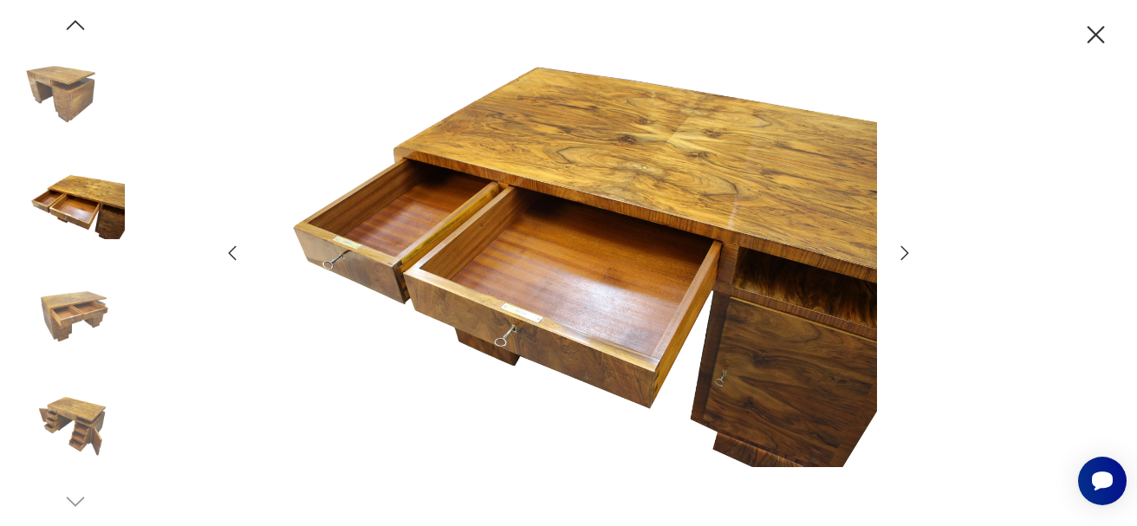
click at [902, 247] on icon "button" at bounding box center [905, 252] width 8 height 14
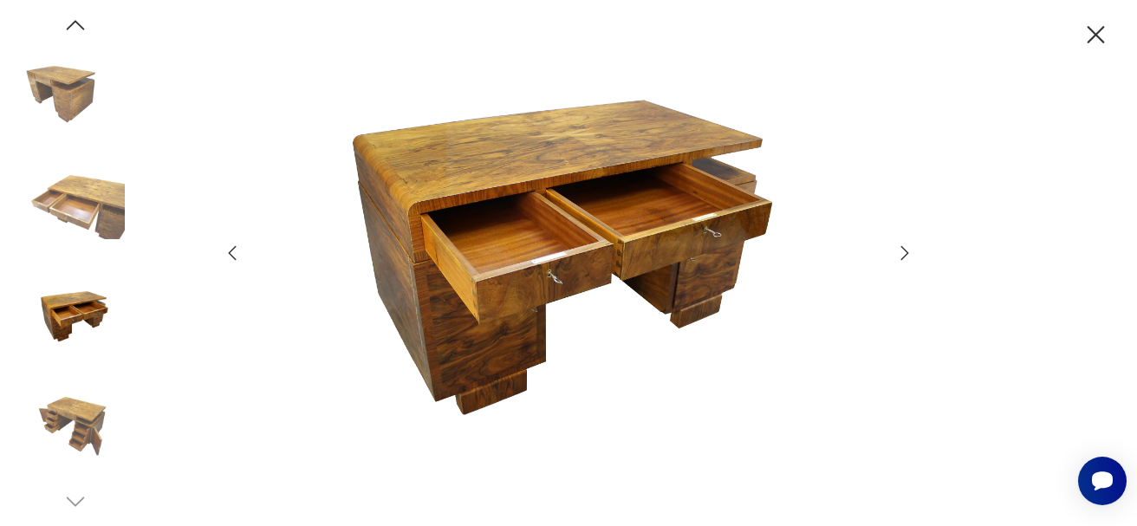
click at [902, 247] on icon "button" at bounding box center [905, 252] width 8 height 14
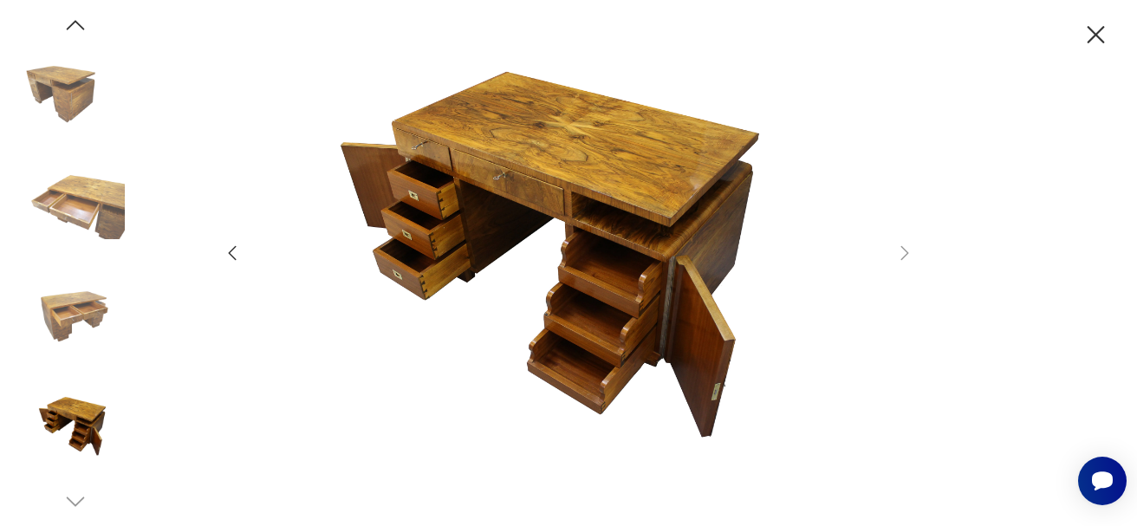
click at [1092, 29] on icon "button" at bounding box center [1095, 35] width 30 height 30
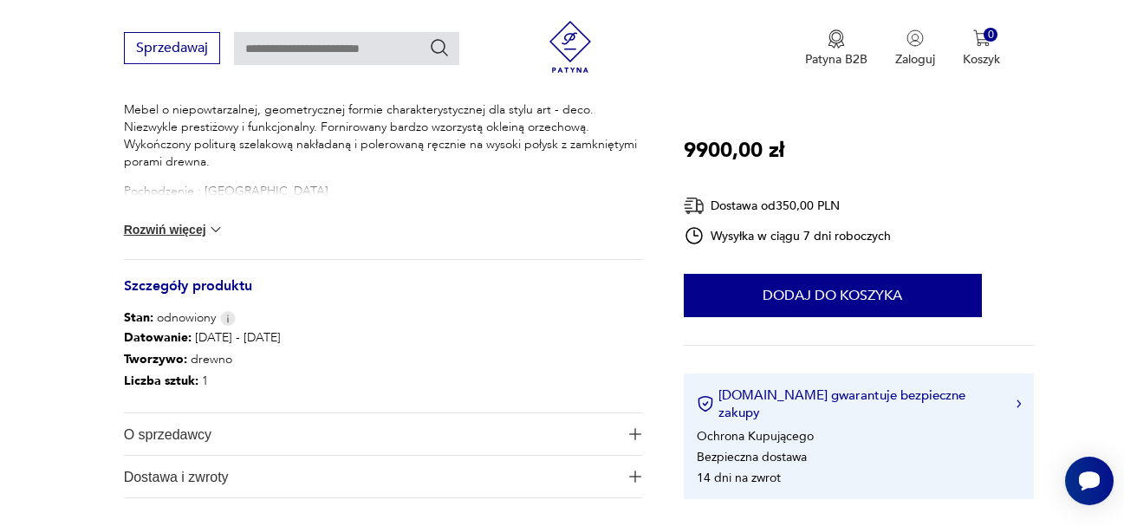
scroll to position [866, 0]
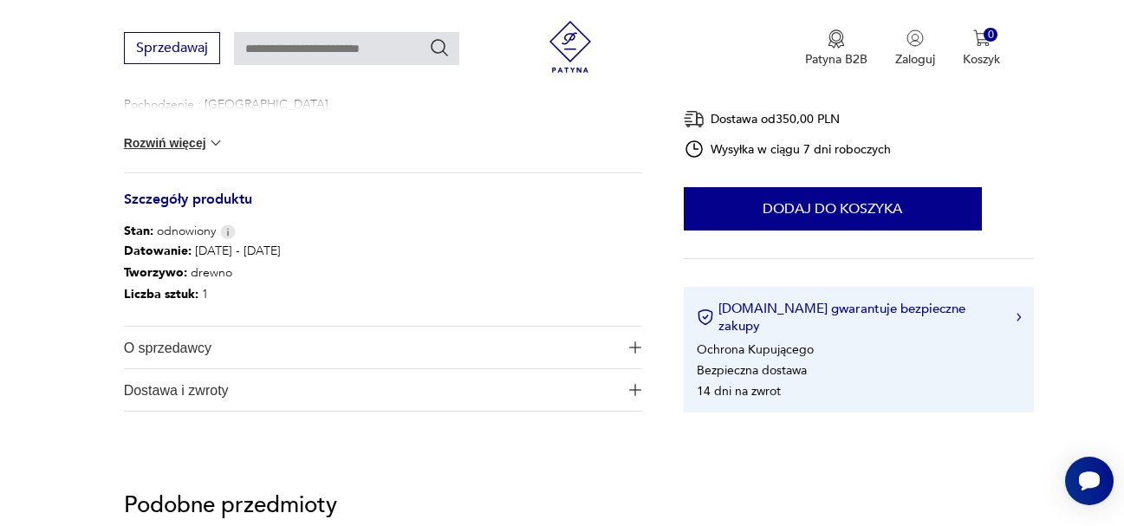
click at [184, 144] on button "Rozwiń więcej" at bounding box center [174, 142] width 100 height 17
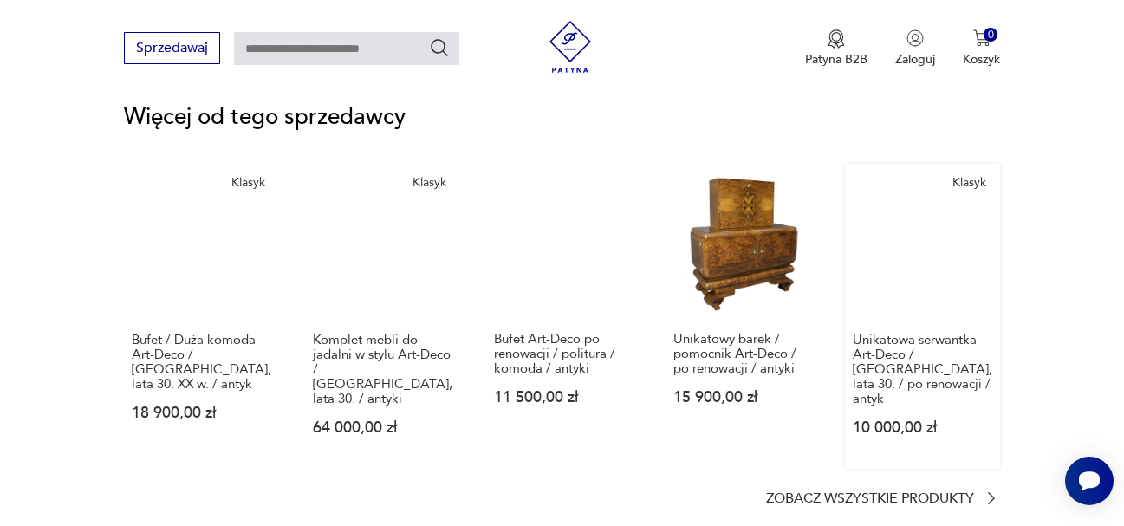
scroll to position [2599, 0]
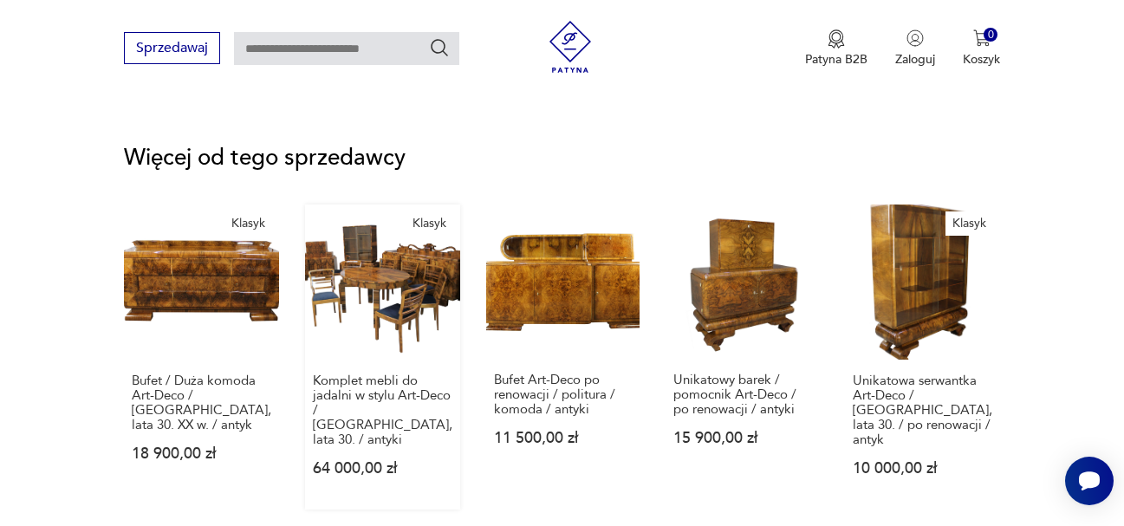
click at [358, 256] on link "Klasyk Komplet mebli do jadalni w stylu Art-Deco / [GEOGRAPHIC_DATA], lata 30. …" at bounding box center [382, 356] width 155 height 305
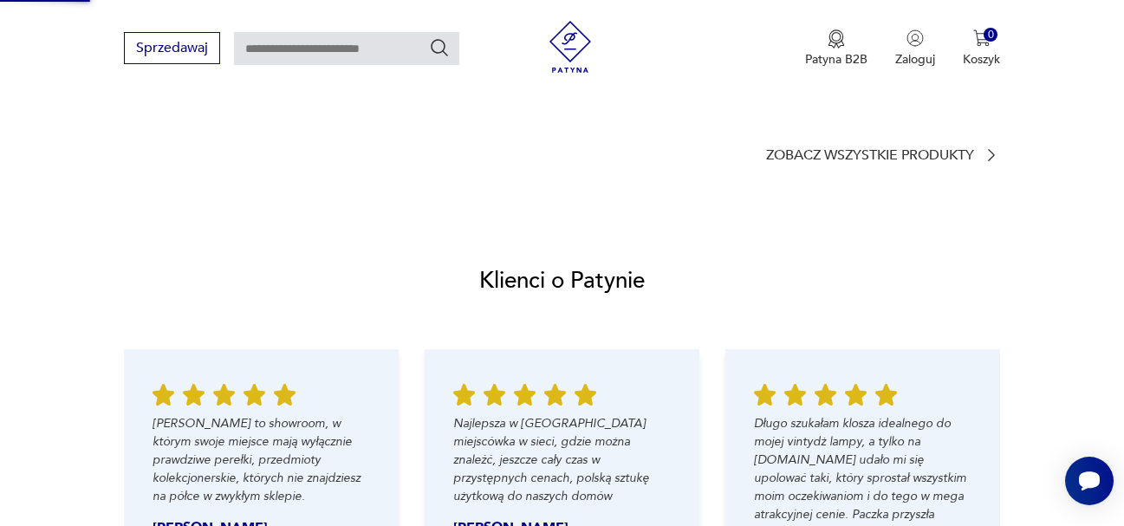
scroll to position [1292, 0]
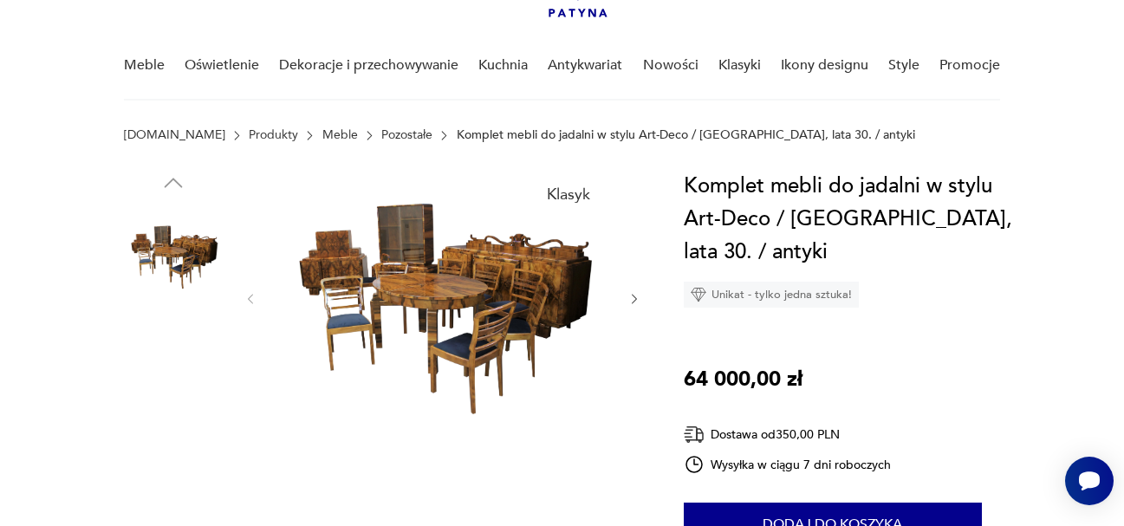
scroll to position [87, 0]
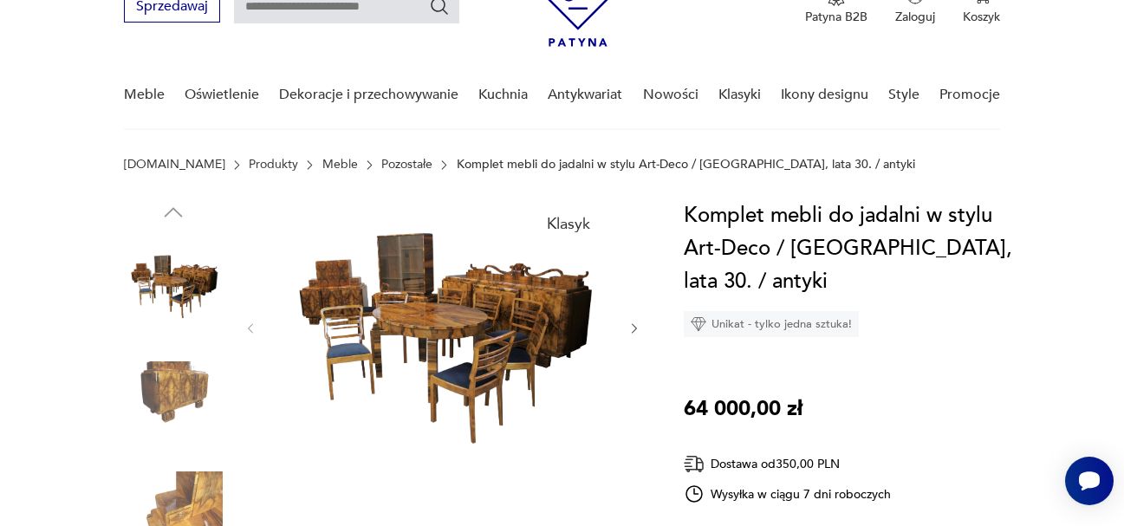
click at [627, 320] on button "button" at bounding box center [634, 328] width 15 height 17
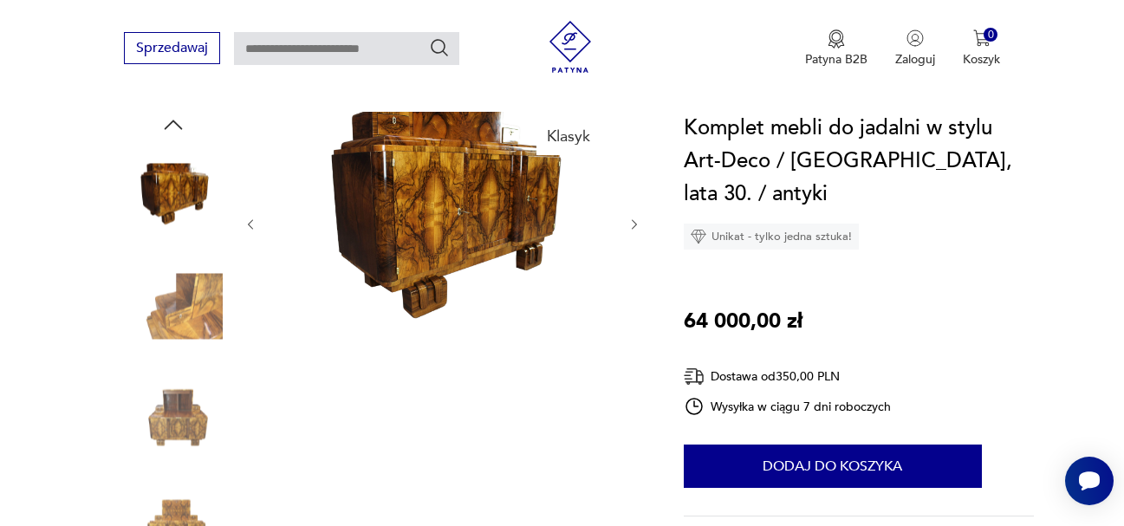
scroll to position [173, 0]
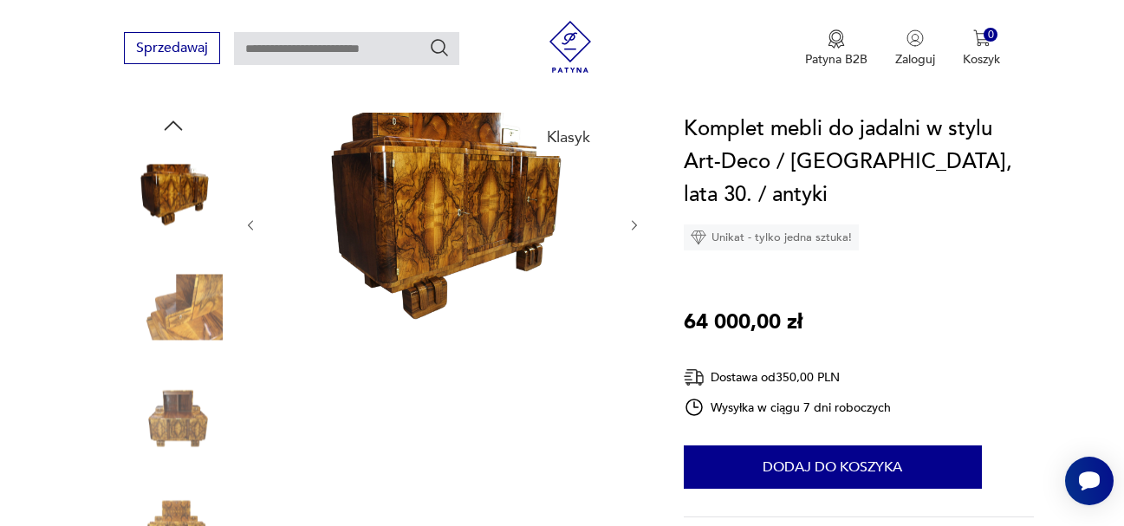
click at [631, 222] on icon "button" at bounding box center [634, 225] width 15 height 15
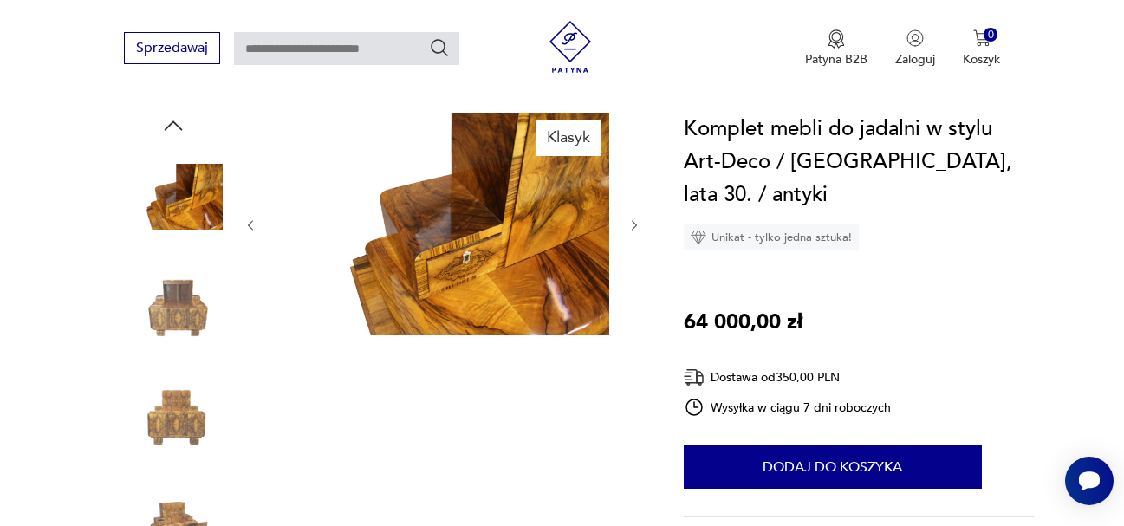
click at [632, 222] on icon "button" at bounding box center [634, 225] width 15 height 15
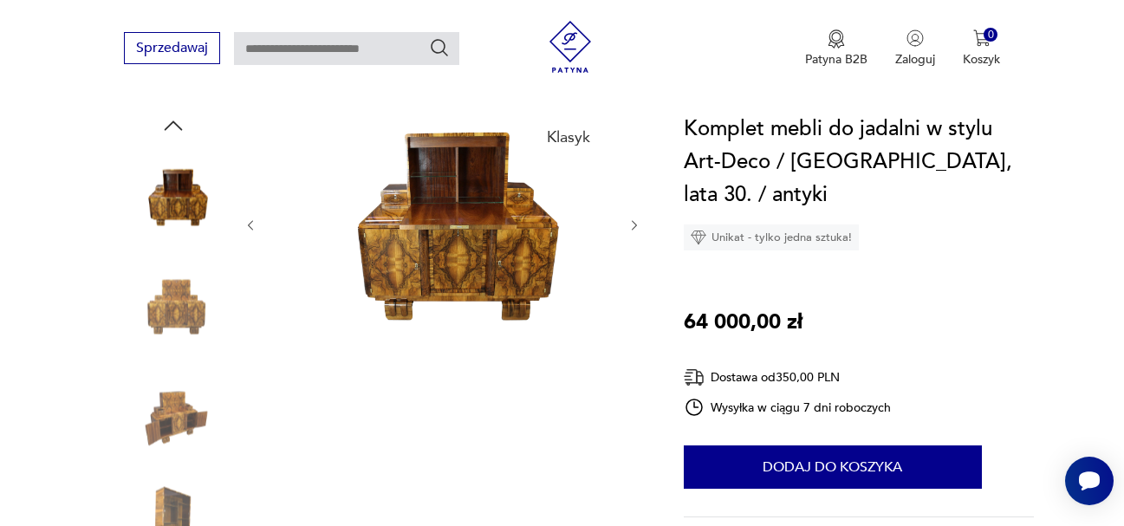
click at [633, 221] on icon "button" at bounding box center [633, 225] width 5 height 10
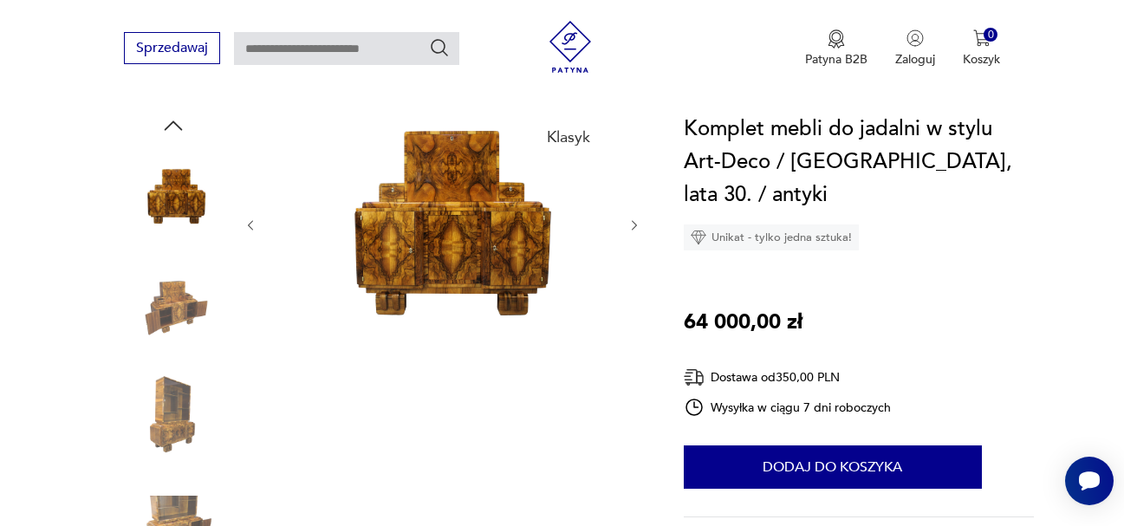
click at [633, 221] on icon "button" at bounding box center [633, 225] width 5 height 10
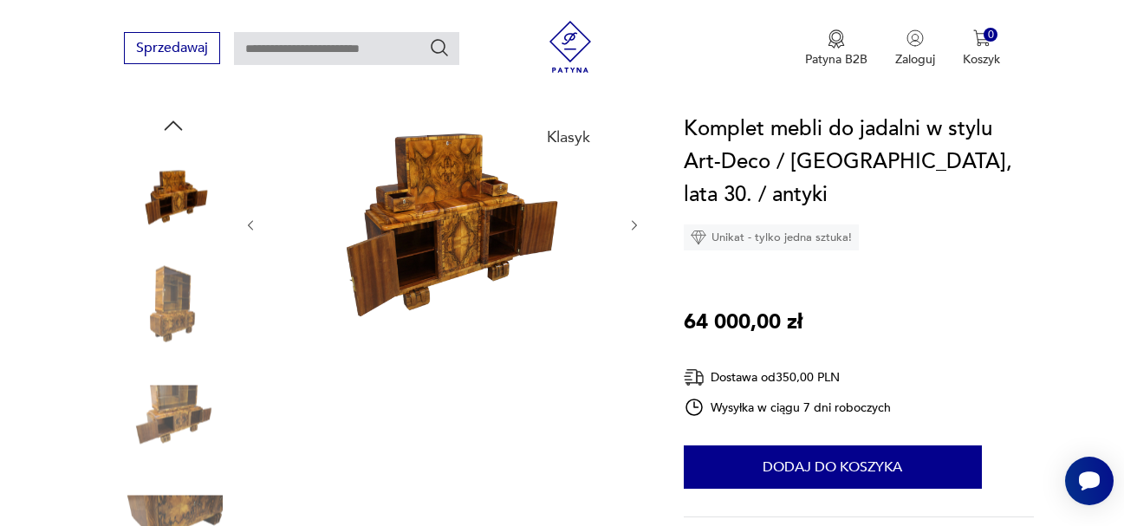
click at [633, 221] on icon "button" at bounding box center [633, 225] width 5 height 10
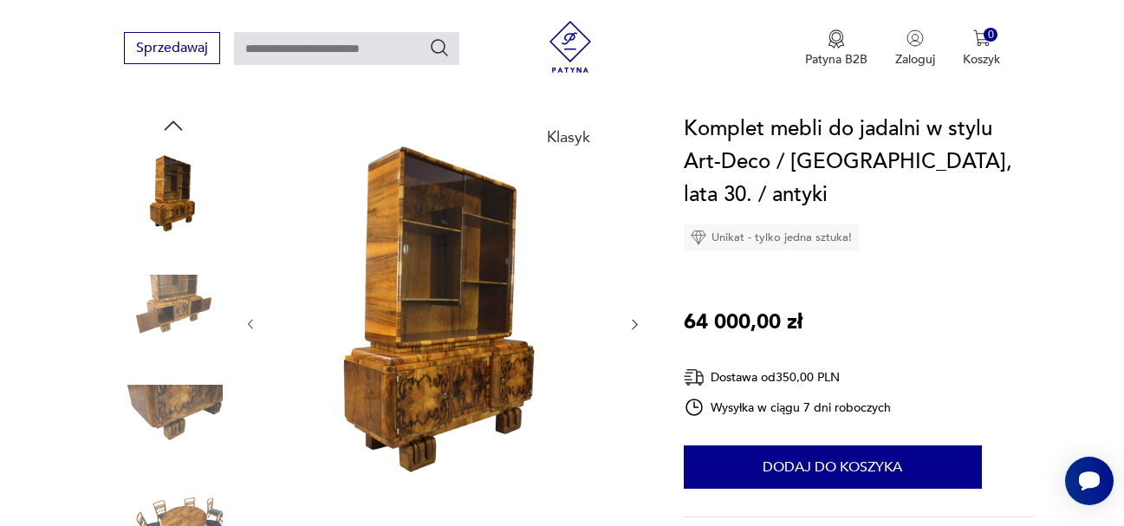
click at [633, 221] on div at bounding box center [442, 325] width 398 height 424
click at [631, 324] on icon "button" at bounding box center [634, 324] width 15 height 15
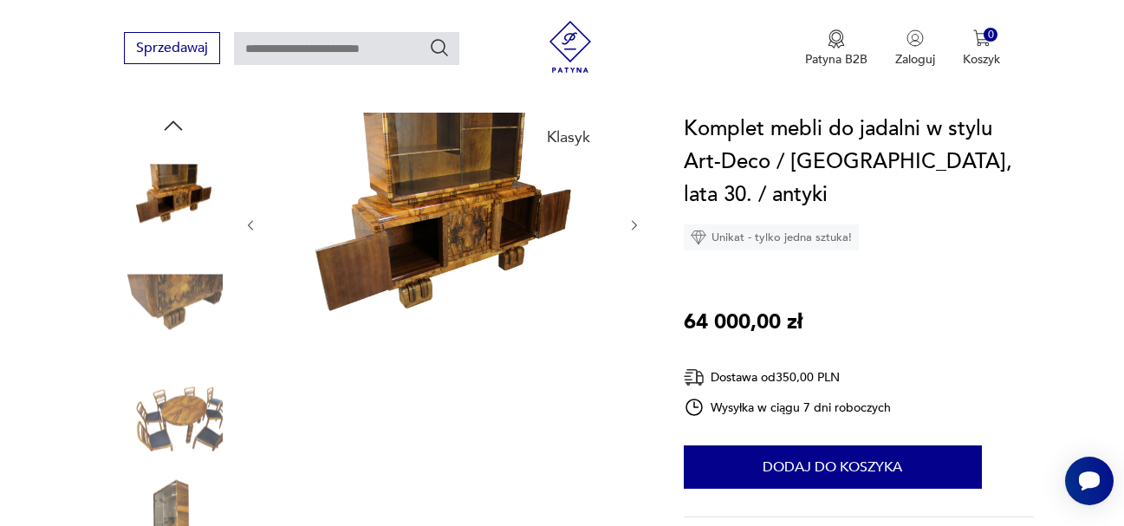
click at [632, 323] on div at bounding box center [442, 225] width 398 height 225
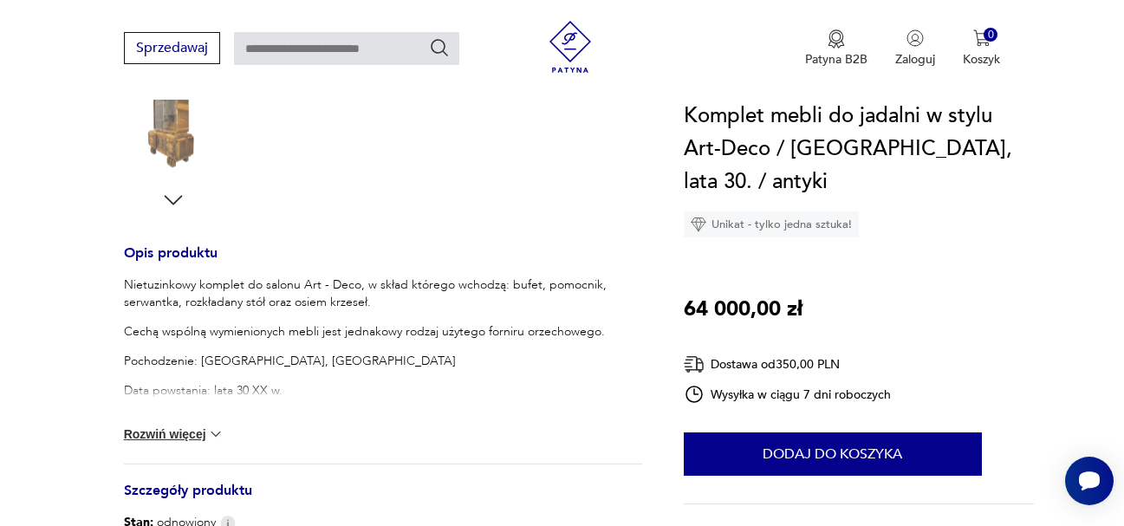
scroll to position [693, 0]
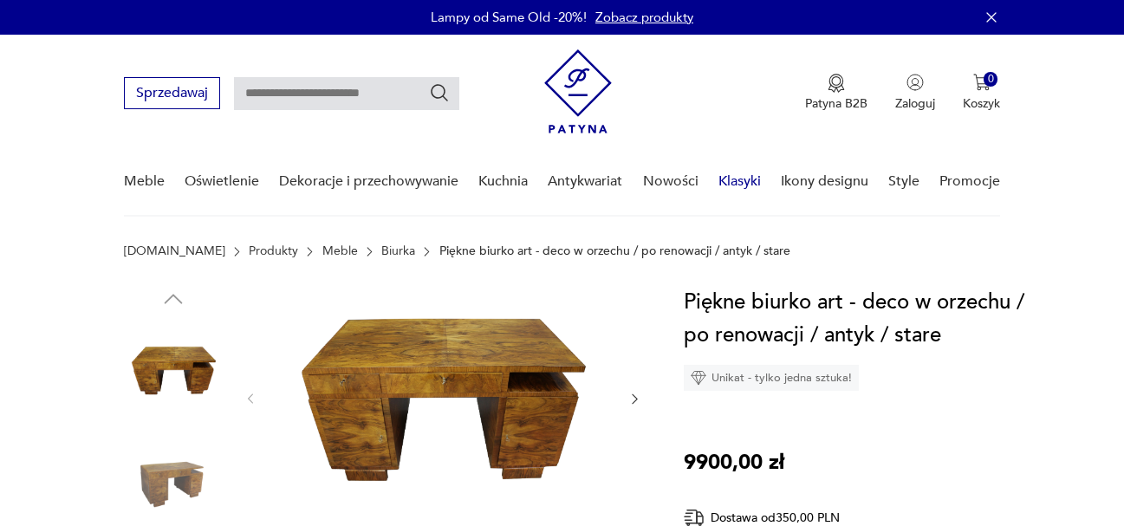
click at [746, 178] on link "Klasyki" at bounding box center [739, 181] width 42 height 67
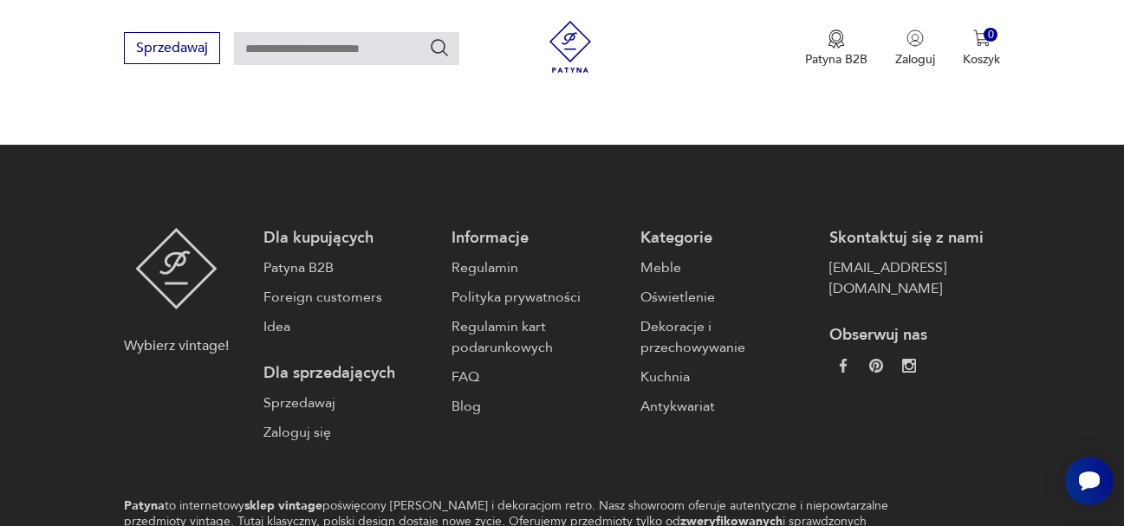
scroll to position [2605, 0]
